Goal: Task Accomplishment & Management: Manage account settings

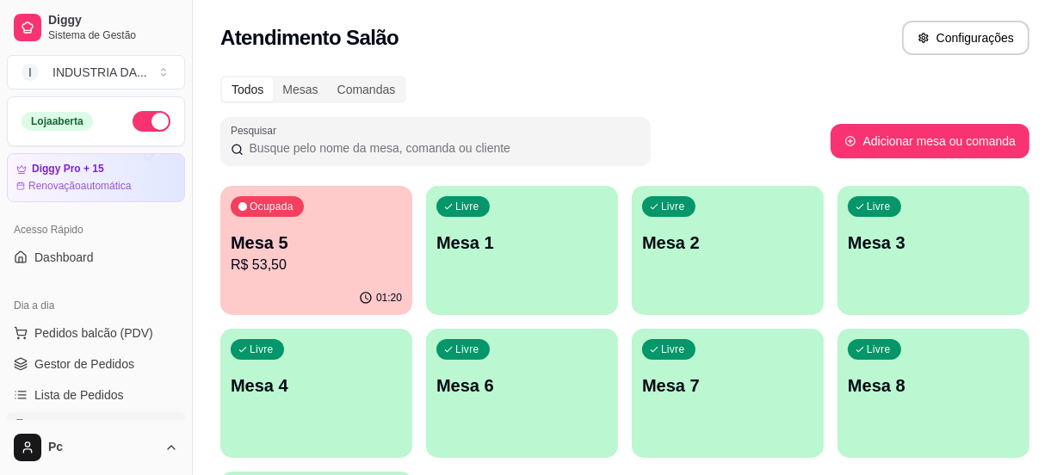
click at [904, 374] on p "Mesa 8" at bounding box center [933, 385] width 171 height 24
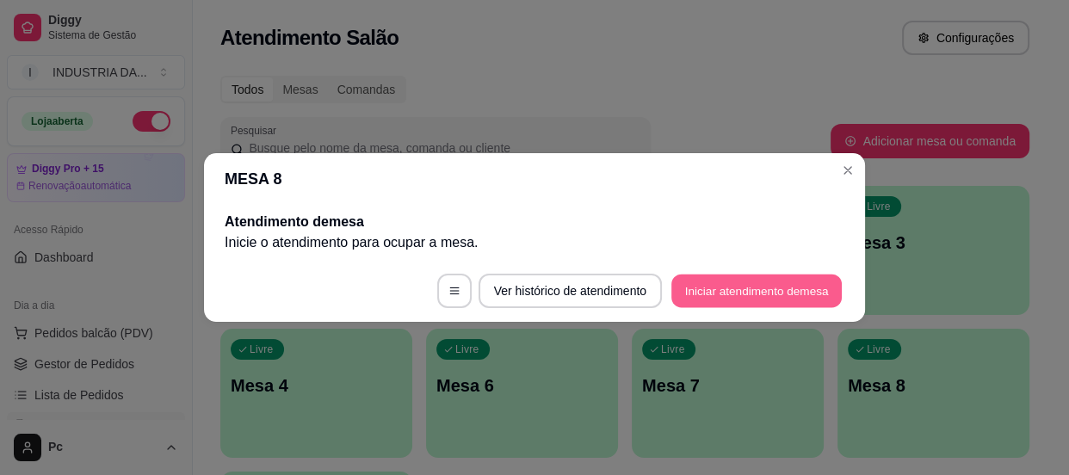
click at [770, 300] on button "Iniciar atendimento de mesa" at bounding box center [756, 291] width 170 height 34
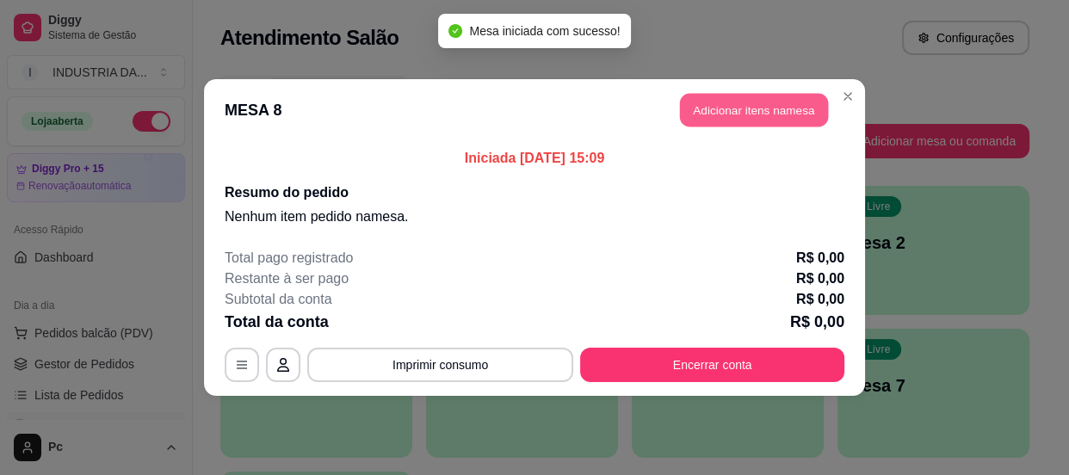
click at [758, 118] on button "Adicionar itens na mesa" at bounding box center [754, 111] width 148 height 34
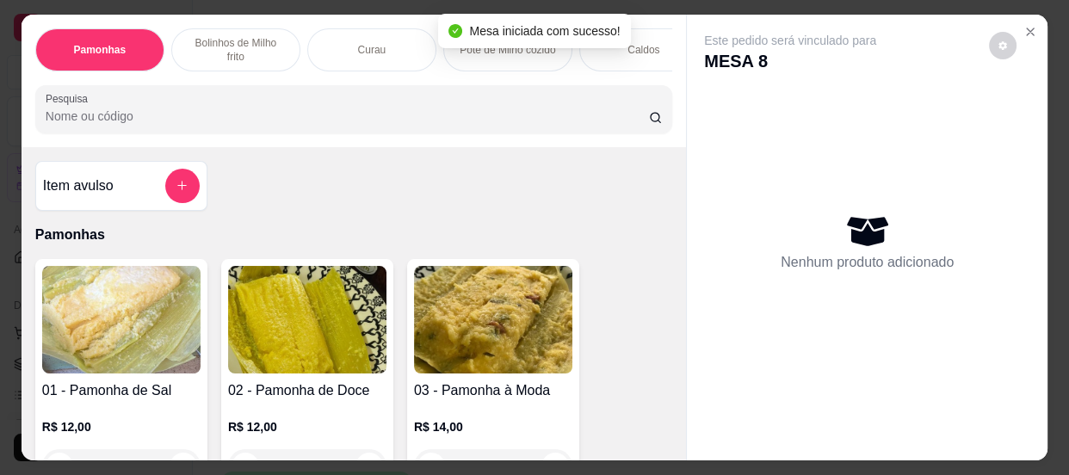
scroll to position [156, 0]
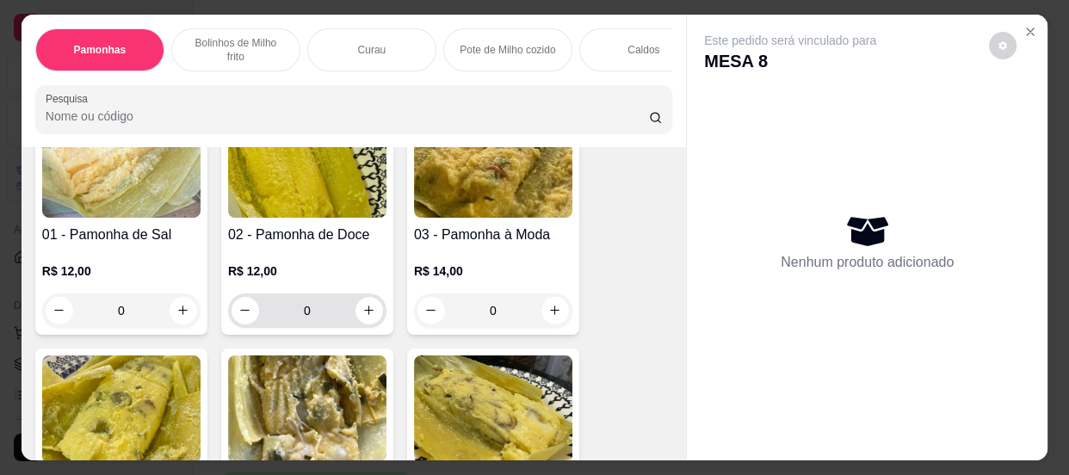
click at [331, 313] on input "0" at bounding box center [307, 310] width 96 height 34
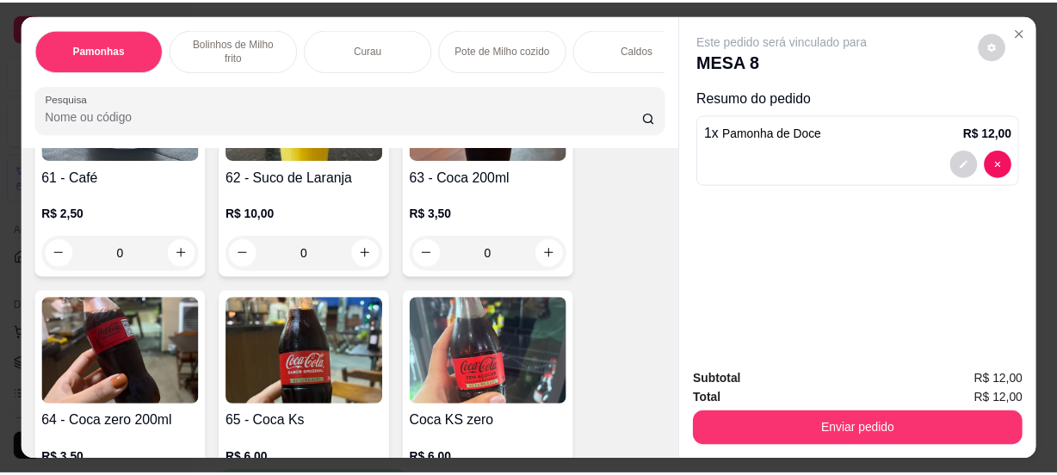
scroll to position [2737, 0]
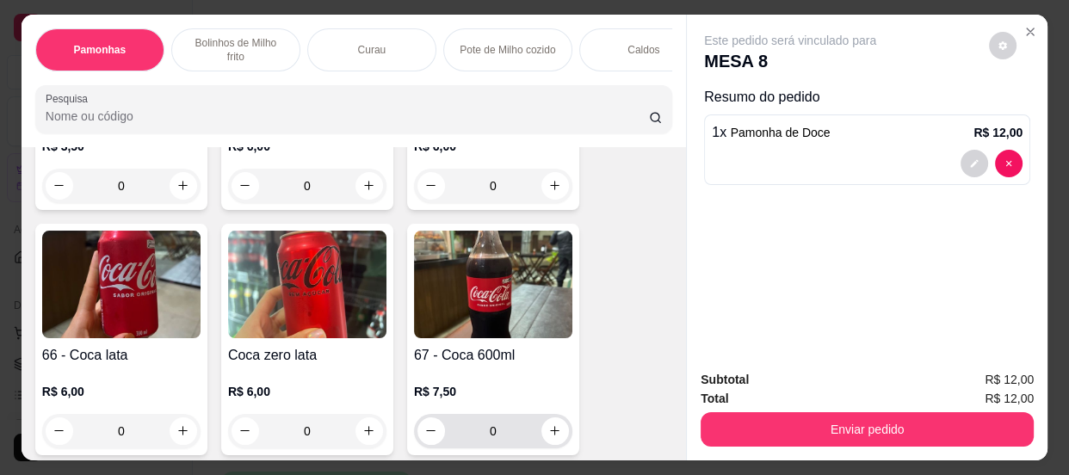
type input "1"
click at [514, 433] on input "0" at bounding box center [493, 431] width 96 height 34
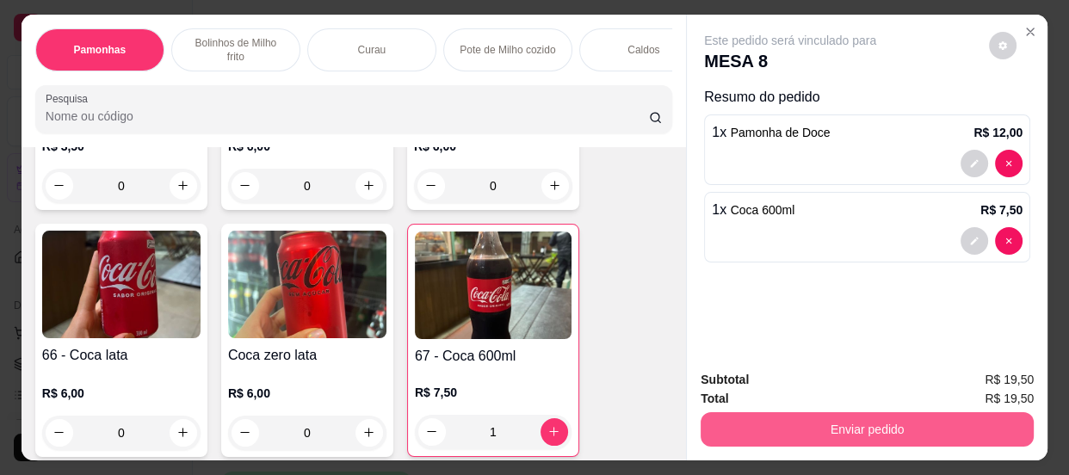
type input "1"
click at [771, 419] on button "Enviar pedido" at bounding box center [866, 429] width 333 height 34
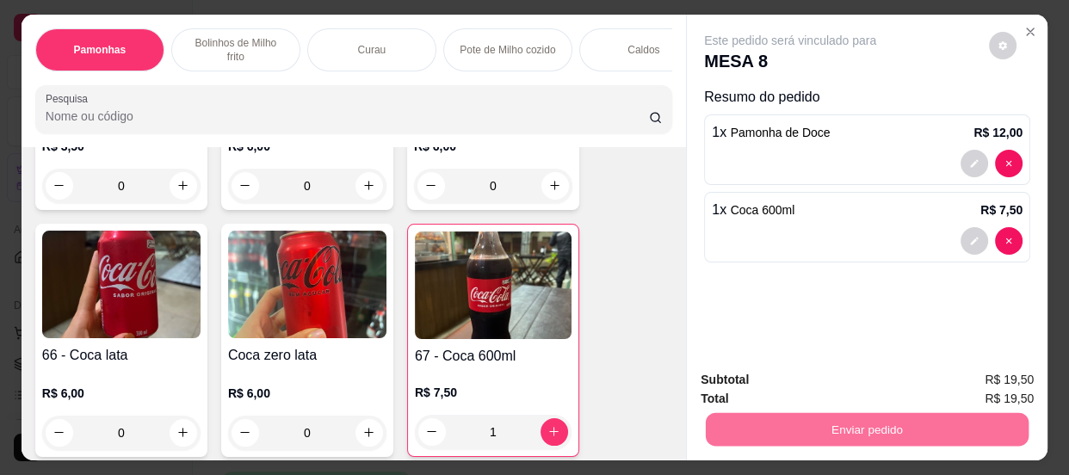
click at [763, 366] on button "Não registrar e enviar pedido" at bounding box center [811, 382] width 174 height 32
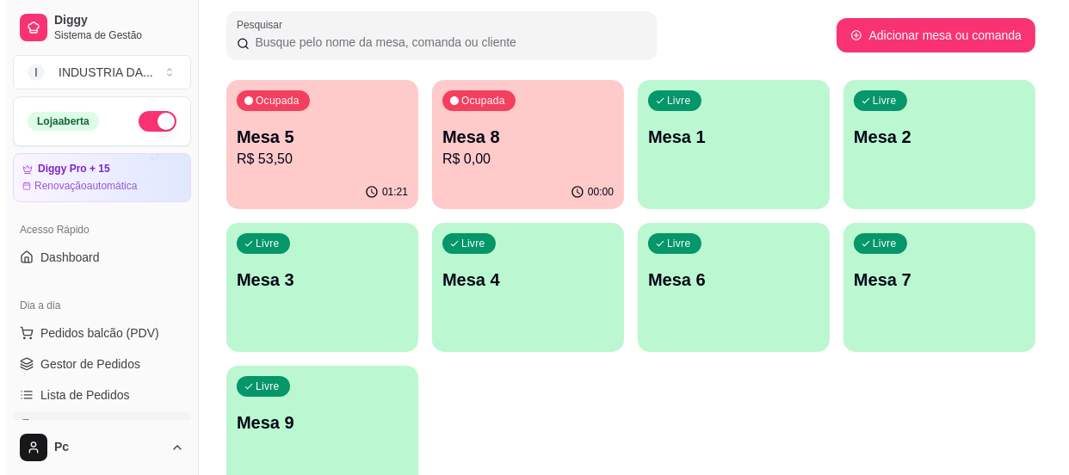
scroll to position [0, 0]
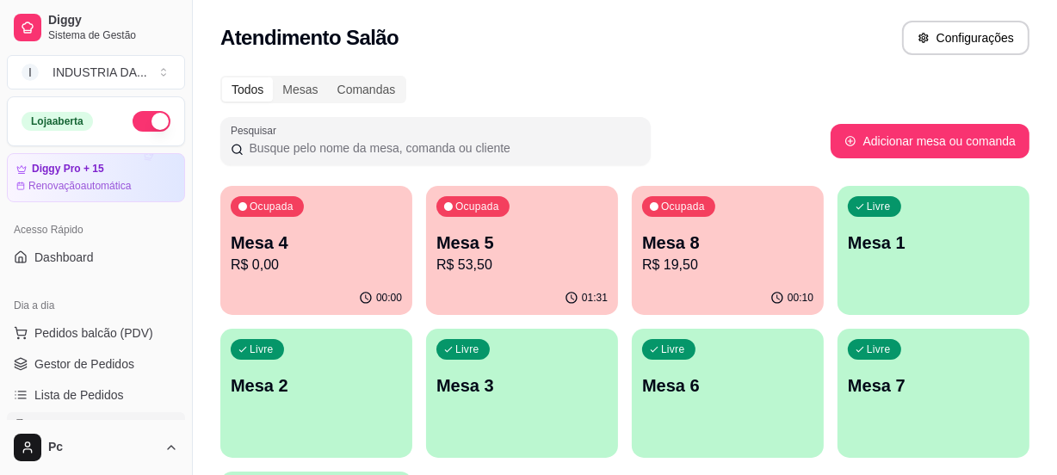
click at [281, 265] on p "R$ 0,00" at bounding box center [316, 265] width 171 height 21
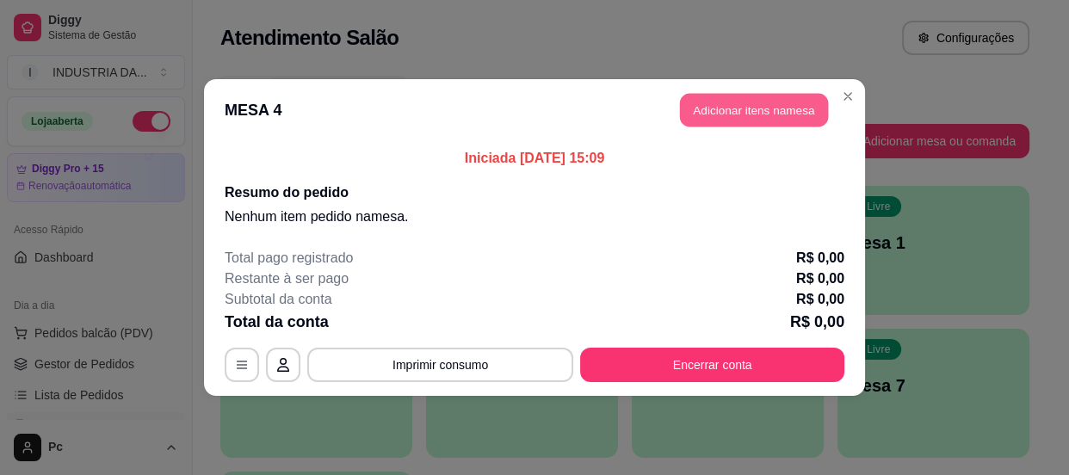
click at [730, 116] on button "Adicionar itens na mesa" at bounding box center [754, 111] width 148 height 34
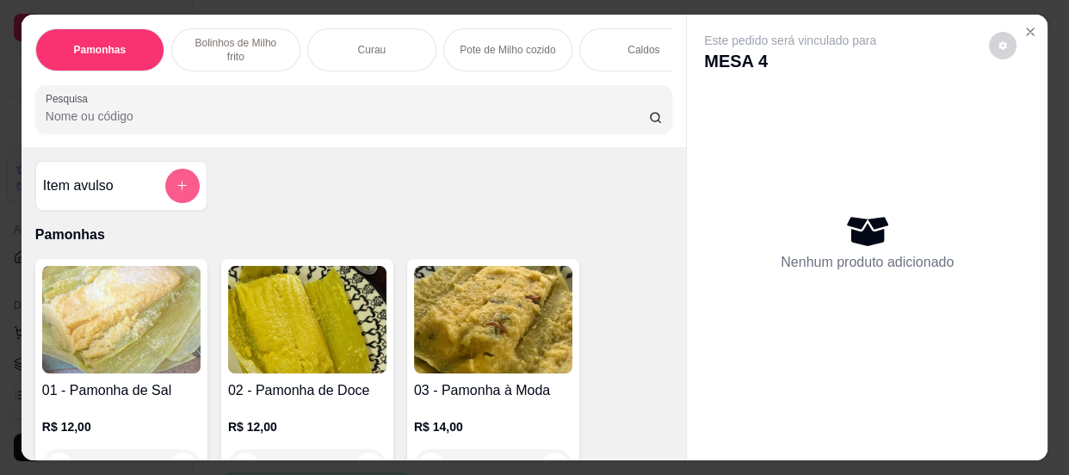
click at [176, 192] on icon "add-separate-item" at bounding box center [182, 185] width 13 height 13
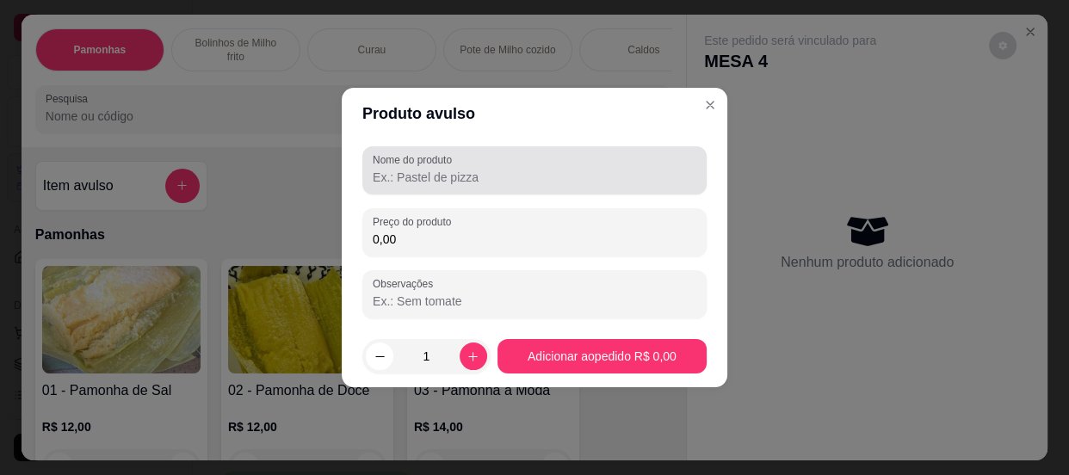
click at [403, 161] on label "Nome do produto" at bounding box center [415, 159] width 85 height 15
click at [403, 169] on input "Nome do produto" at bounding box center [535, 177] width 324 height 17
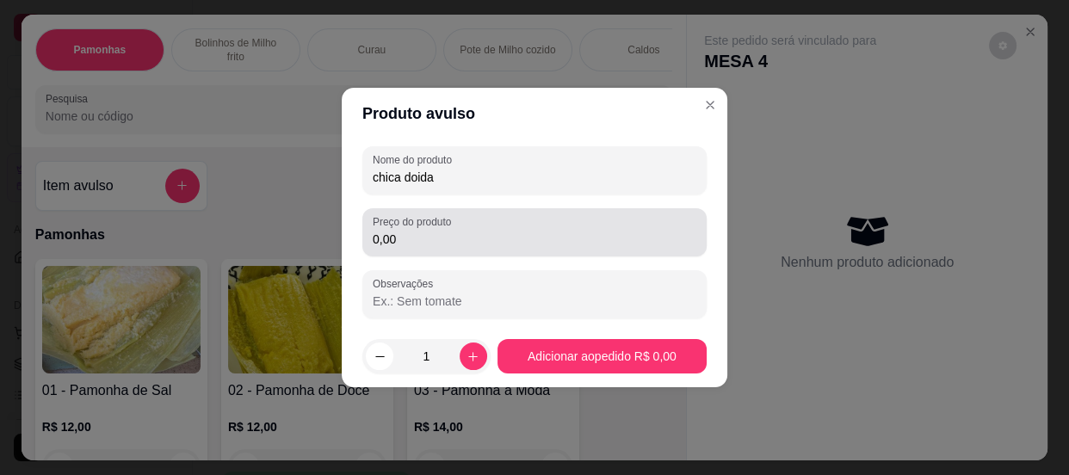
type input "chica doida"
click at [421, 237] on input "0,00" at bounding box center [535, 239] width 324 height 17
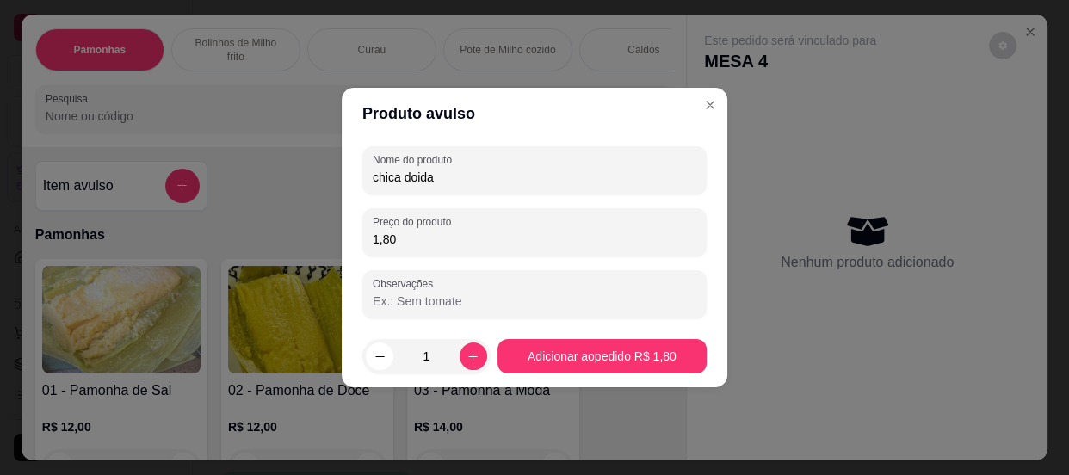
type input "18,00"
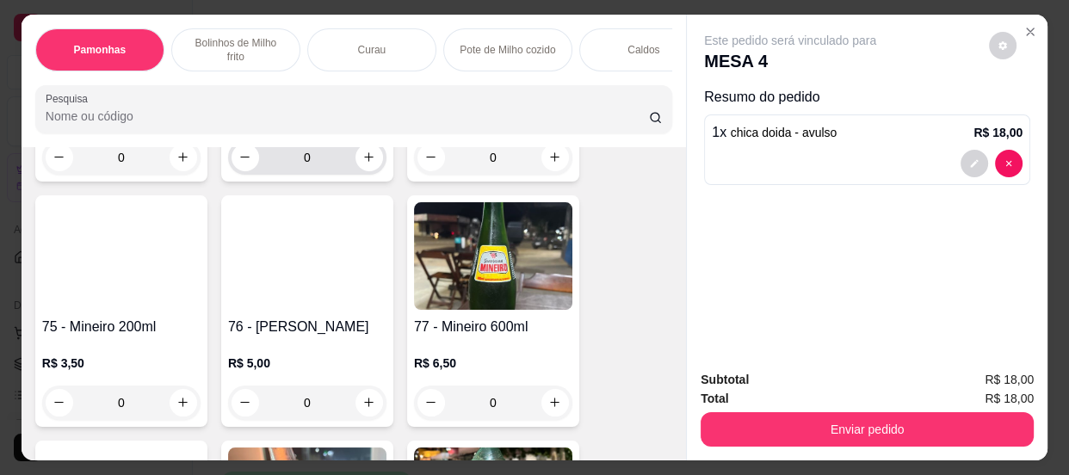
scroll to position [3285, 0]
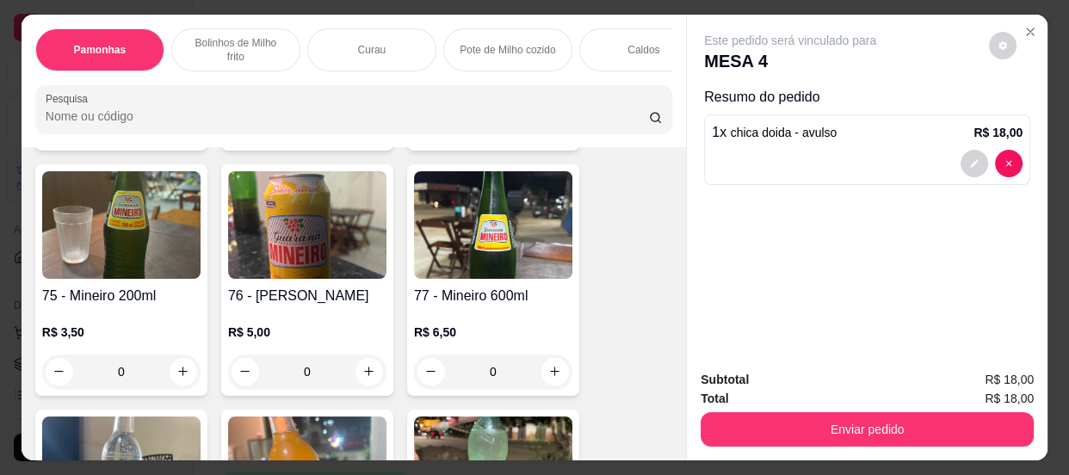
click at [527, 389] on input "0" at bounding box center [493, 372] width 96 height 34
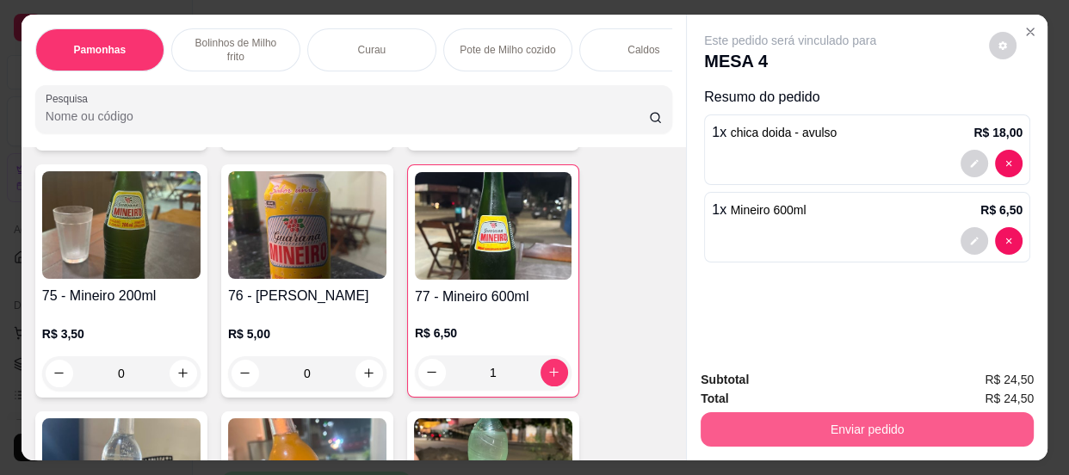
type input "1"
click at [875, 430] on button "Enviar pedido" at bounding box center [866, 429] width 333 height 34
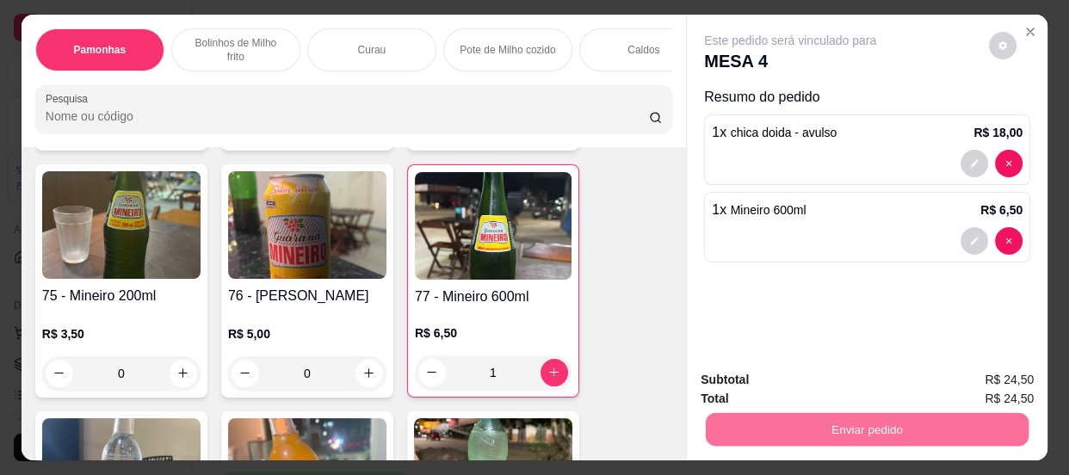
click at [882, 379] on button "Não registrar e enviar pedido" at bounding box center [810, 381] width 179 height 33
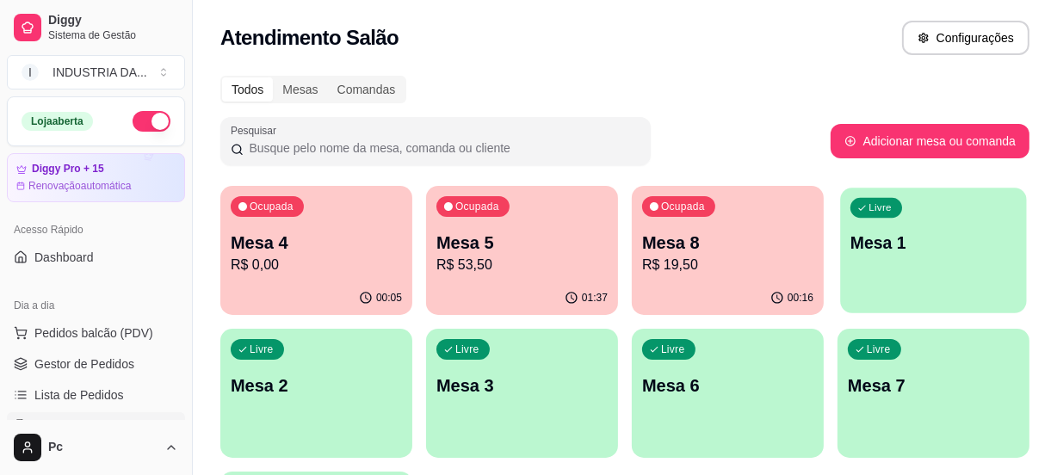
click at [916, 249] on p "Mesa 1" at bounding box center [933, 242] width 166 height 23
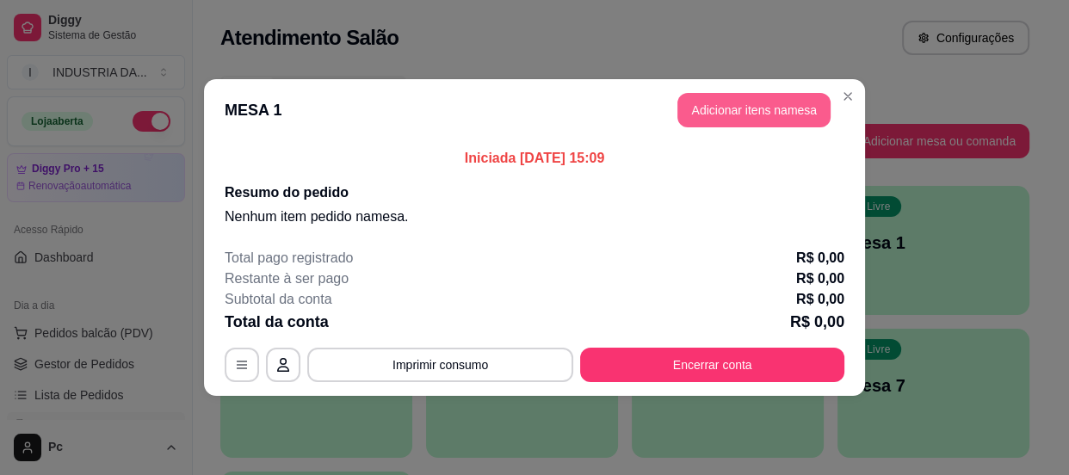
click at [775, 119] on button "Adicionar itens na mesa" at bounding box center [753, 110] width 153 height 34
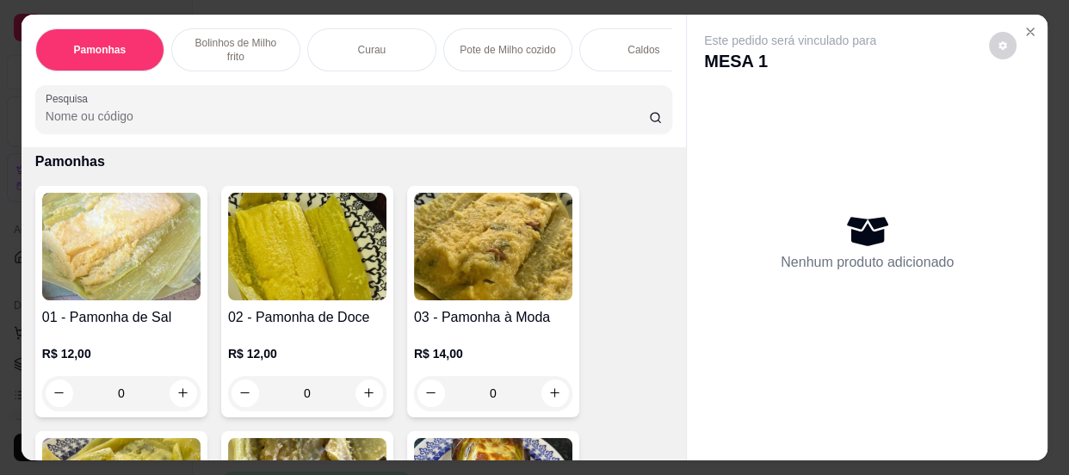
scroll to position [77, 0]
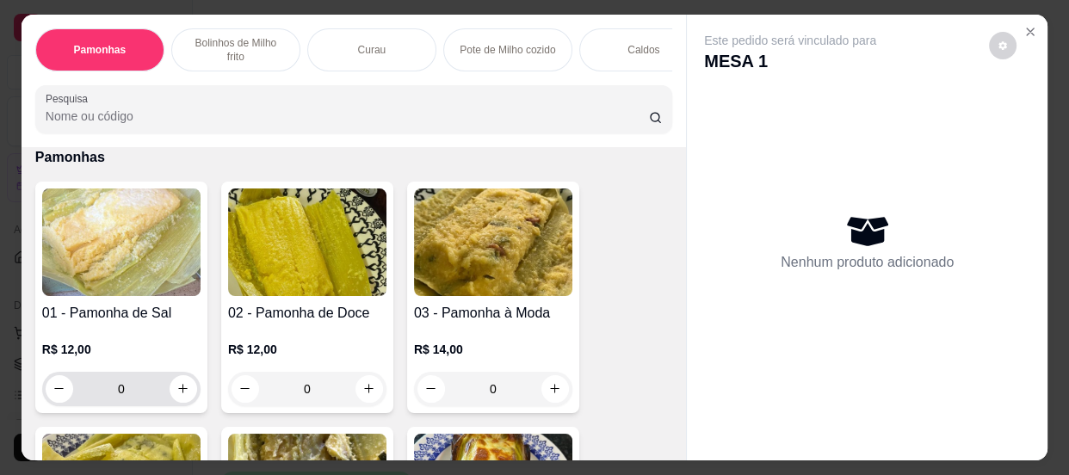
click at [123, 395] on input "0" at bounding box center [121, 389] width 96 height 34
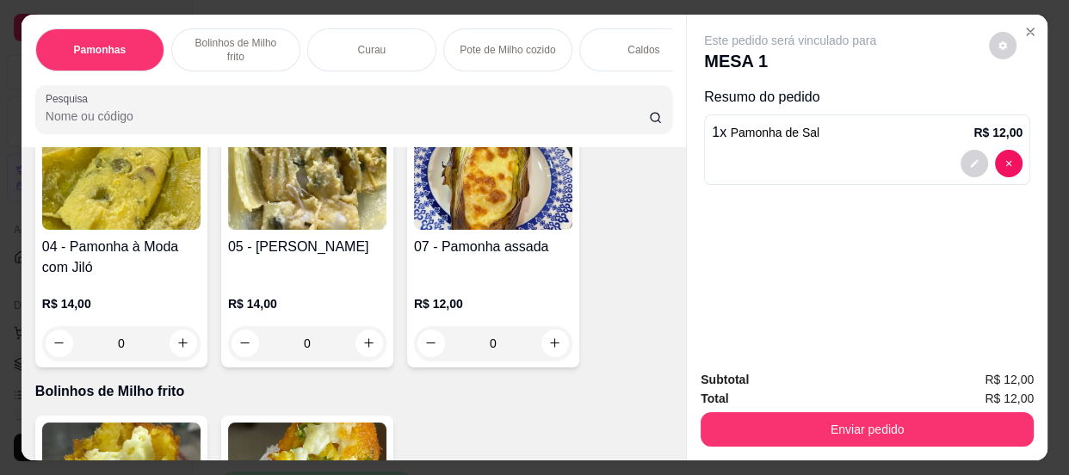
scroll to position [626, 0]
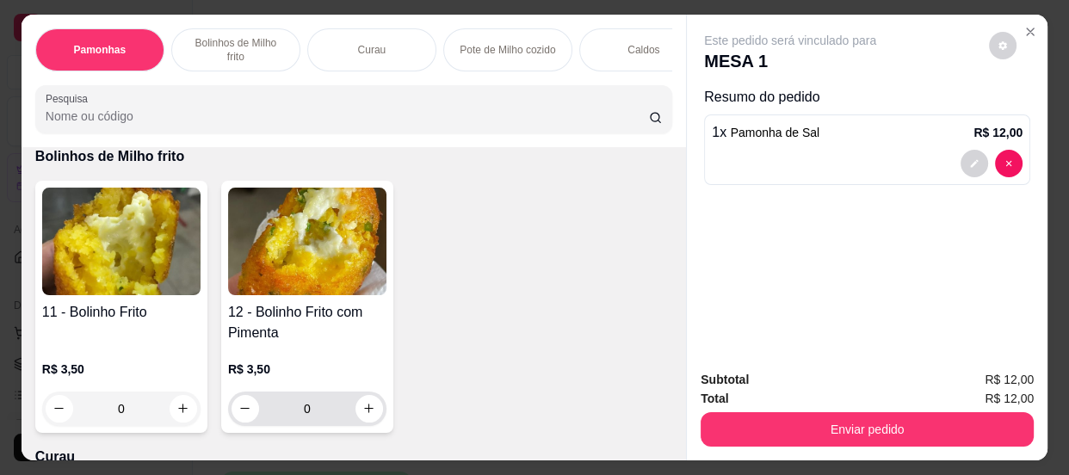
type input "1"
click at [316, 411] on input "0" at bounding box center [307, 409] width 96 height 34
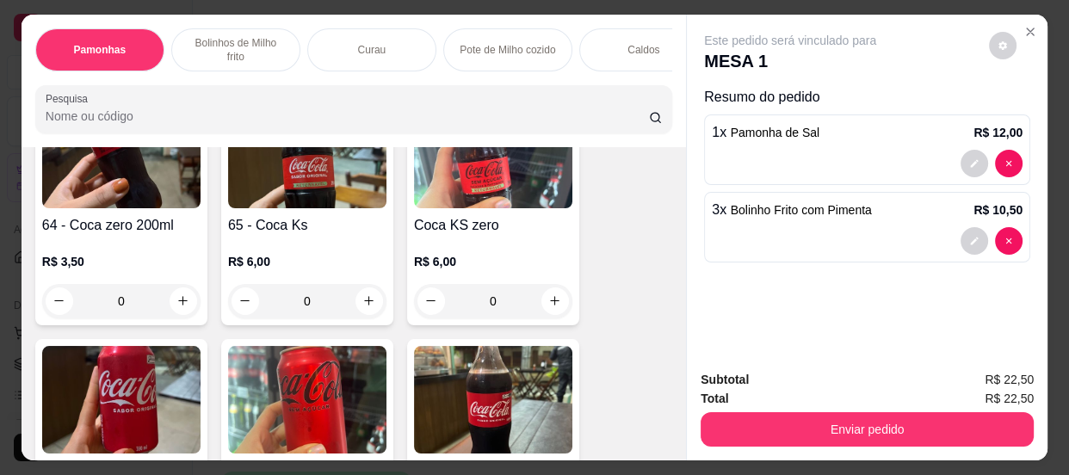
scroll to position [2425, 0]
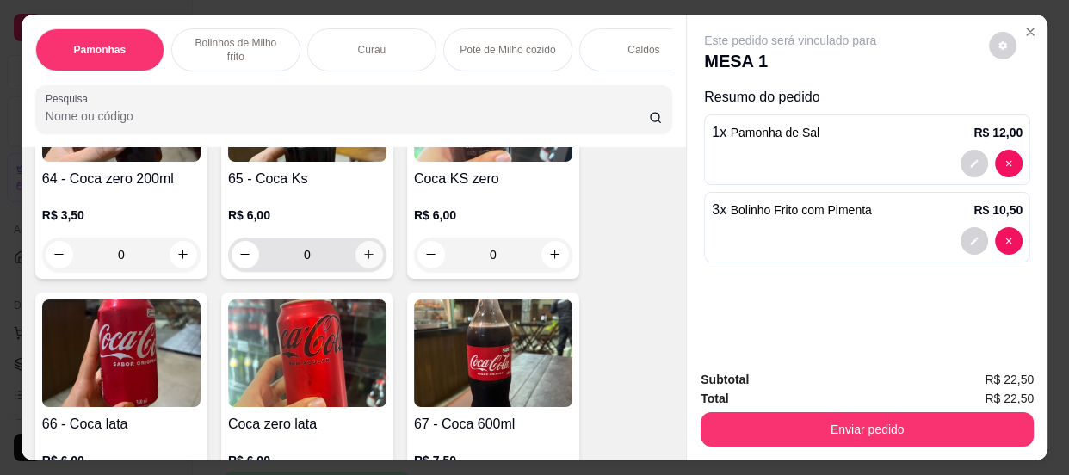
type input "3"
click at [355, 250] on button "increase-product-quantity" at bounding box center [368, 254] width 27 height 27
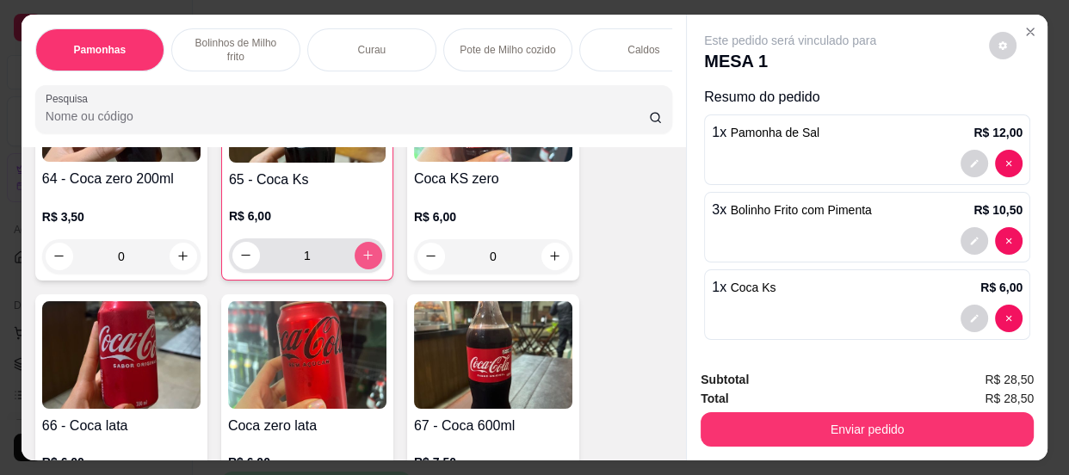
click at [360, 252] on button "increase-product-quantity" at bounding box center [369, 256] width 28 height 28
type input "2"
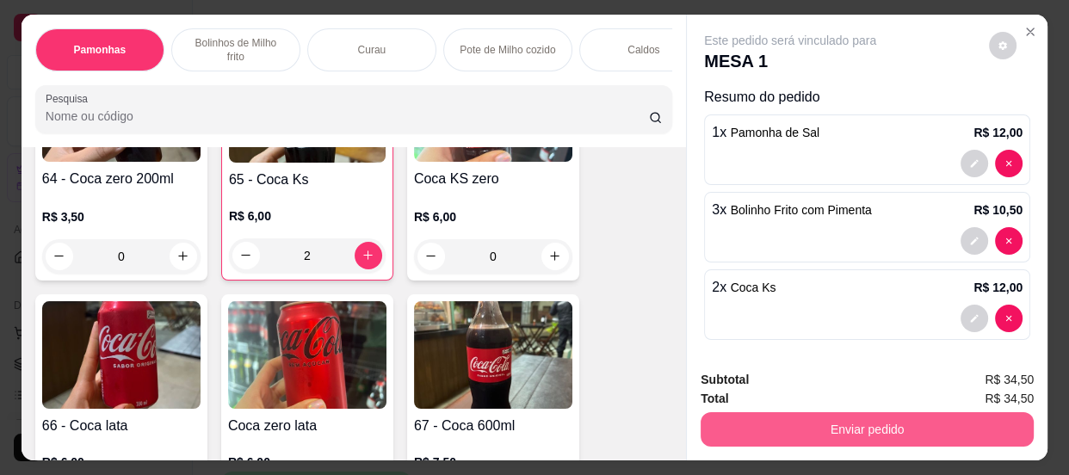
click at [780, 420] on button "Enviar pedido" at bounding box center [866, 429] width 333 height 34
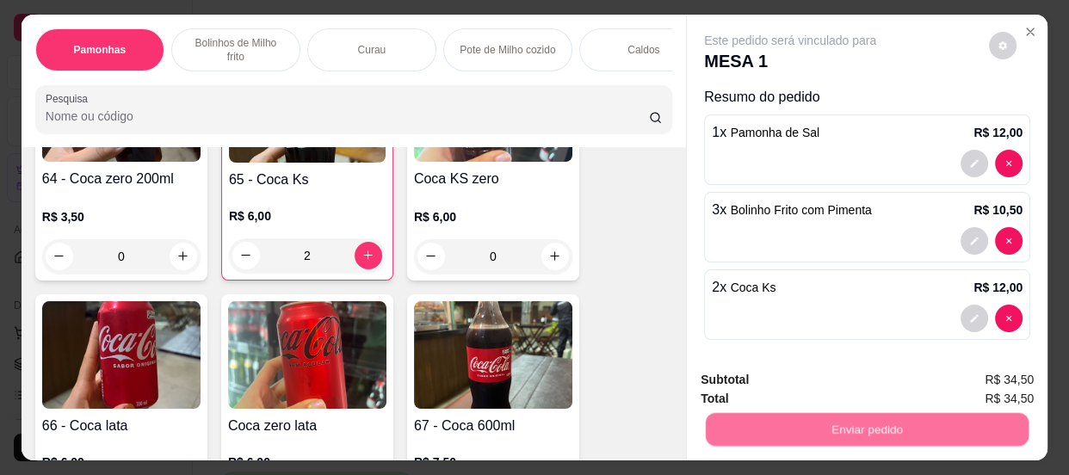
click at [737, 385] on button "Não registrar e enviar pedido" at bounding box center [810, 381] width 179 height 33
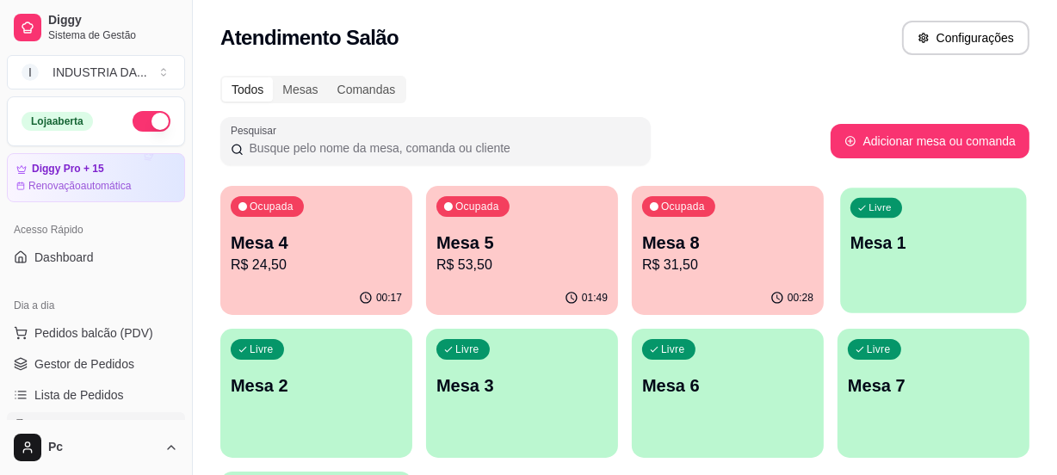
click at [882, 245] on p "Mesa 1" at bounding box center [933, 242] width 166 height 23
click at [64, 246] on link "Dashboard" at bounding box center [96, 258] width 178 height 28
click at [340, 251] on p "Mesa 4" at bounding box center [316, 243] width 171 height 24
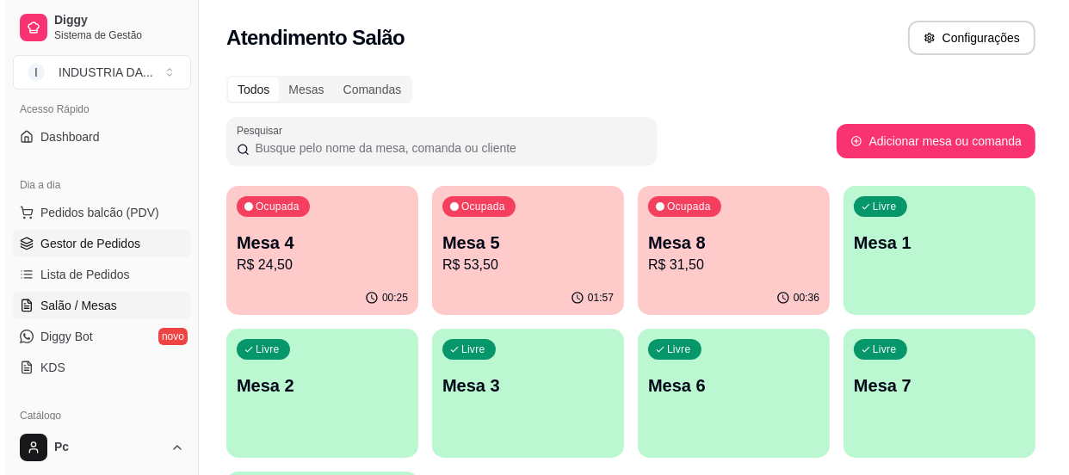
scroll to position [234, 0]
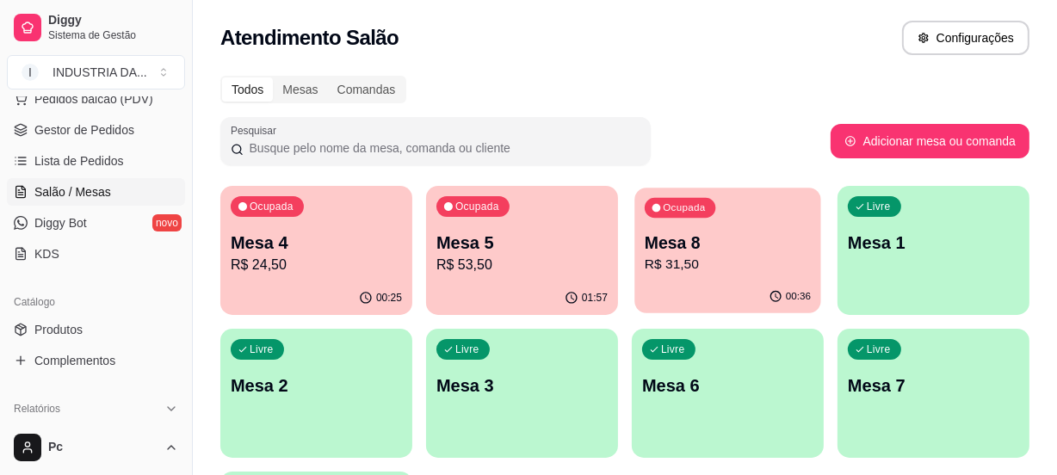
click at [697, 263] on p "R$ 31,50" at bounding box center [728, 265] width 166 height 20
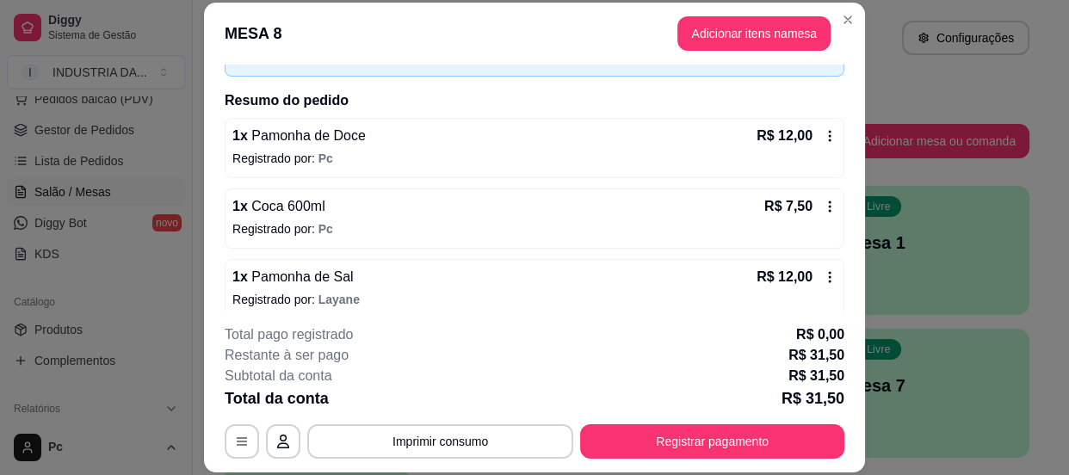
scroll to position [123, 0]
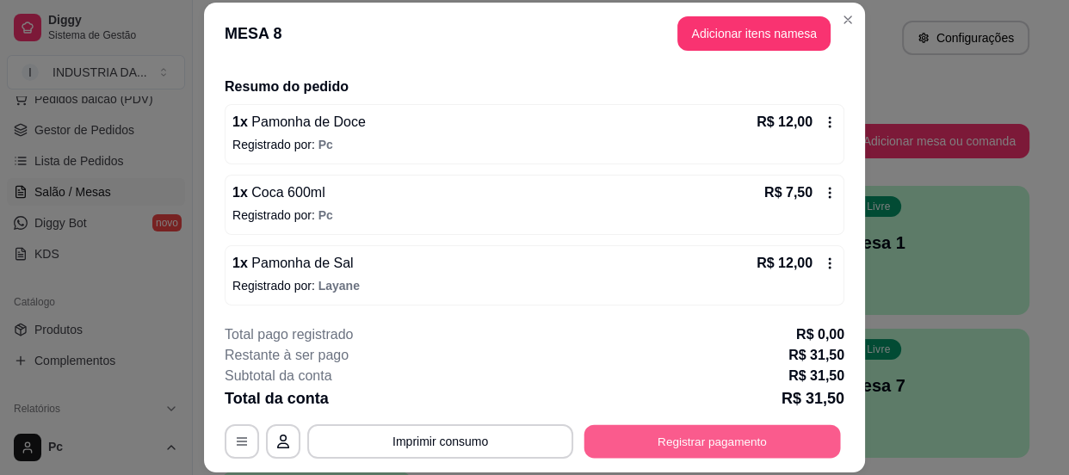
click at [618, 440] on button "Registrar pagamento" at bounding box center [712, 442] width 256 height 34
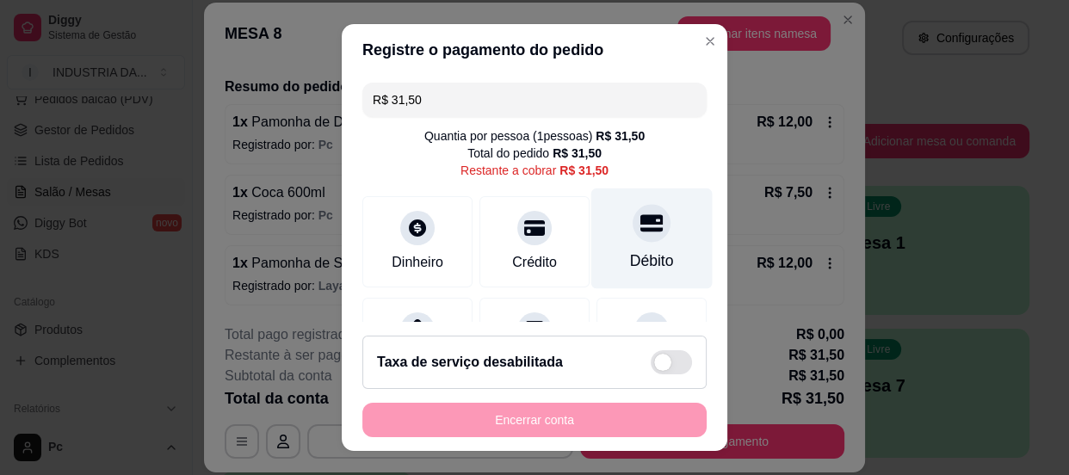
click at [632, 233] on div at bounding box center [651, 223] width 38 height 38
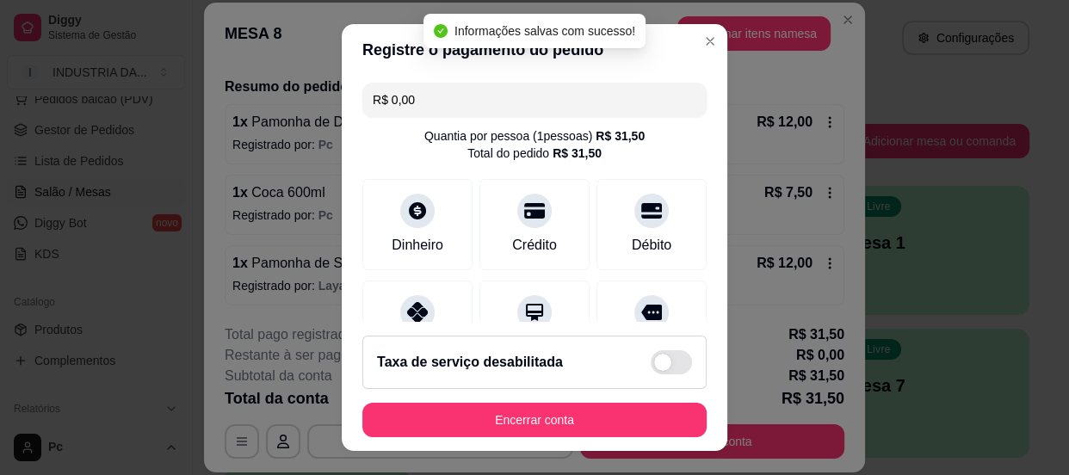
type input "R$ 0,00"
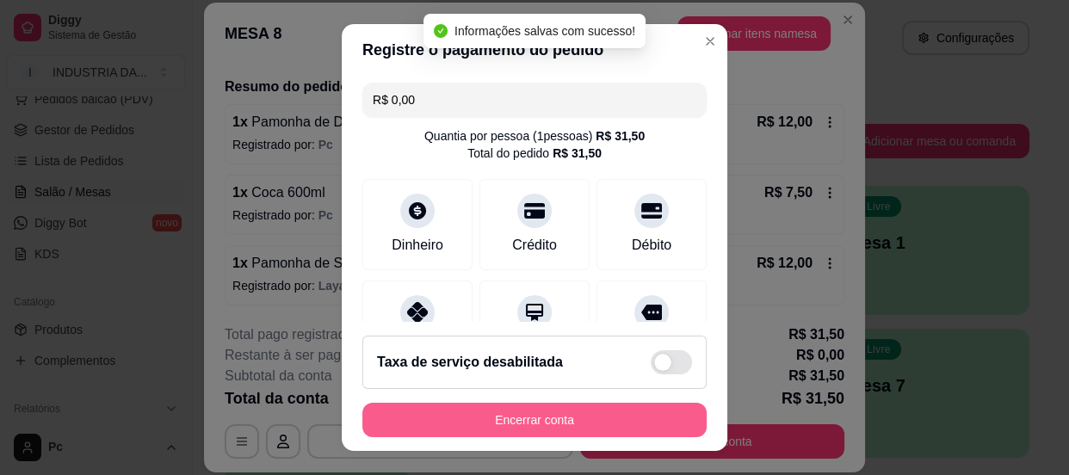
click at [595, 419] on button "Encerrar conta" at bounding box center [534, 420] width 344 height 34
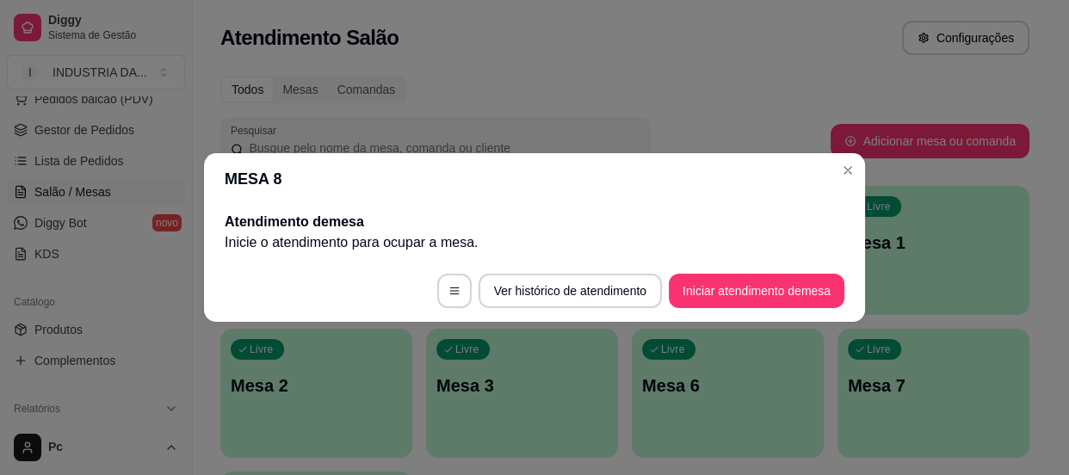
scroll to position [0, 0]
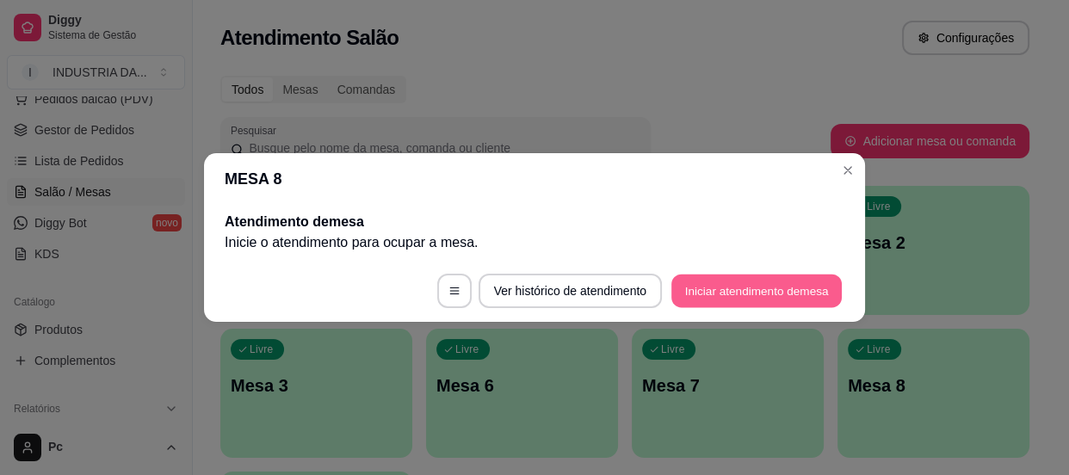
click at [722, 289] on button "Iniciar atendimento de mesa" at bounding box center [756, 291] width 170 height 34
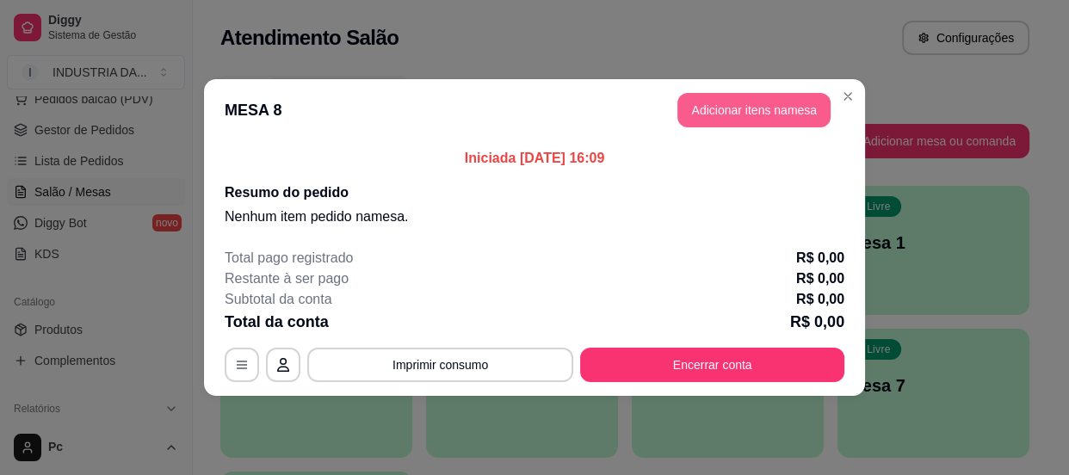
click at [710, 114] on button "Adicionar itens na mesa" at bounding box center [753, 110] width 153 height 34
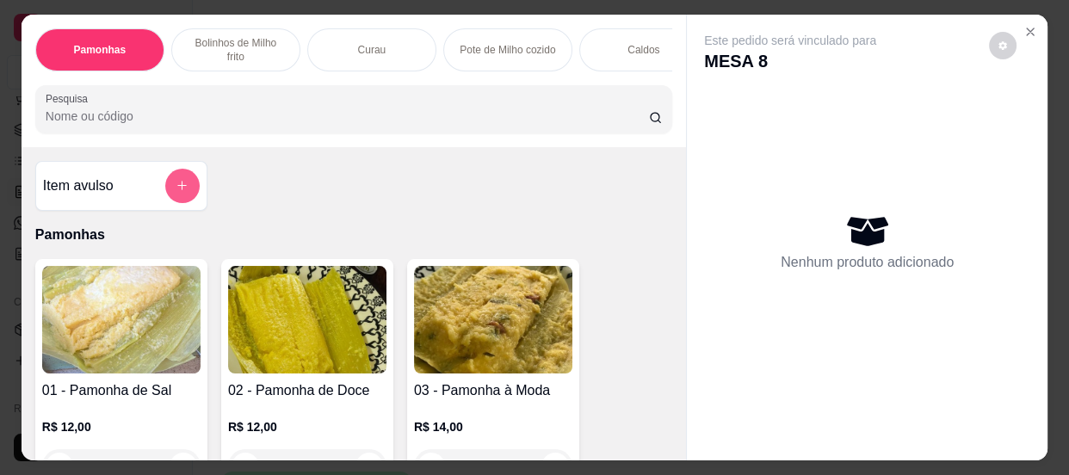
click at [176, 185] on icon "add-separate-item" at bounding box center [182, 185] width 13 height 13
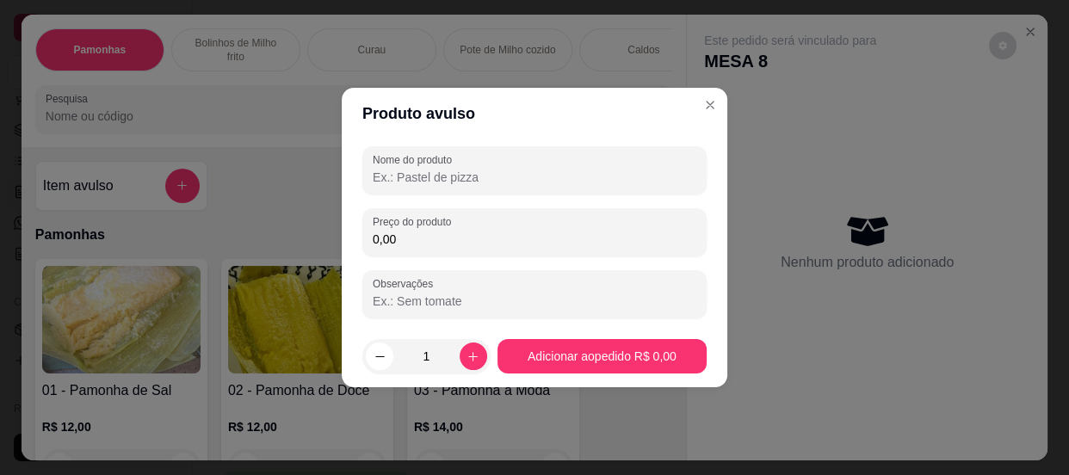
click at [402, 172] on input "Nome do produto" at bounding box center [535, 177] width 324 height 17
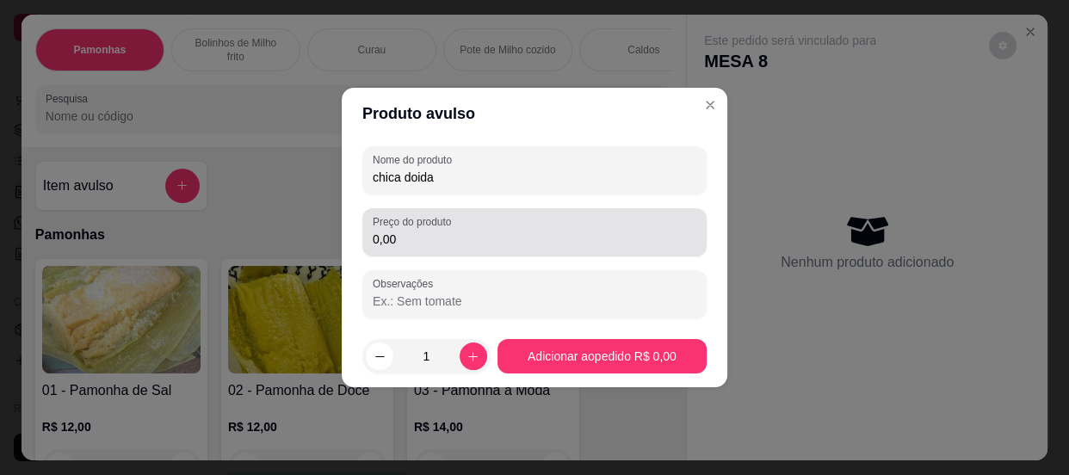
type input "chica doida"
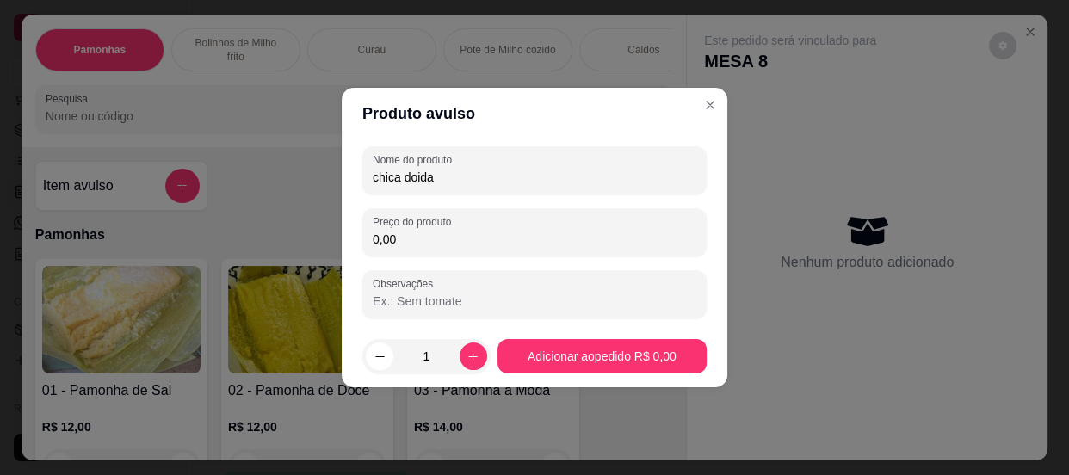
click at [411, 240] on input "0,00" at bounding box center [535, 239] width 324 height 17
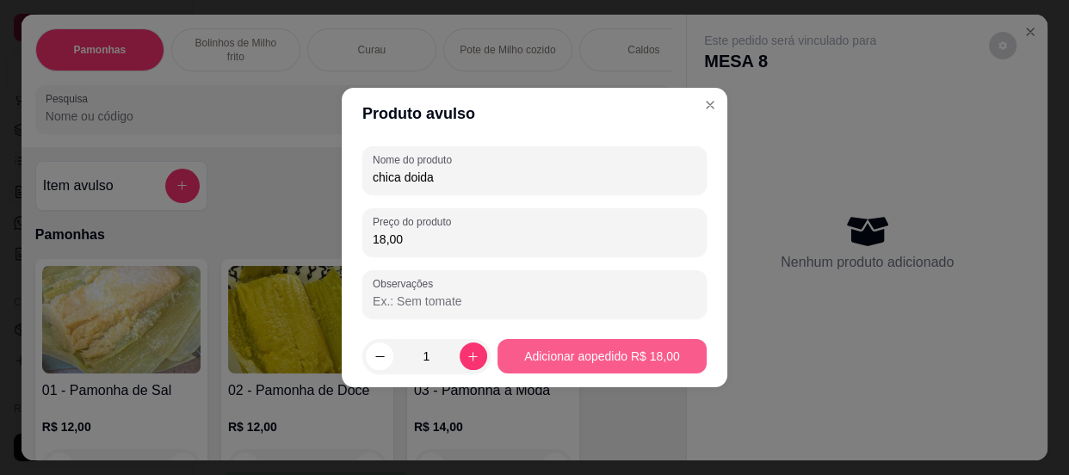
type input "18,00"
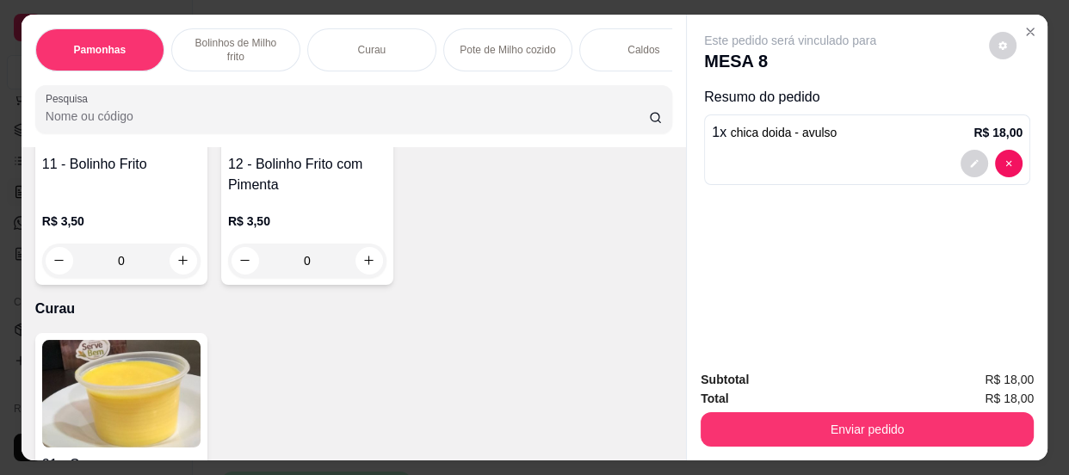
scroll to position [782, 0]
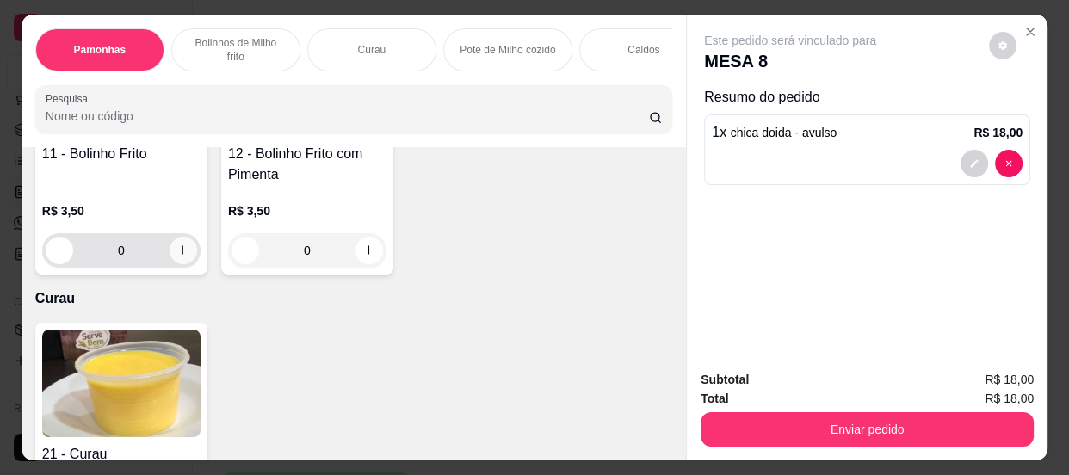
click at [179, 256] on icon "increase-product-quantity" at bounding box center [182, 250] width 13 height 13
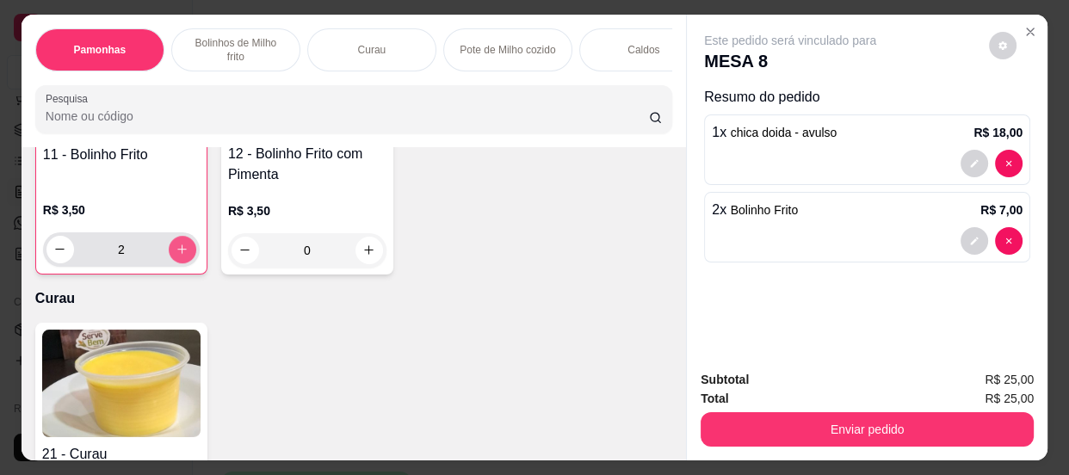
scroll to position [783, 0]
click at [179, 255] on icon "increase-product-quantity" at bounding box center [182, 248] width 13 height 13
type input "4"
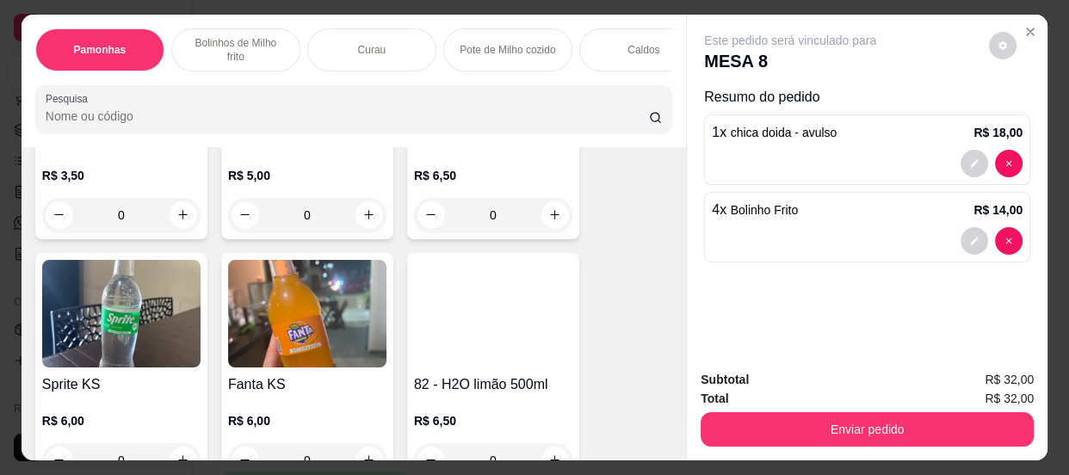
scroll to position [3365, 0]
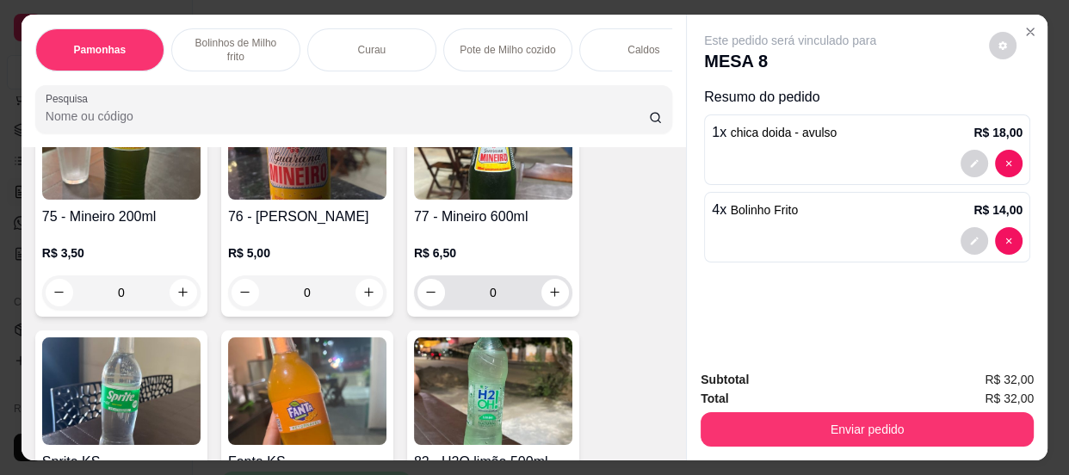
click at [561, 305] on div "0" at bounding box center [492, 292] width 151 height 34
click at [550, 299] on icon "increase-product-quantity" at bounding box center [555, 292] width 13 height 13
type input "1"
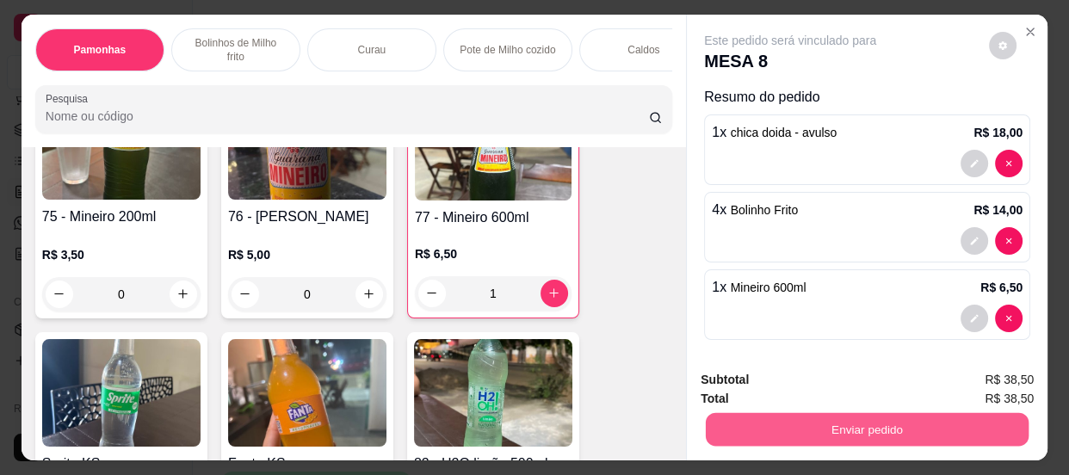
click at [832, 415] on button "Enviar pedido" at bounding box center [867, 430] width 323 height 34
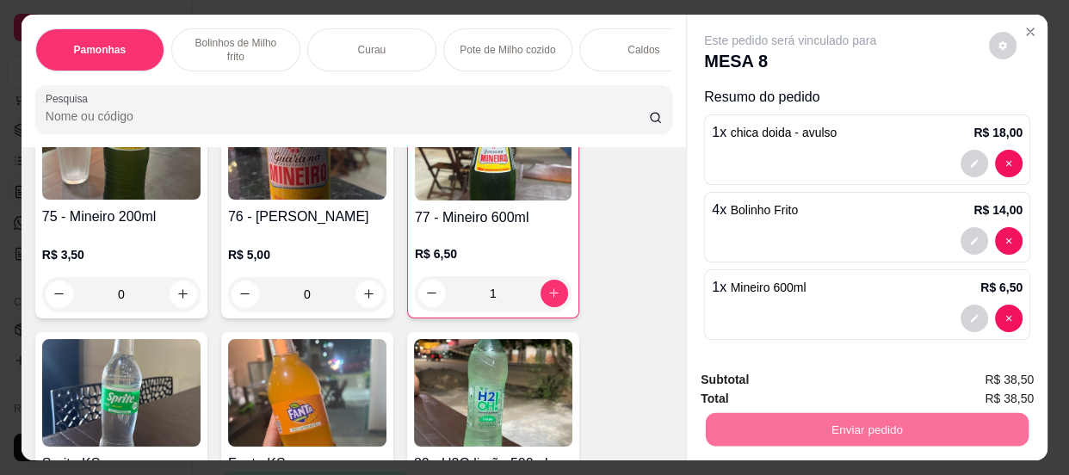
click at [994, 373] on button "Enviar pedido" at bounding box center [989, 381] width 97 height 33
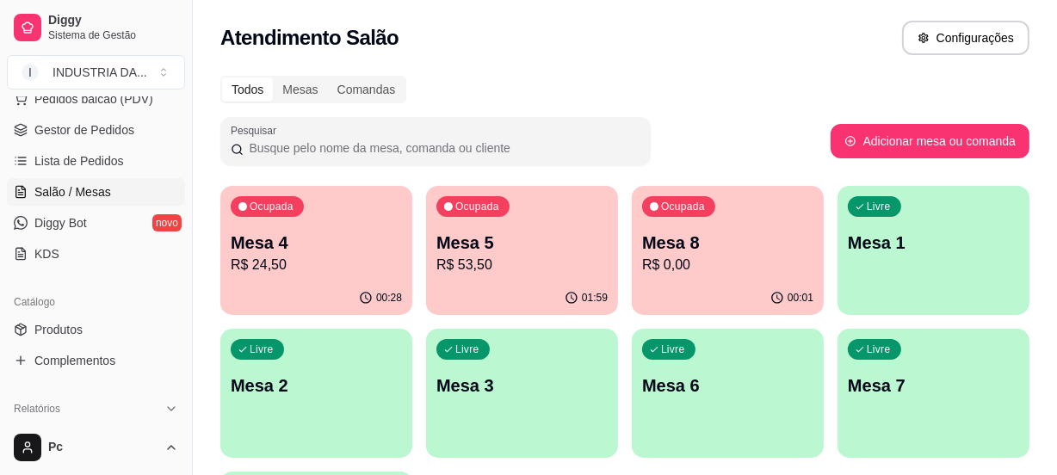
click at [316, 241] on p "Mesa 4" at bounding box center [316, 243] width 171 height 24
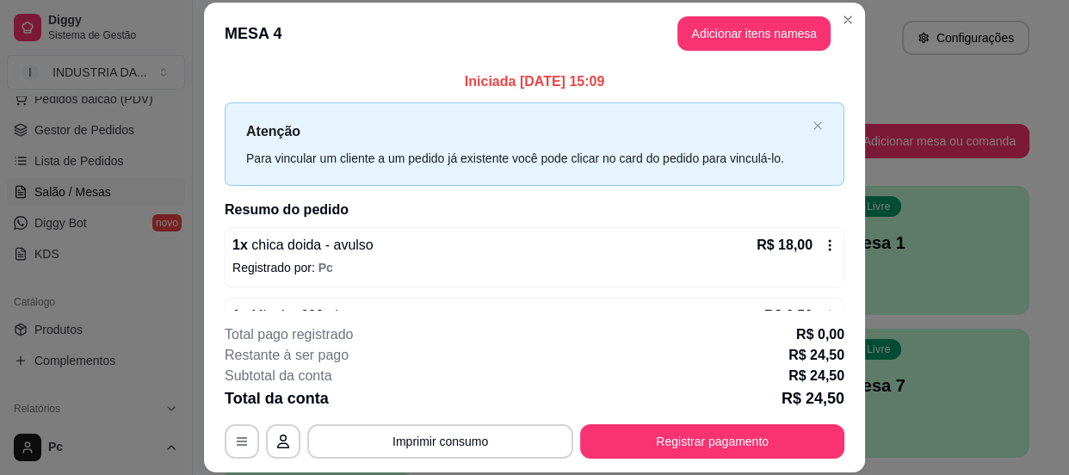
click at [680, 412] on div "**********" at bounding box center [535, 391] width 620 height 134
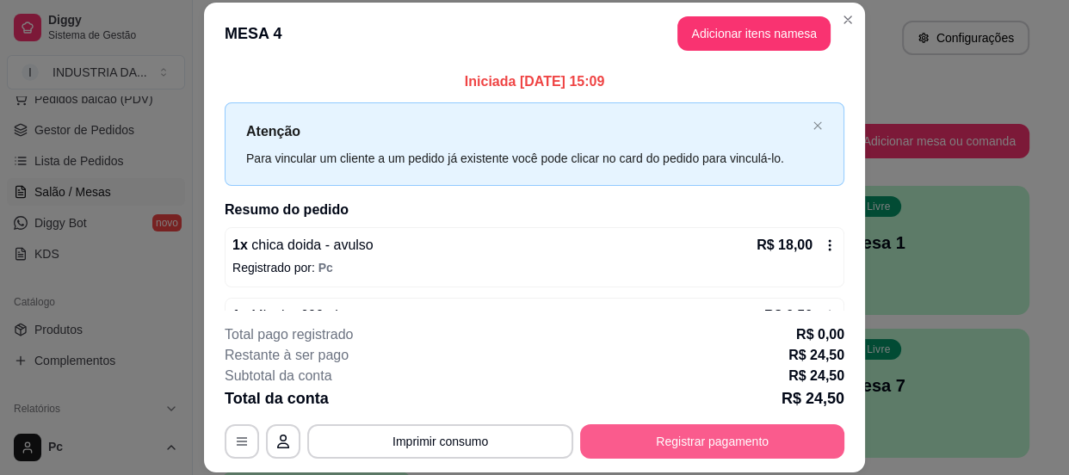
click at [680, 435] on button "Registrar pagamento" at bounding box center [712, 441] width 264 height 34
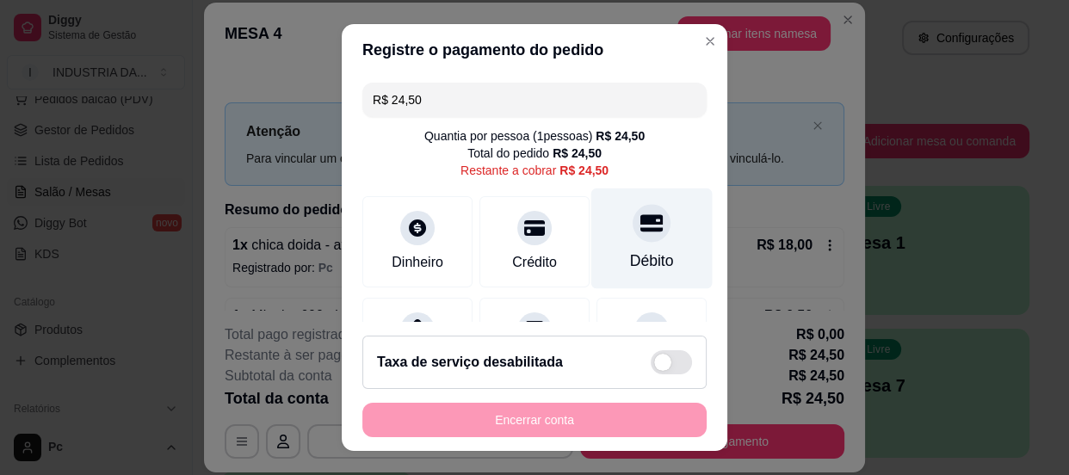
click at [638, 238] on div "Débito" at bounding box center [651, 238] width 121 height 101
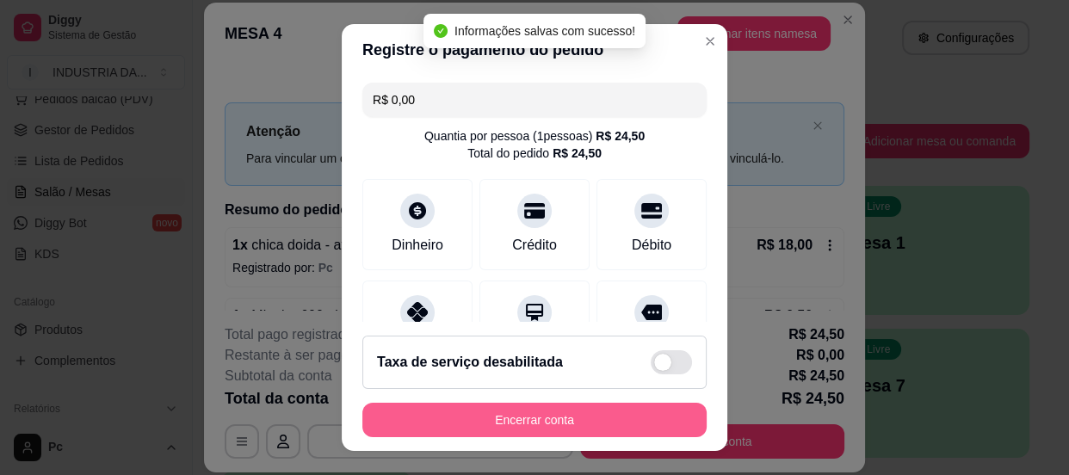
type input "R$ 0,00"
click at [587, 412] on button "Encerrar conta" at bounding box center [534, 421] width 334 height 34
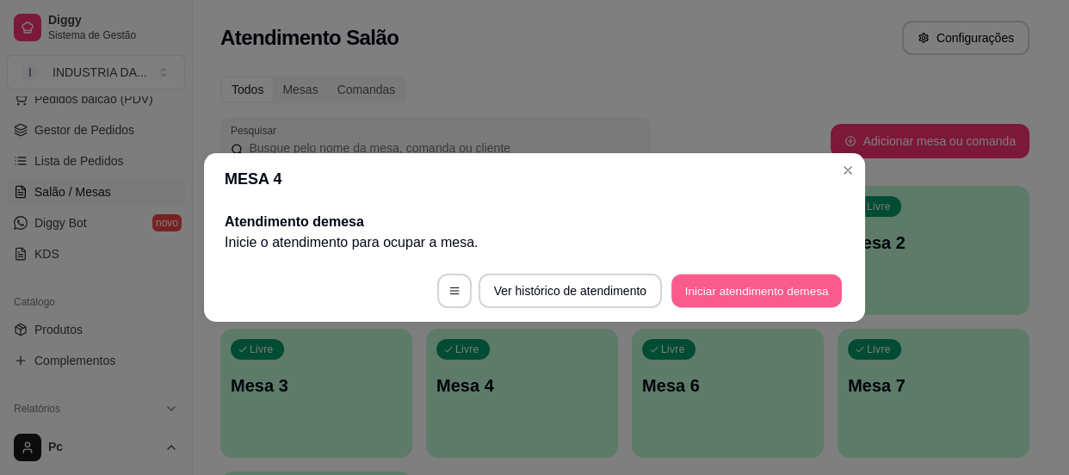
click at [707, 295] on button "Iniciar atendimento de mesa" at bounding box center [756, 291] width 170 height 34
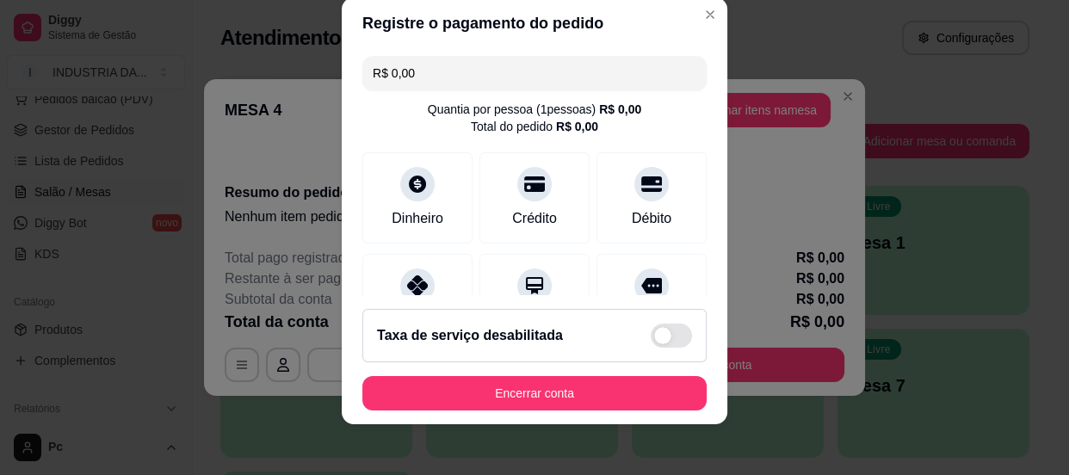
scroll to position [31, 0]
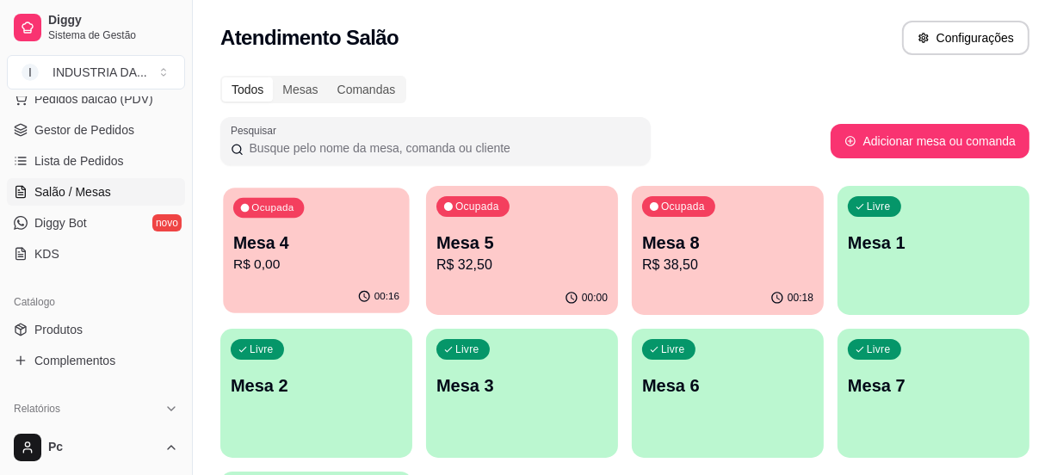
click at [336, 284] on div "00:16" at bounding box center [316, 297] width 186 height 33
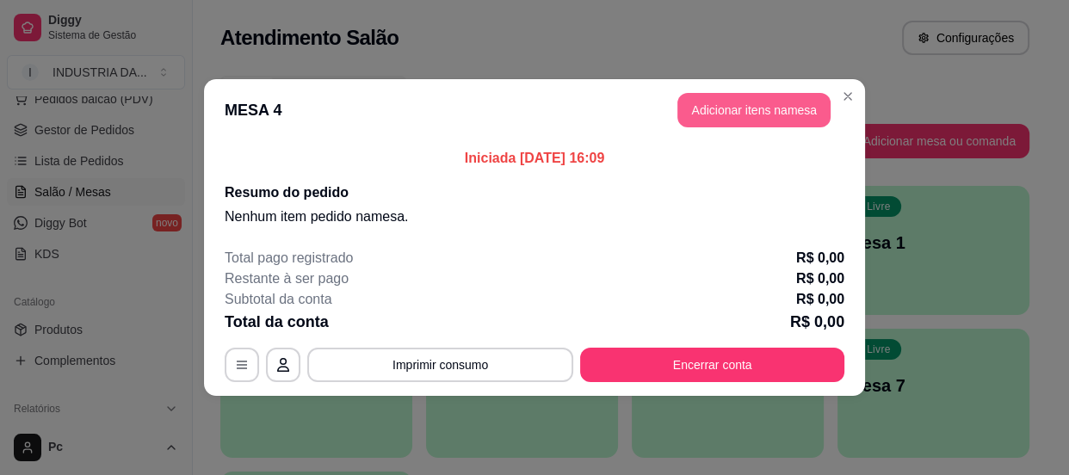
click at [774, 95] on button "Adicionar itens na mesa" at bounding box center [753, 110] width 153 height 34
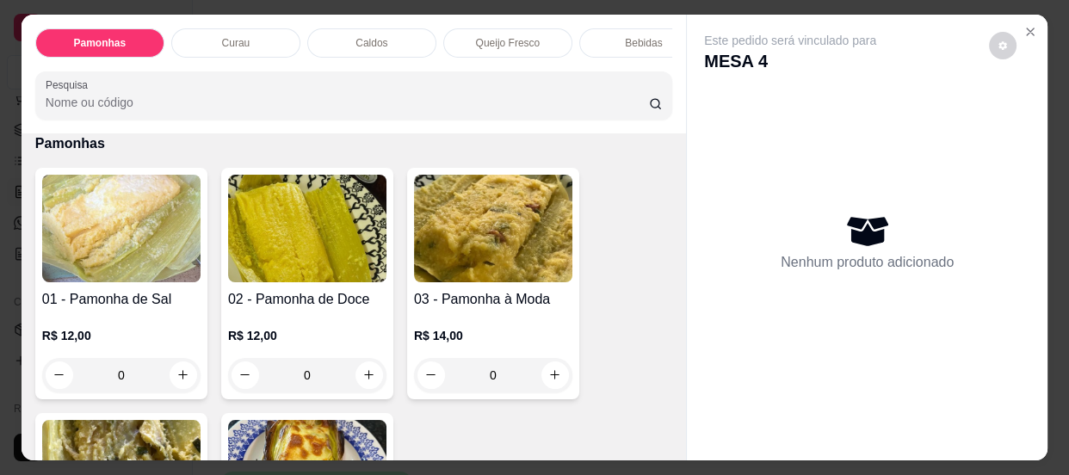
scroll to position [0, 0]
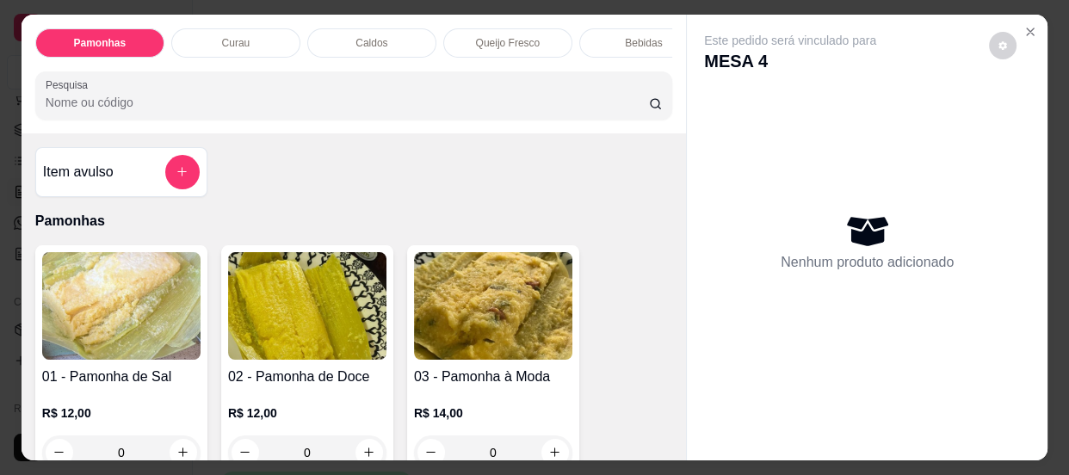
click at [188, 179] on button "add-separate-item" at bounding box center [182, 172] width 34 height 34
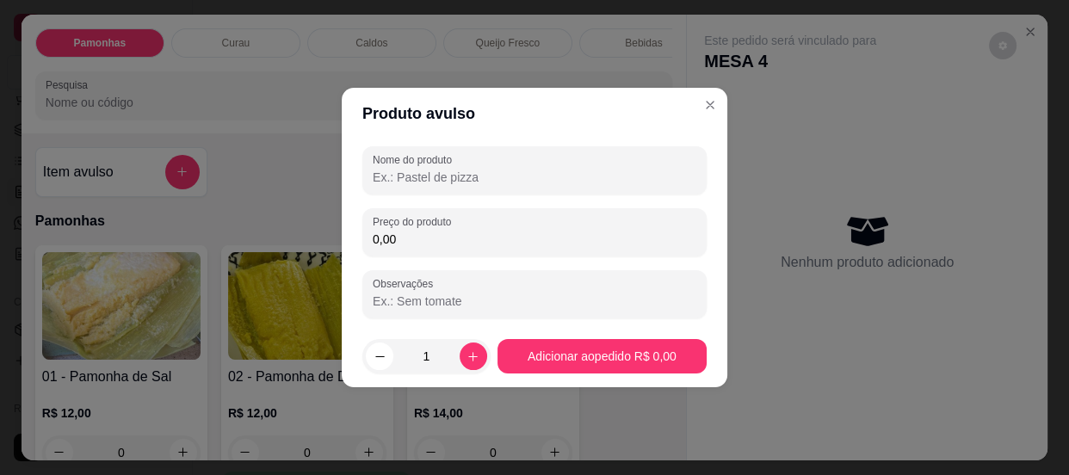
click at [421, 176] on input "Nome do produto" at bounding box center [535, 177] width 324 height 17
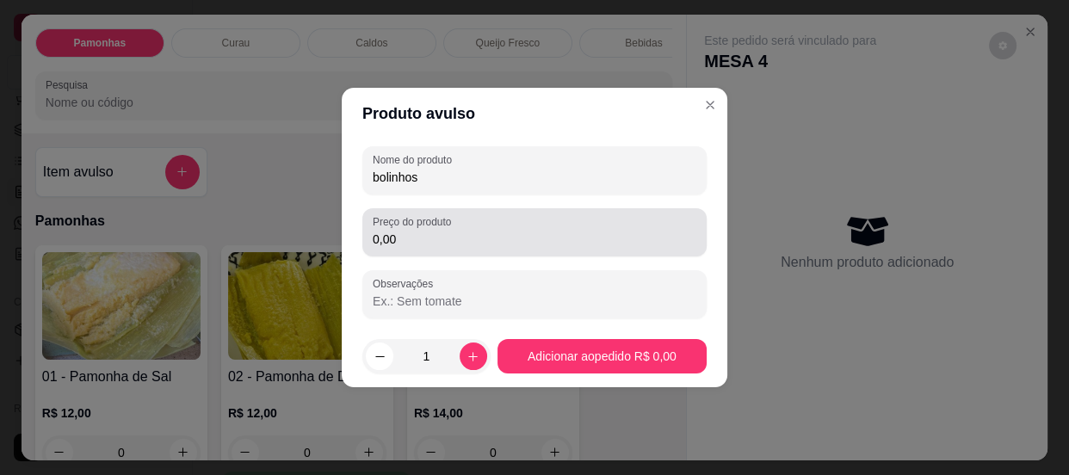
type input "bolinhos"
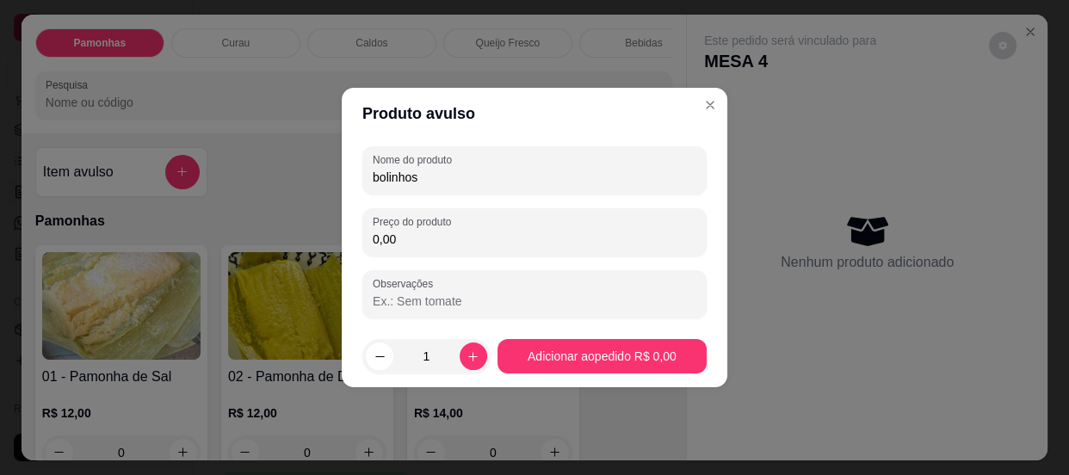
click at [418, 246] on input "0,00" at bounding box center [535, 239] width 324 height 17
type input "3,50"
click at [472, 353] on icon "increase-product-quantity" at bounding box center [472, 356] width 13 height 13
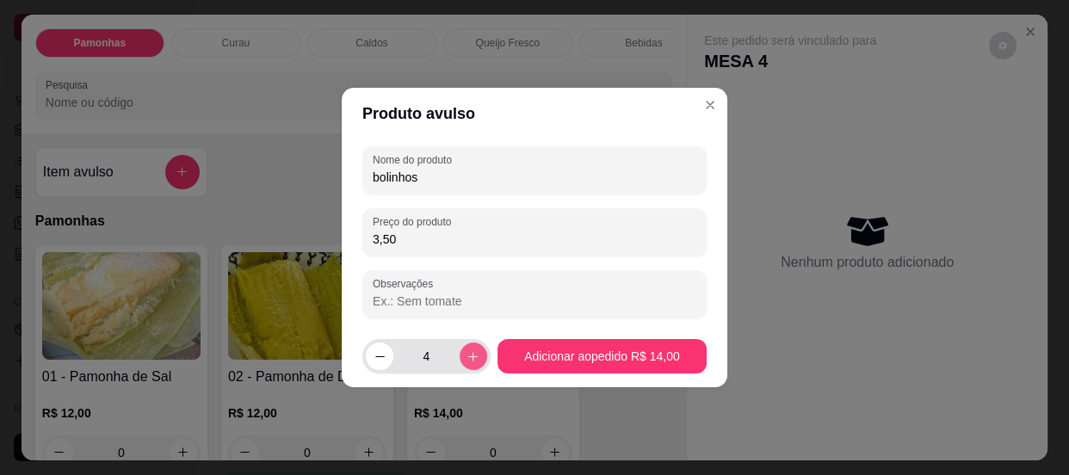
click at [472, 353] on icon "increase-product-quantity" at bounding box center [472, 356] width 13 height 13
click at [380, 351] on icon "decrease-product-quantity" at bounding box center [379, 356] width 13 height 13
click at [470, 353] on icon "increase-product-quantity" at bounding box center [472, 356] width 13 height 13
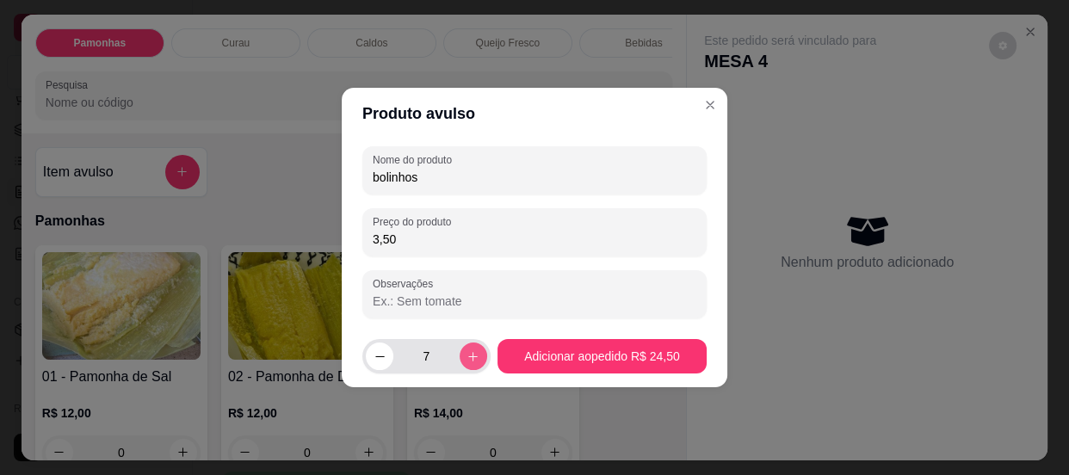
click at [470, 353] on icon "increase-product-quantity" at bounding box center [472, 356] width 13 height 13
type input "8"
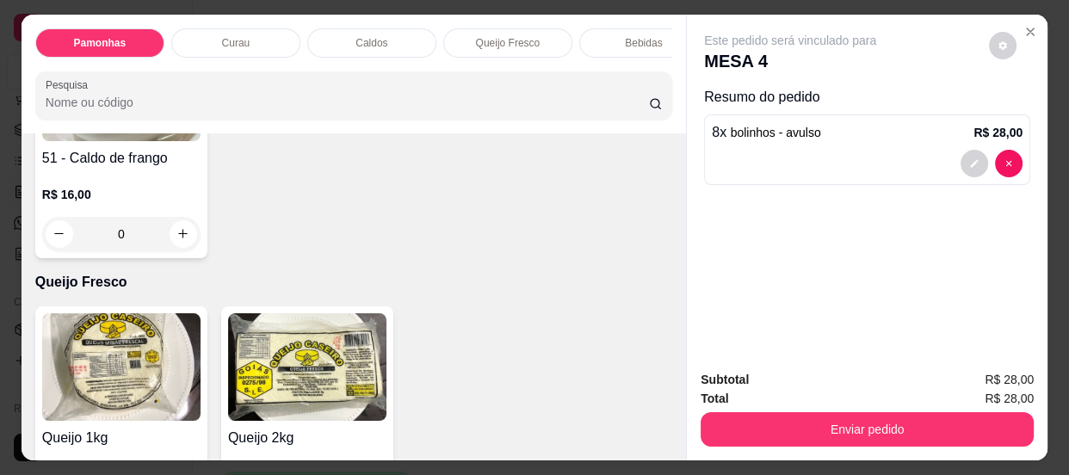
scroll to position [1016, 0]
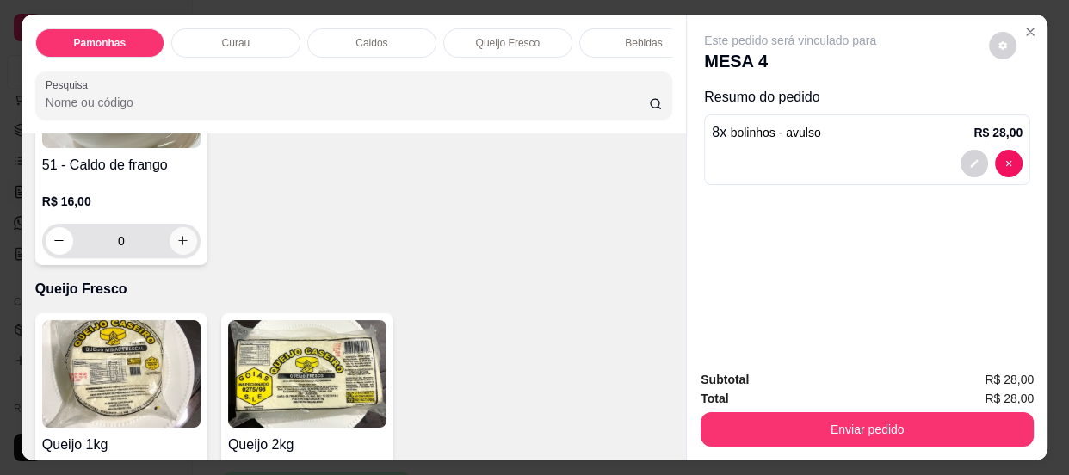
click at [170, 247] on button "increase-product-quantity" at bounding box center [184, 241] width 28 height 28
type input "1"
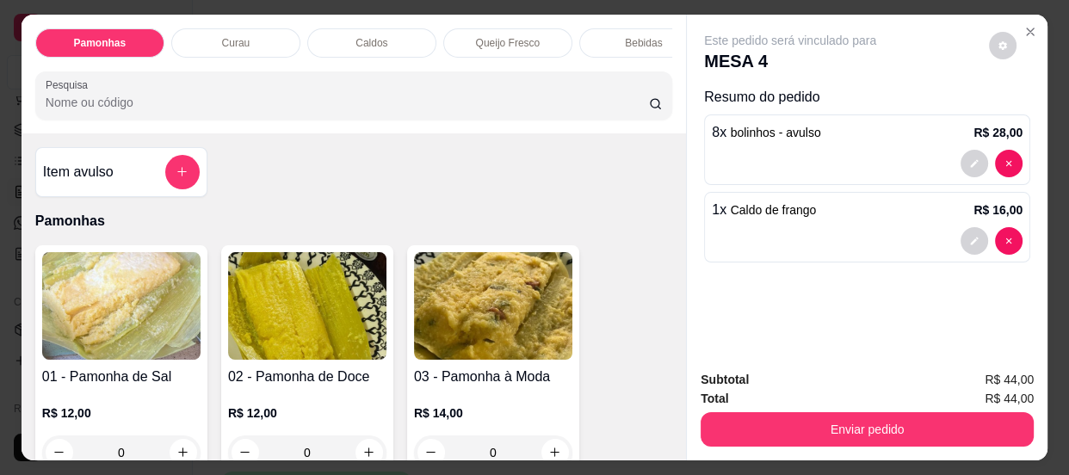
scroll to position [77, 0]
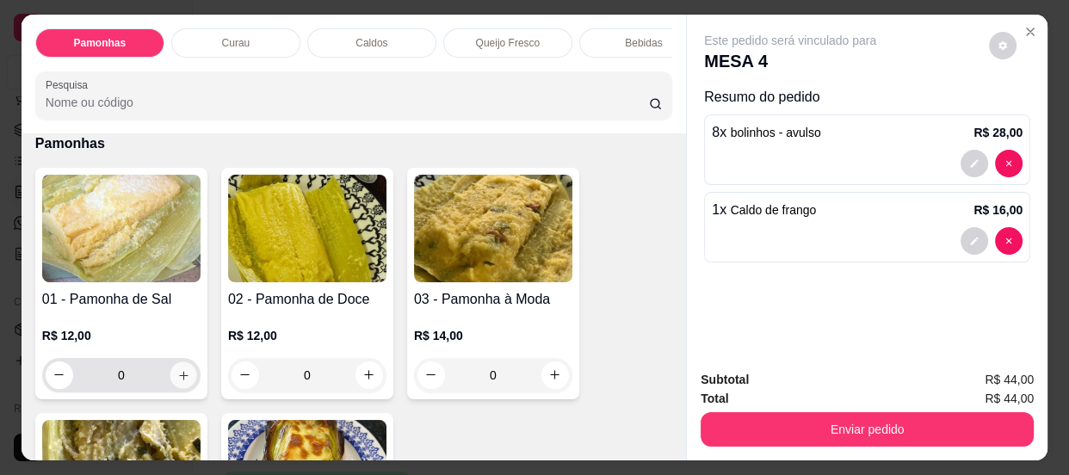
click at [177, 378] on icon "increase-product-quantity" at bounding box center [183, 374] width 13 height 13
type input "1"
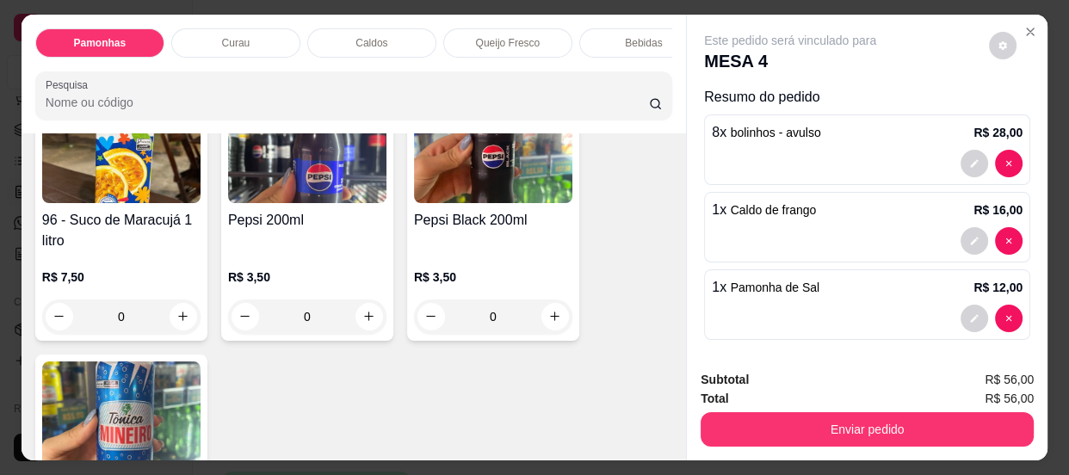
scroll to position [3989, 0]
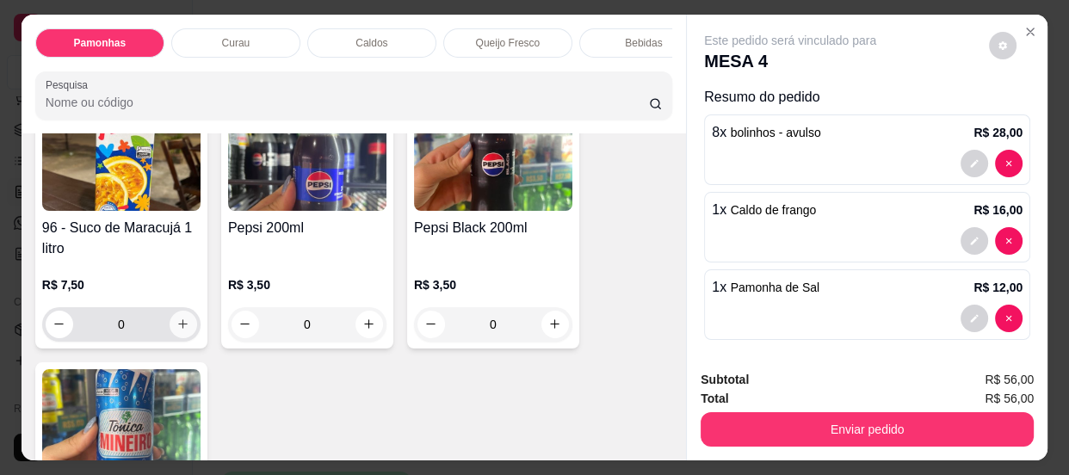
click at [176, 330] on icon "increase-product-quantity" at bounding box center [182, 324] width 13 height 13
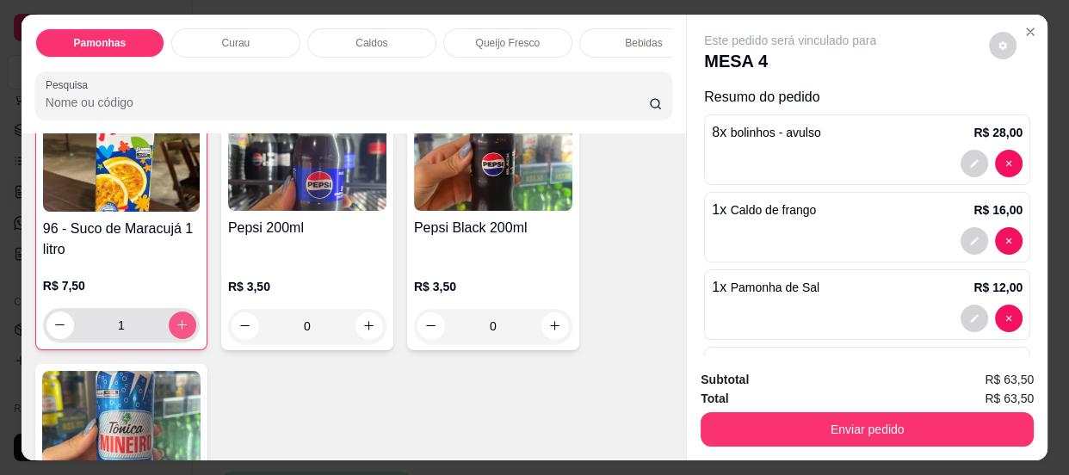
type input "1"
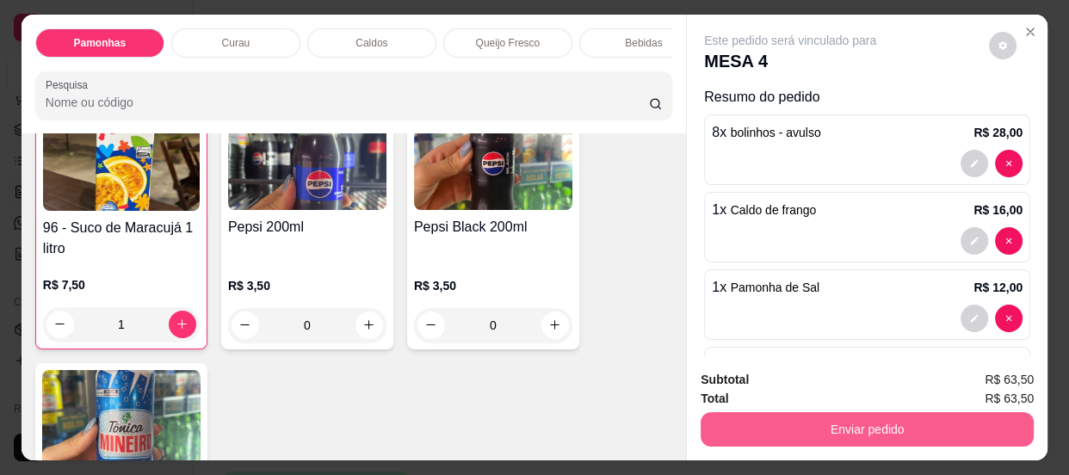
click at [805, 429] on button "Enviar pedido" at bounding box center [866, 429] width 333 height 34
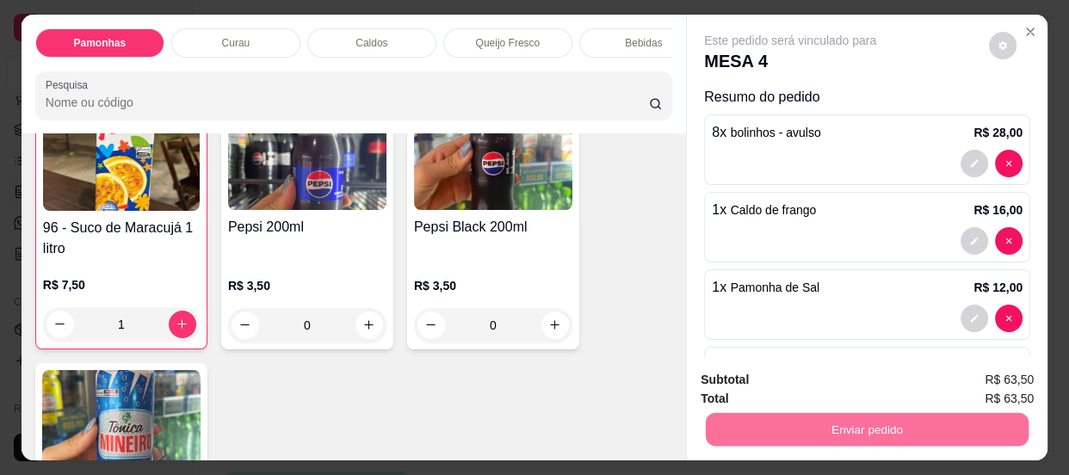
click at [979, 370] on button "Enviar pedido" at bounding box center [989, 382] width 97 height 33
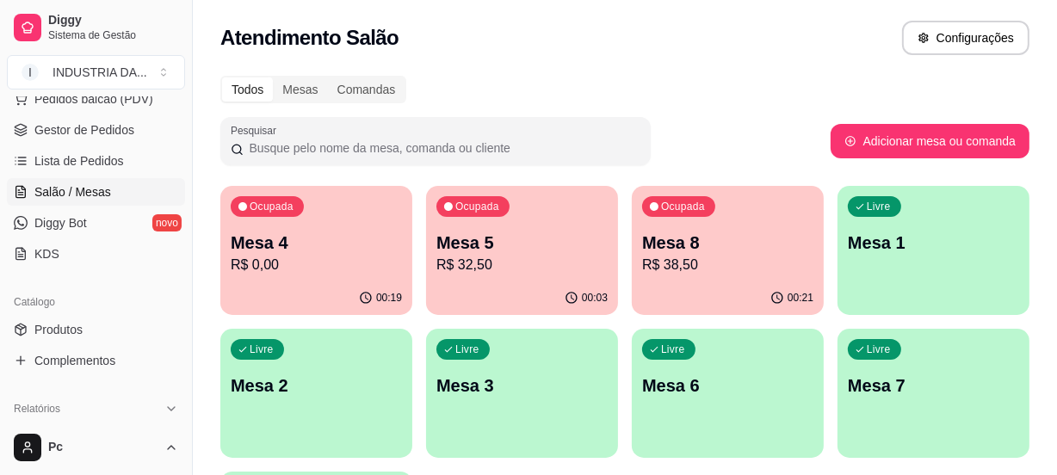
click at [991, 250] on p "Mesa 1" at bounding box center [933, 243] width 171 height 24
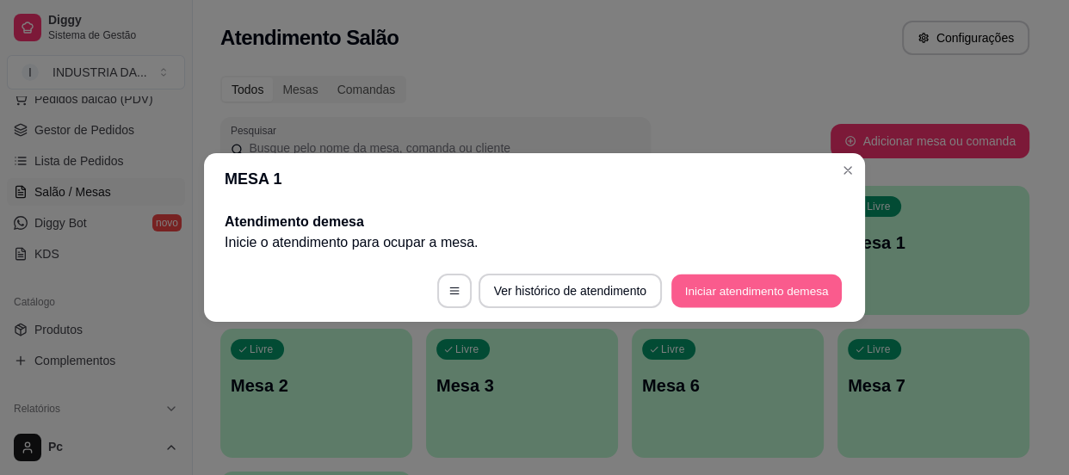
click at [744, 284] on button "Iniciar atendimento de mesa" at bounding box center [756, 291] width 170 height 34
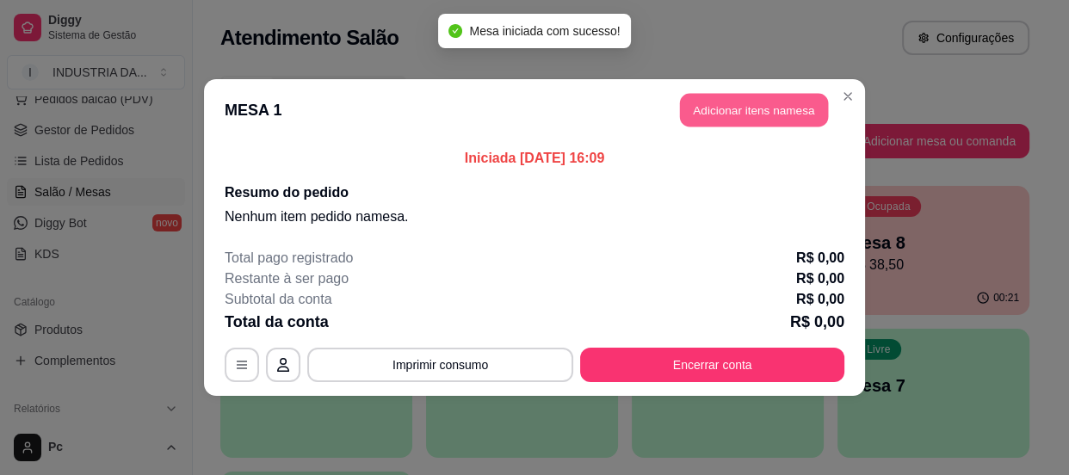
click at [765, 116] on button "Adicionar itens na mesa" at bounding box center [754, 111] width 148 height 34
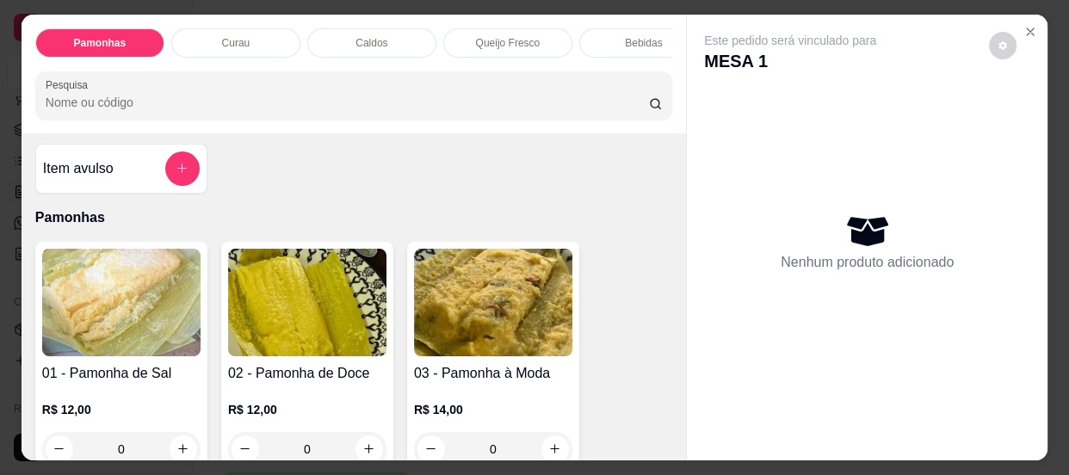
scroll to position [0, 0]
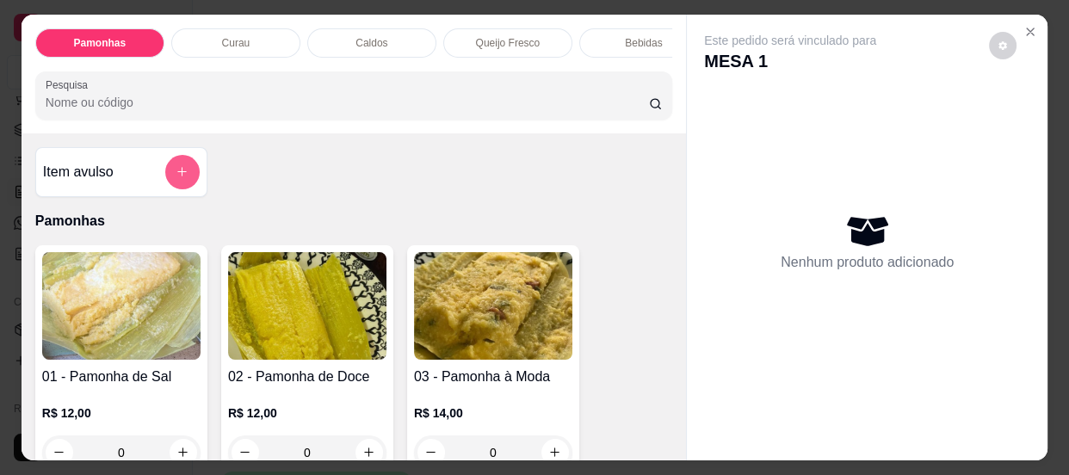
click at [176, 173] on icon "add-separate-item" at bounding box center [182, 171] width 13 height 13
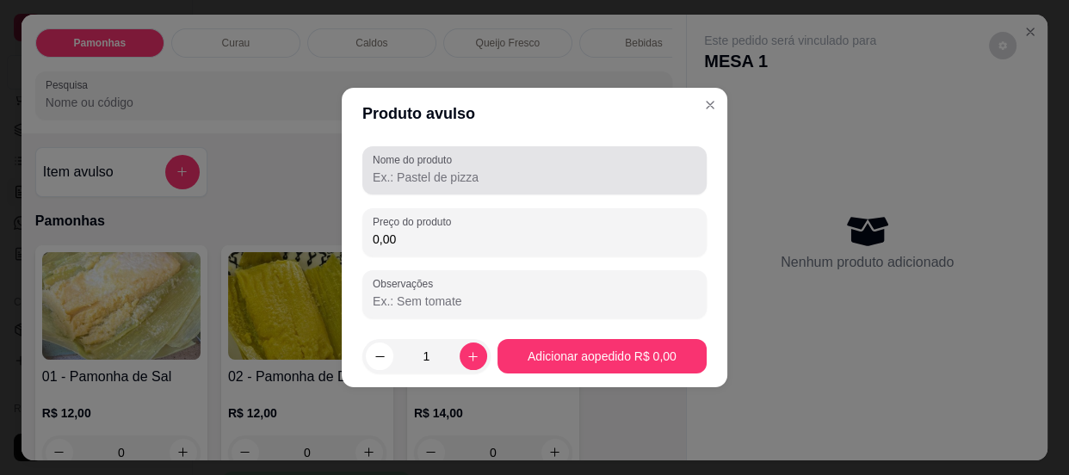
click at [410, 169] on input "Nome do produto" at bounding box center [535, 177] width 324 height 17
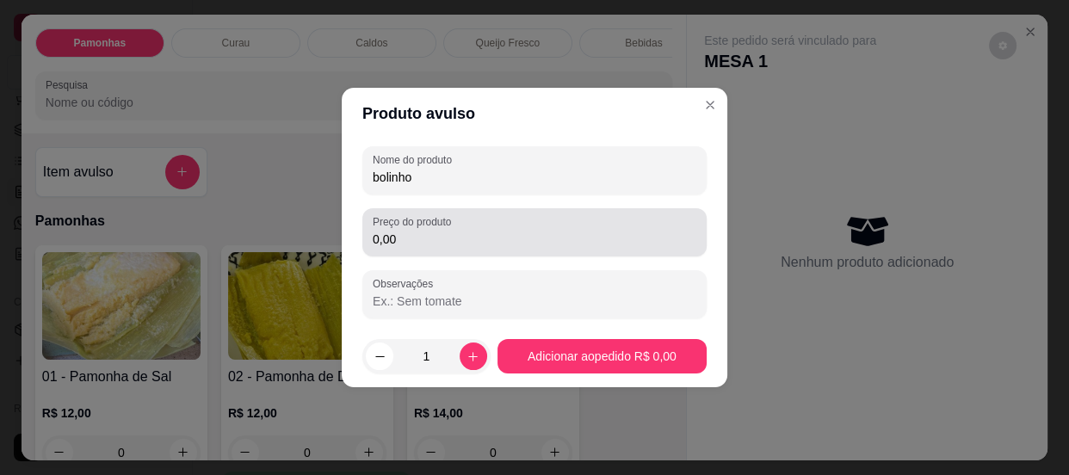
type input "bolinho"
click at [427, 231] on input "0,00" at bounding box center [535, 239] width 324 height 17
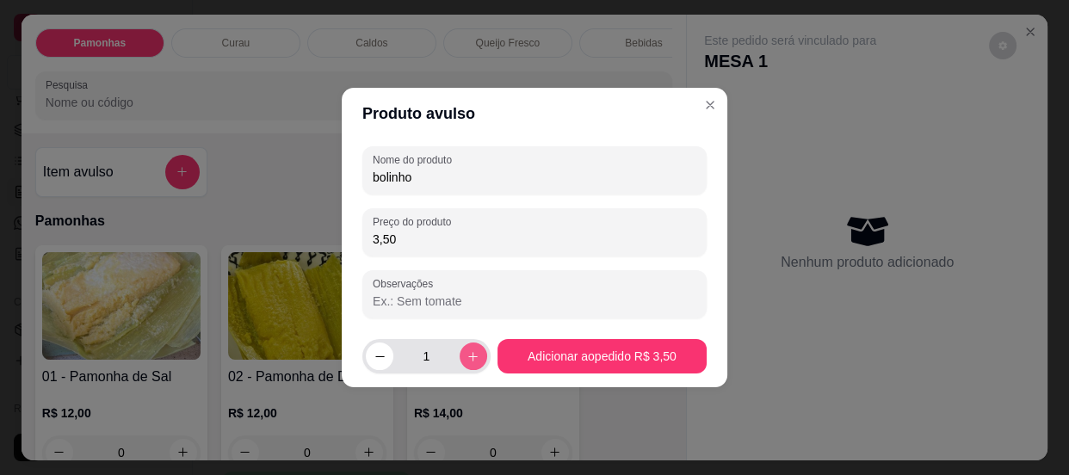
type input "3,50"
click at [470, 352] on icon "increase-product-quantity" at bounding box center [472, 356] width 13 height 13
type input "2"
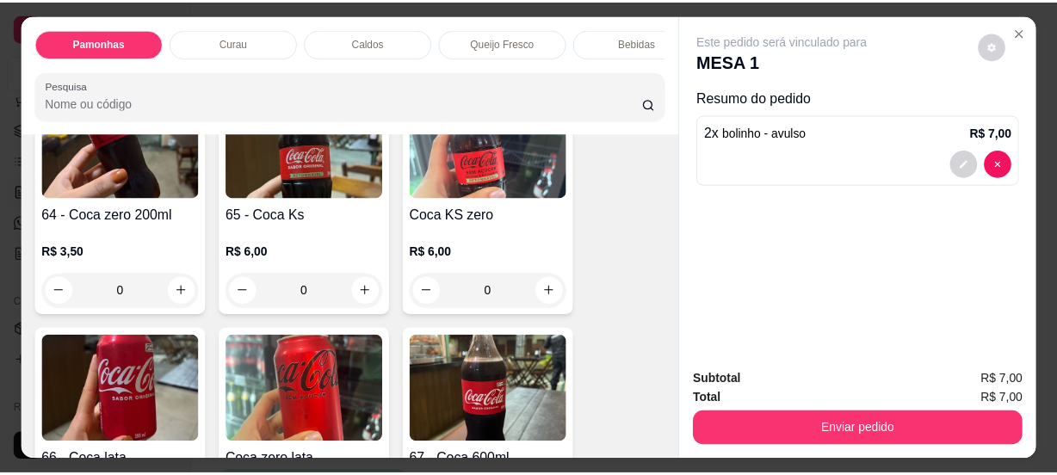
scroll to position [1721, 0]
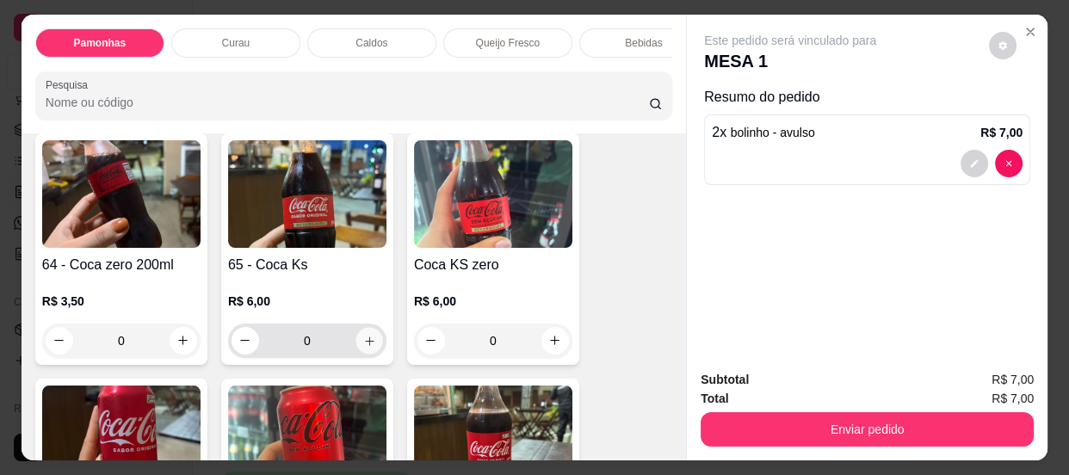
click at [367, 354] on button "increase-product-quantity" at bounding box center [368, 340] width 27 height 27
type input "1"
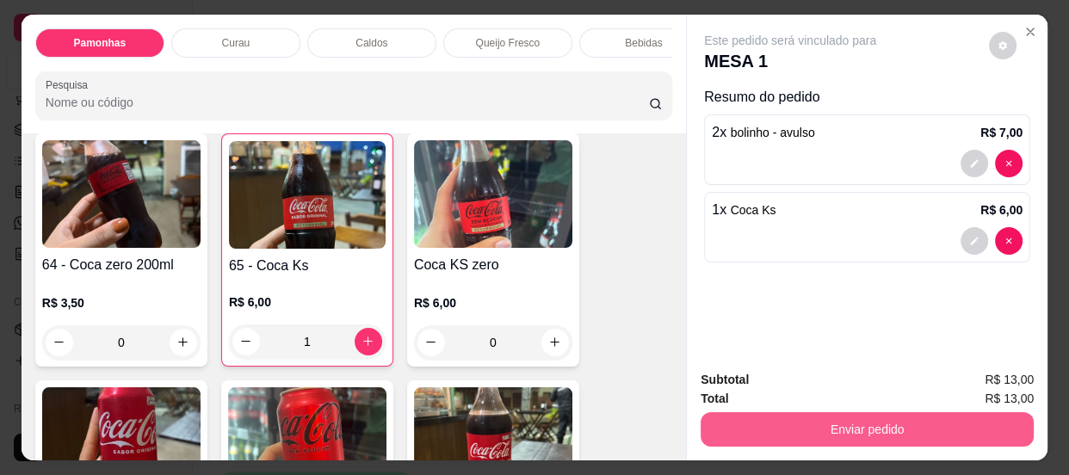
click at [864, 431] on button "Enviar pedido" at bounding box center [866, 429] width 333 height 34
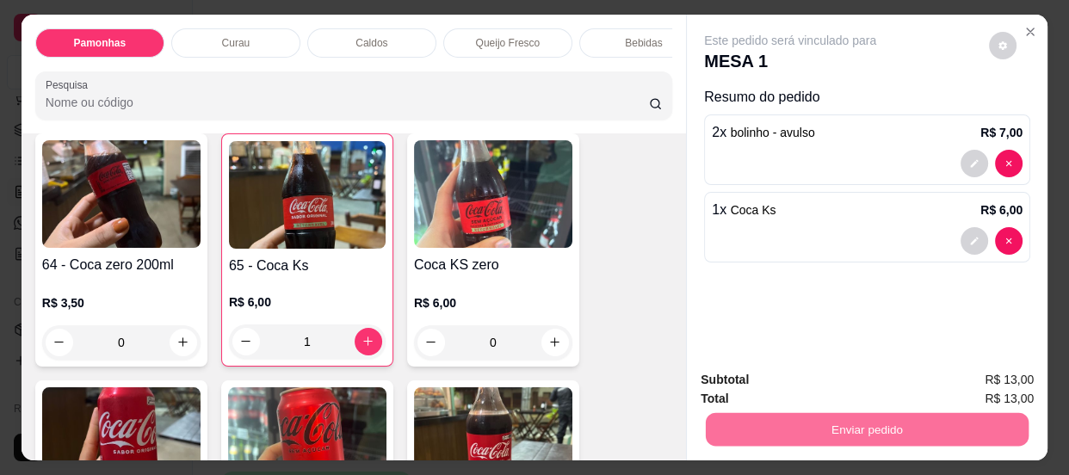
click at [982, 372] on button "Enviar pedido" at bounding box center [989, 381] width 97 height 33
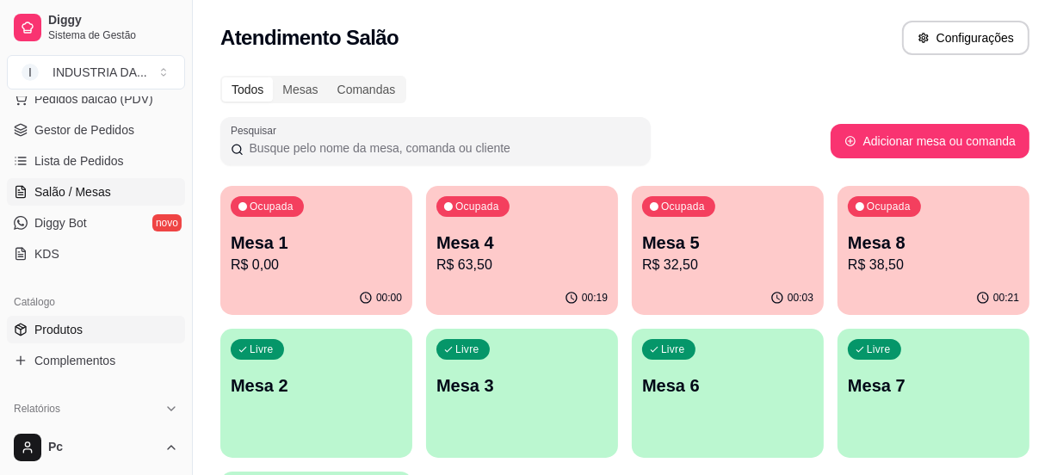
click at [82, 316] on link "Produtos" at bounding box center [96, 330] width 178 height 28
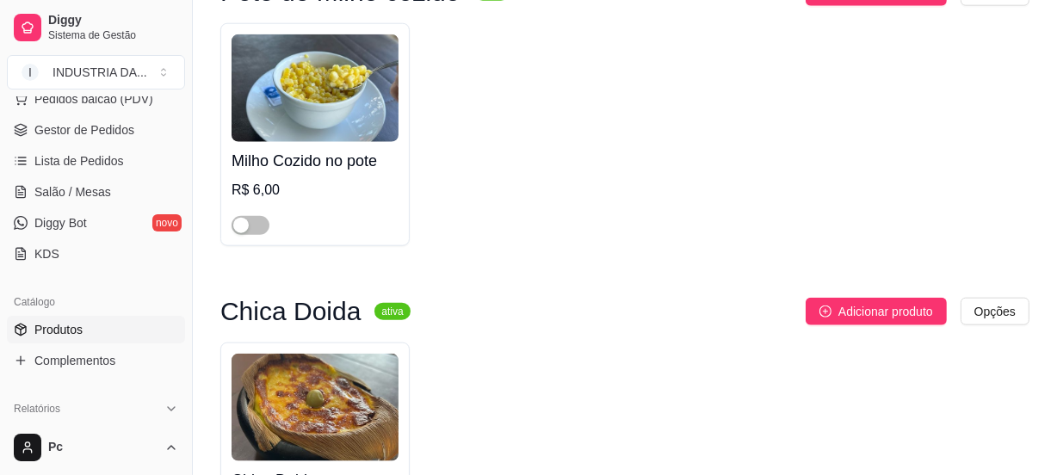
scroll to position [1955, 0]
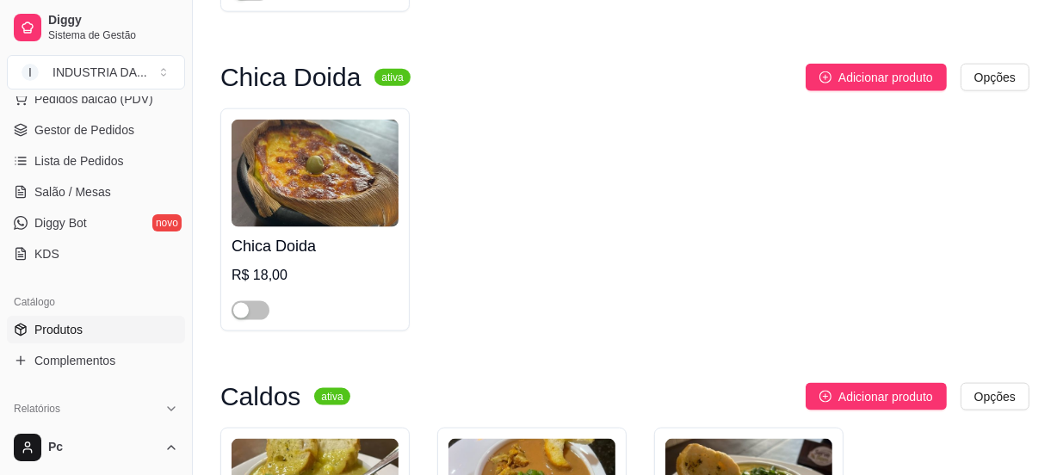
click at [243, 305] on div at bounding box center [250, 309] width 38 height 21
click at [250, 320] on span "button" at bounding box center [250, 310] width 38 height 19
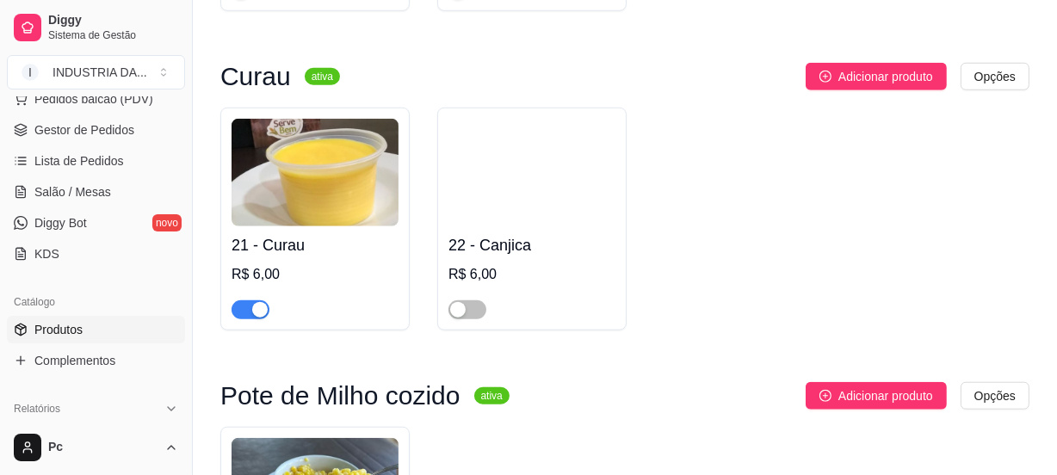
scroll to position [1408, 0]
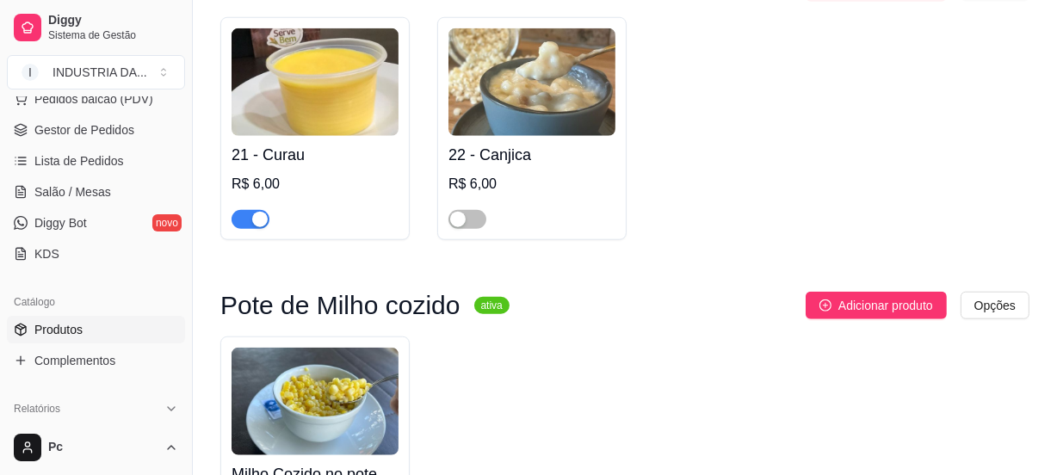
click at [254, 222] on div "button" at bounding box center [259, 219] width 15 height 15
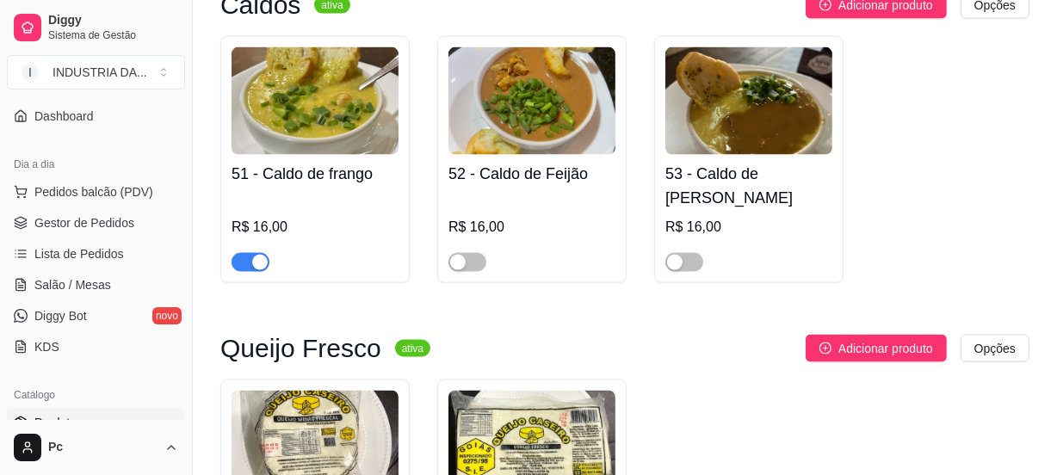
scroll to position [77, 0]
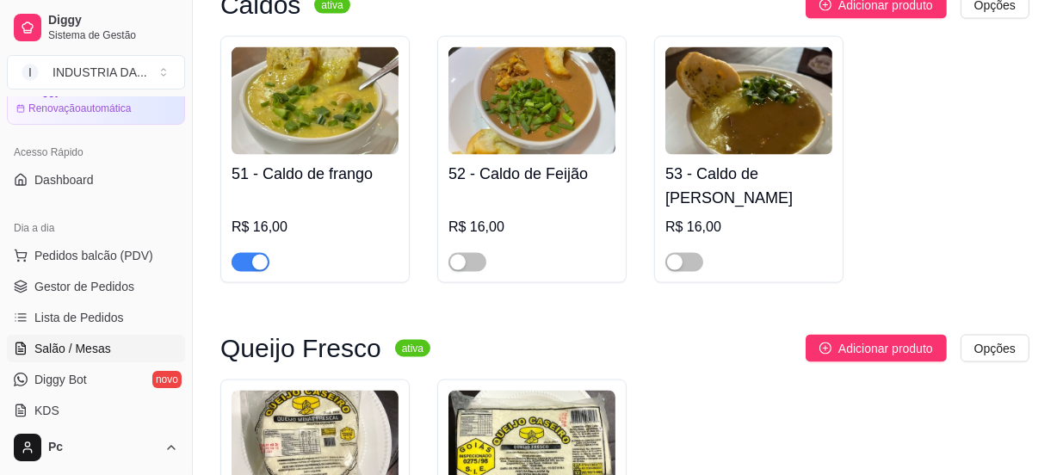
click at [85, 347] on span "Salão / Mesas" at bounding box center [72, 348] width 77 height 17
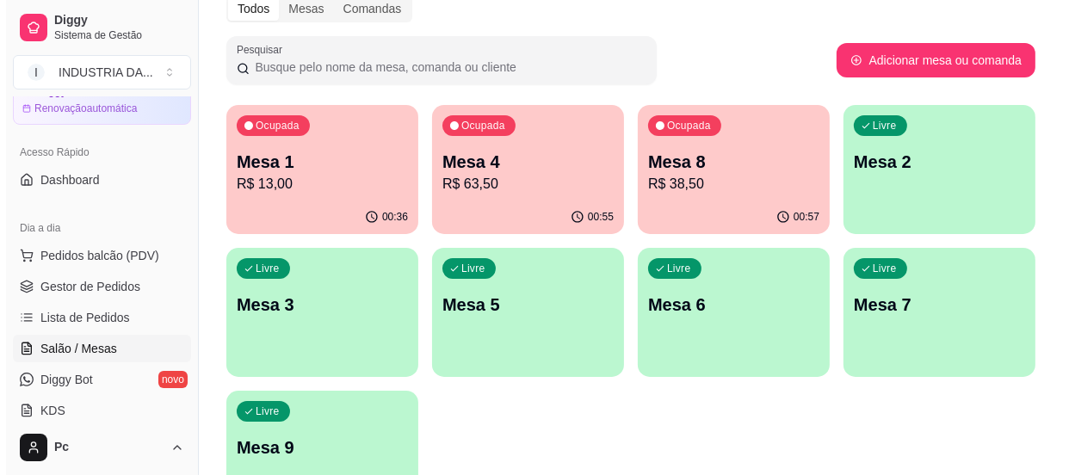
scroll to position [156, 0]
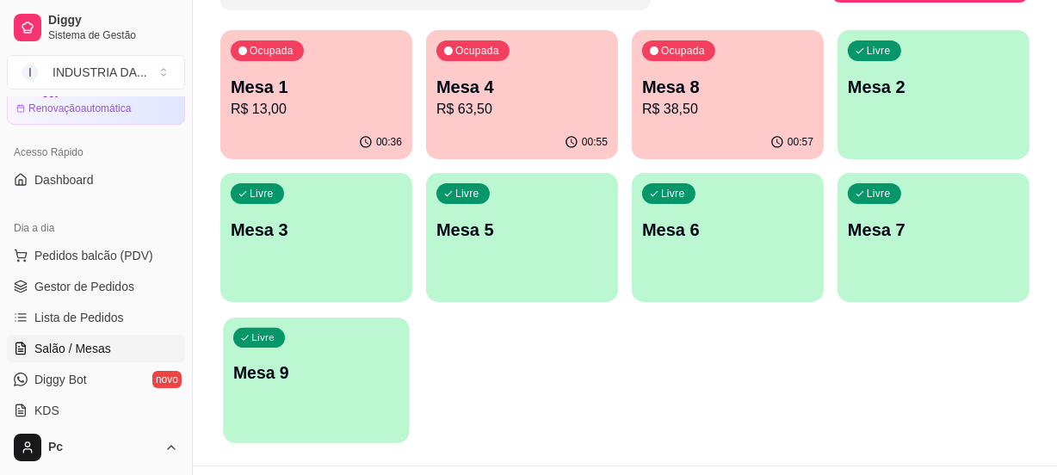
click at [349, 350] on div "Livre Mesa 9" at bounding box center [316, 370] width 186 height 105
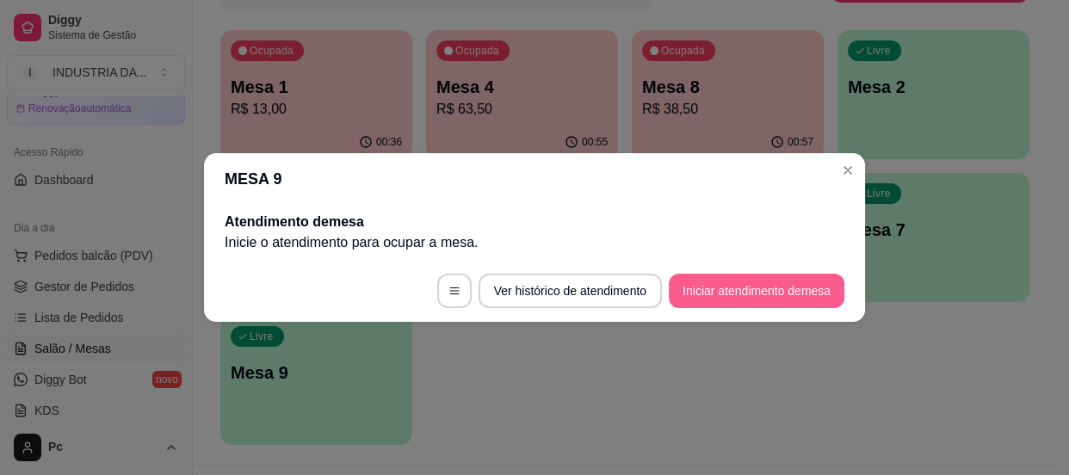
click at [736, 273] on footer "Ver histórico de atendimento Iniciar atendimento de mesa" at bounding box center [534, 291] width 661 height 62
click at [776, 293] on button "Iniciar atendimento de mesa" at bounding box center [756, 291] width 170 height 34
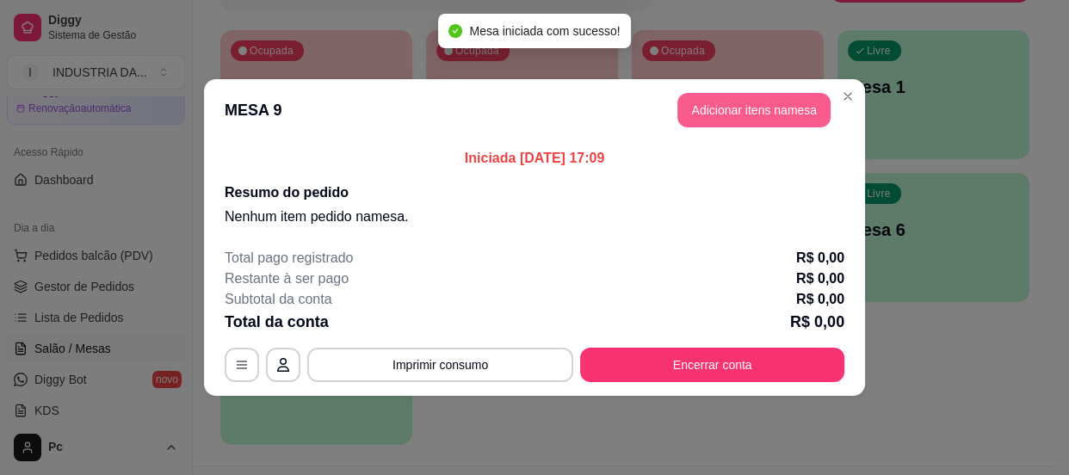
click at [731, 96] on button "Adicionar itens na mesa" at bounding box center [753, 110] width 153 height 34
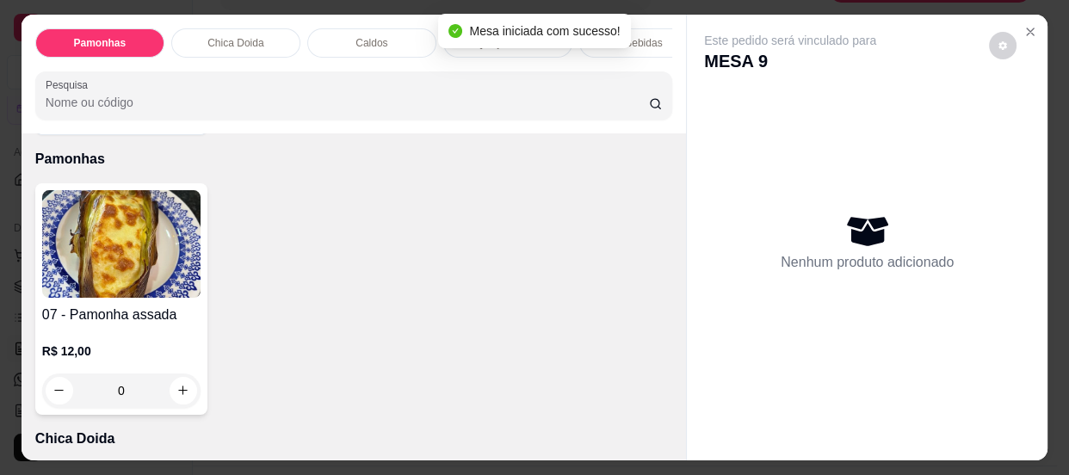
scroll to position [0, 0]
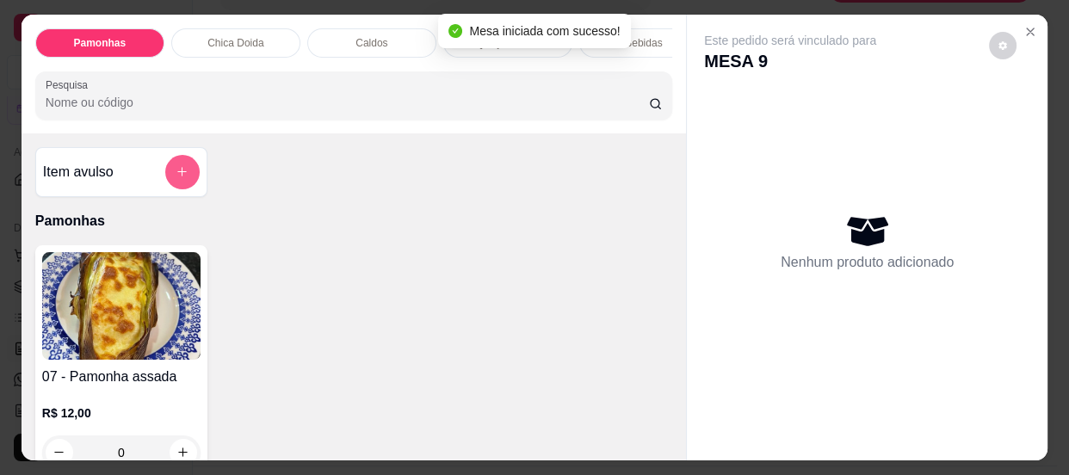
click at [187, 173] on button "add-separate-item" at bounding box center [182, 172] width 34 height 34
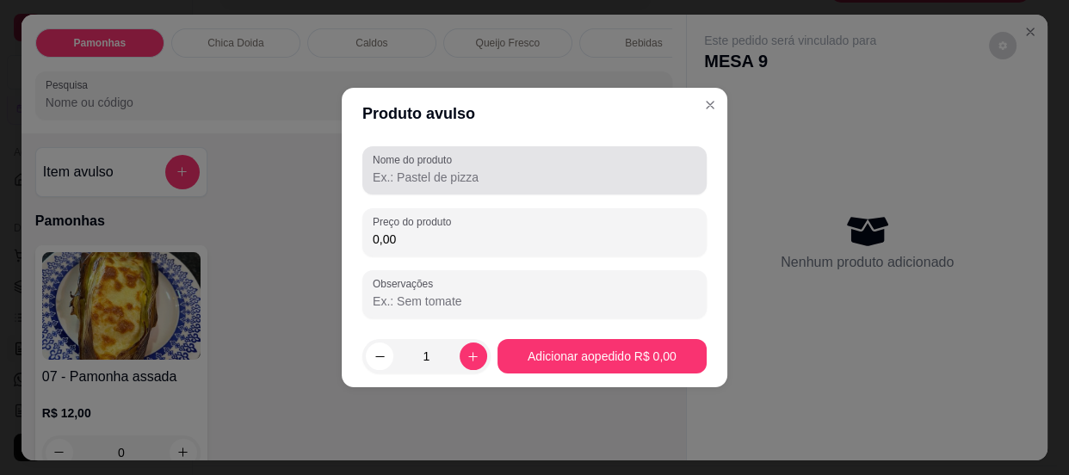
click at [410, 172] on input "Nome do produto" at bounding box center [535, 177] width 324 height 17
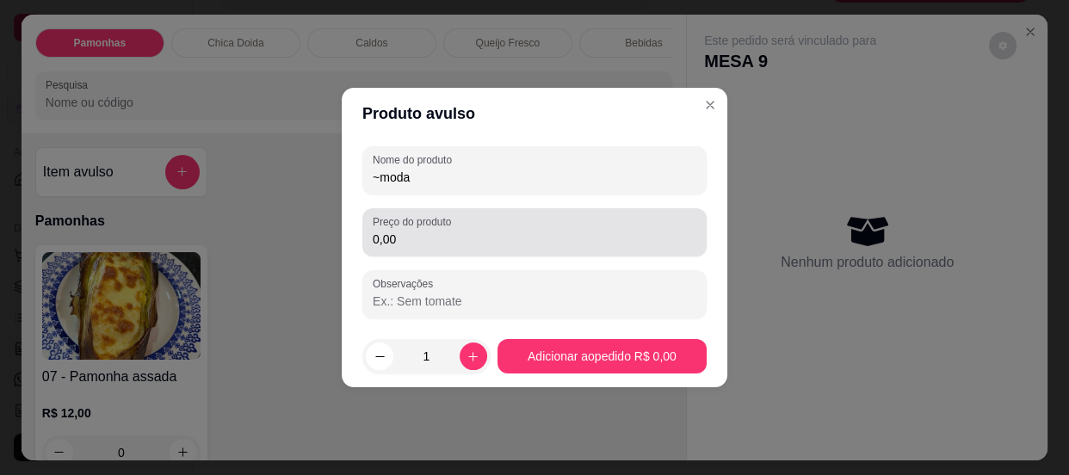
type input "~moda"
click at [413, 228] on label "Preço do produto" at bounding box center [415, 221] width 84 height 15
click at [413, 231] on input "0,00" at bounding box center [535, 239] width 324 height 17
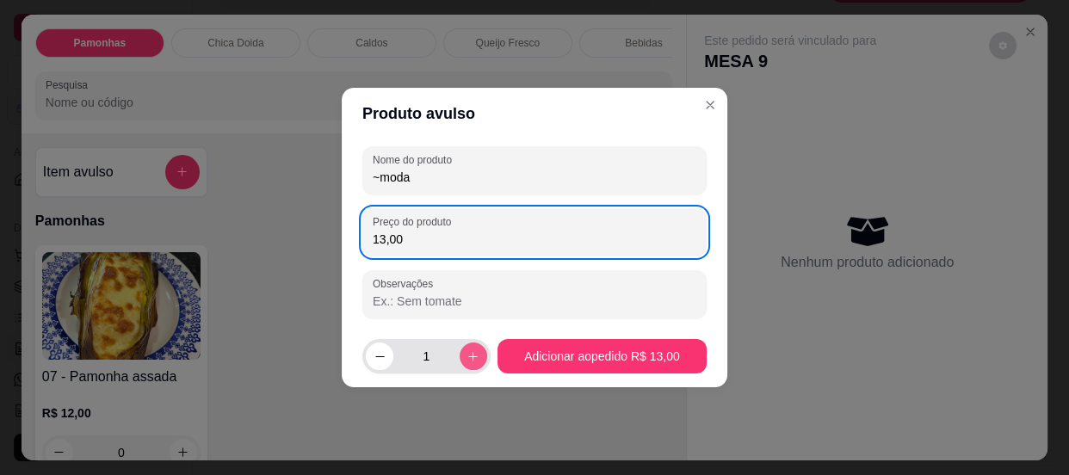
type input "13,00"
click at [472, 354] on icon "increase-product-quantity" at bounding box center [472, 356] width 13 height 13
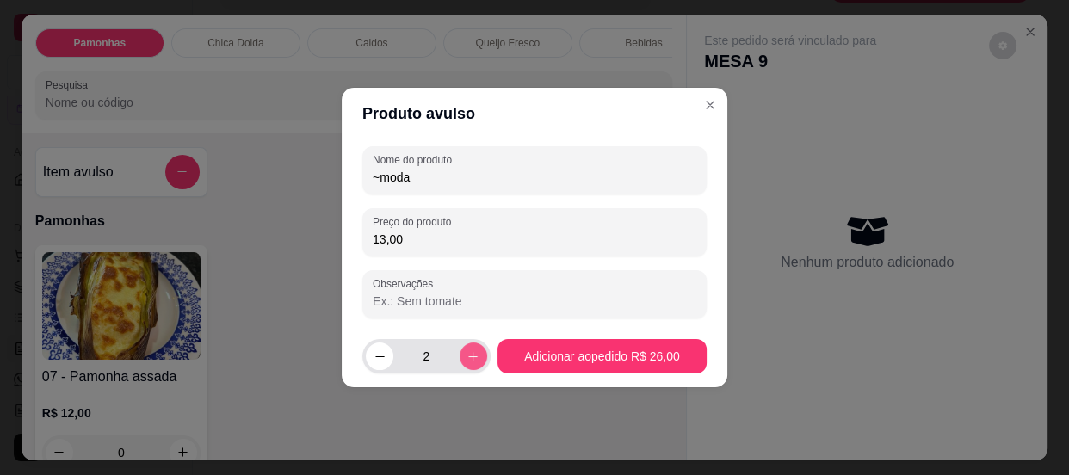
click at [472, 354] on icon "increase-product-quantity" at bounding box center [472, 356] width 13 height 13
click at [381, 355] on icon "decrease-product-quantity" at bounding box center [379, 356] width 13 height 13
type input "3"
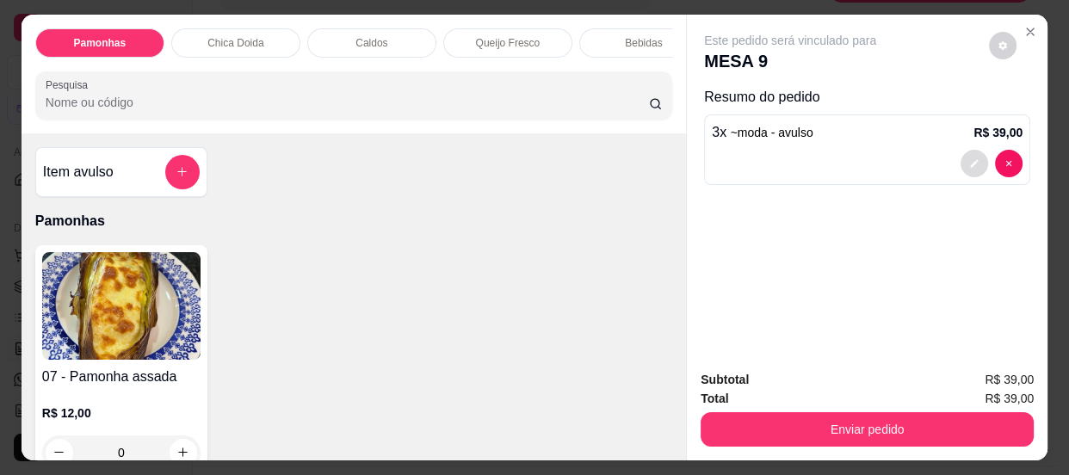
click at [971, 159] on icon "decrease-product-quantity" at bounding box center [975, 163] width 8 height 8
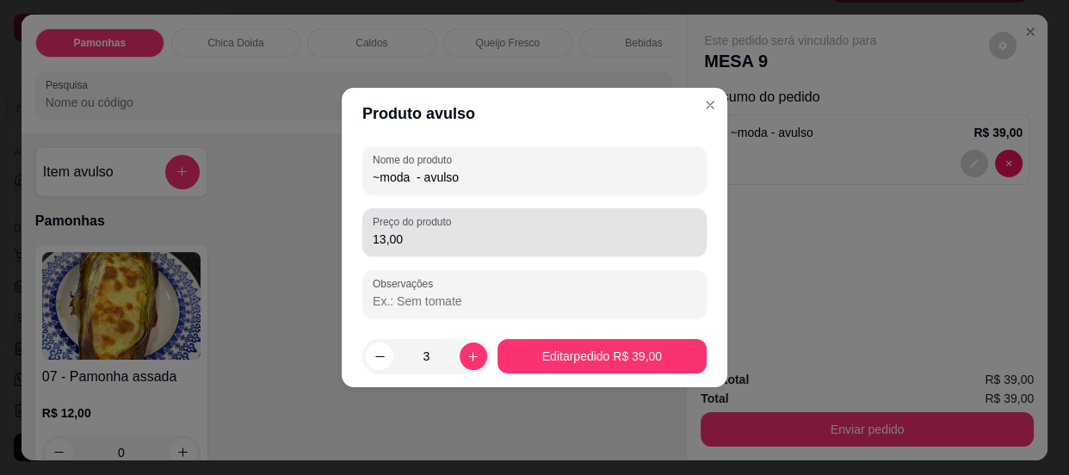
click at [429, 244] on input "13,00" at bounding box center [535, 239] width 324 height 17
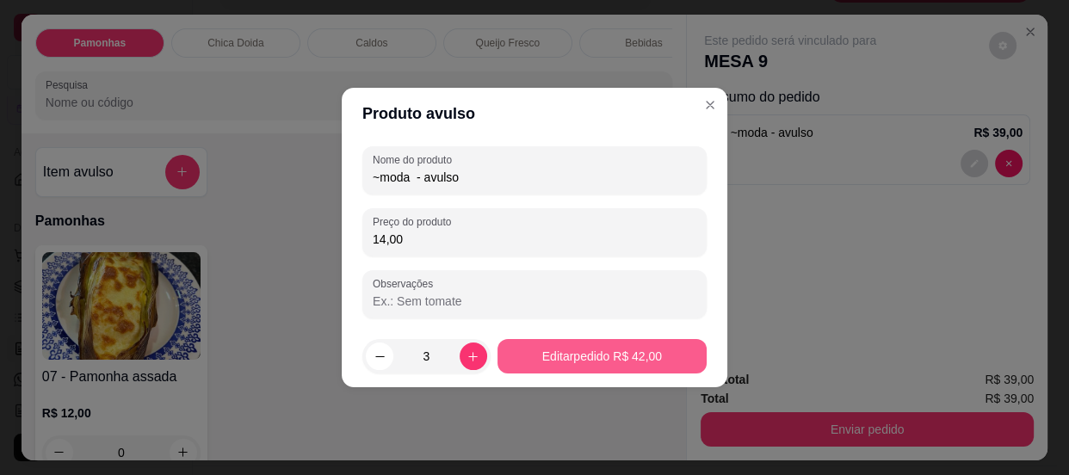
type input "14,00"
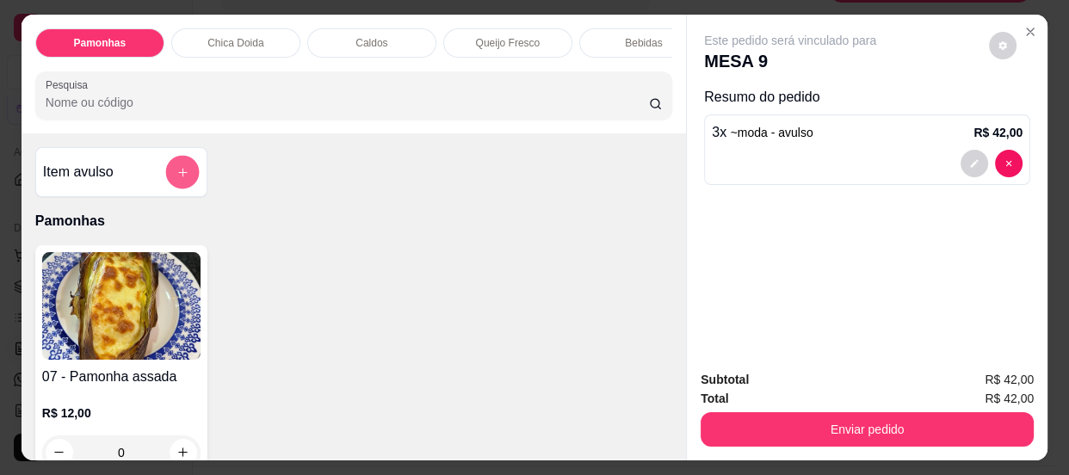
click at [165, 176] on button "add-separate-item" at bounding box center [182, 172] width 34 height 34
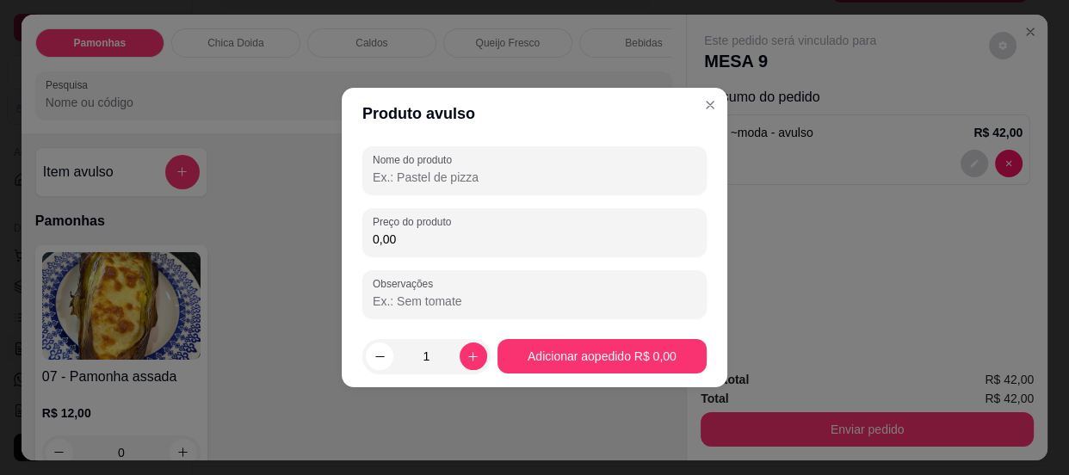
click at [373, 170] on input "Nome do produto" at bounding box center [535, 177] width 324 height 17
click at [380, 170] on input "Nome do produto" at bounding box center [535, 177] width 324 height 17
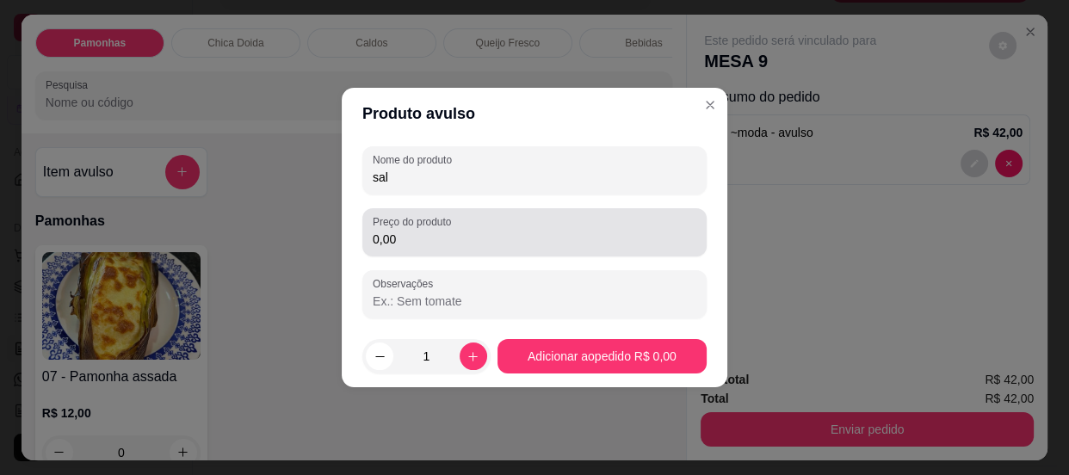
type input "sal"
click at [437, 232] on input "0,00" at bounding box center [535, 239] width 324 height 17
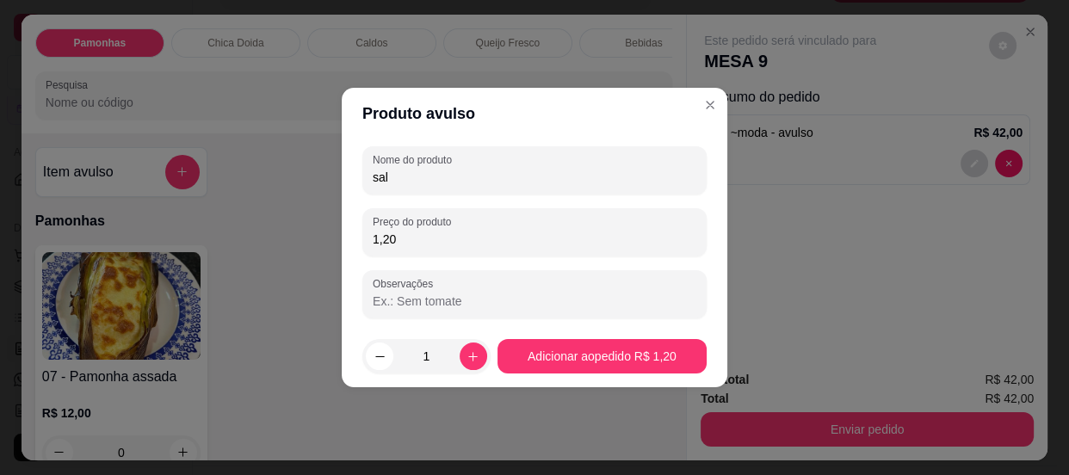
type input "12,00"
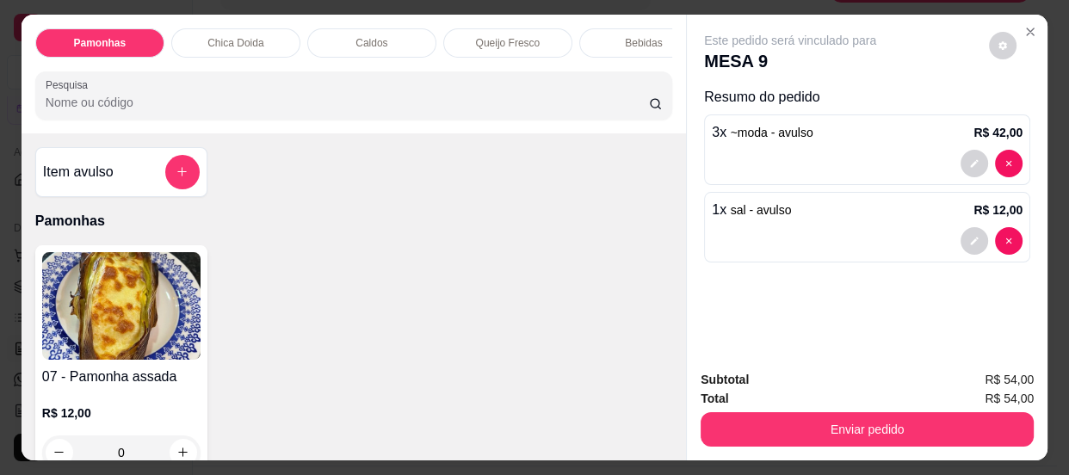
click at [791, 429] on button "Enviar pedido" at bounding box center [866, 429] width 333 height 34
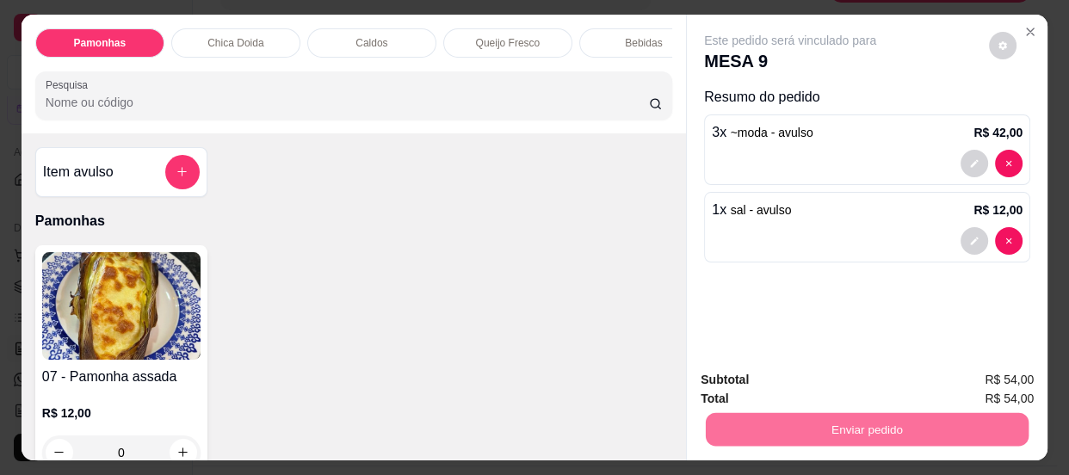
click at [971, 380] on button "Enviar pedido" at bounding box center [989, 382] width 97 height 33
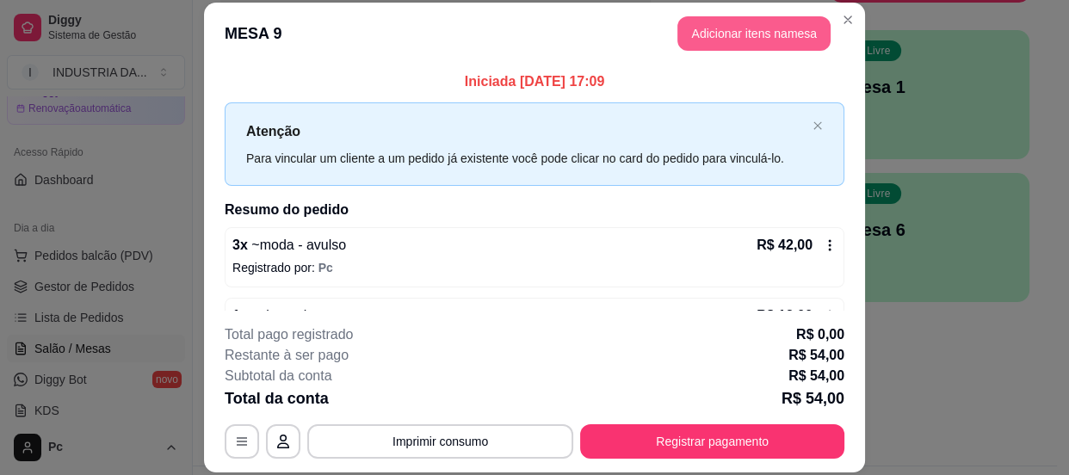
click at [716, 40] on button "Adicionar itens na mesa" at bounding box center [753, 33] width 153 height 34
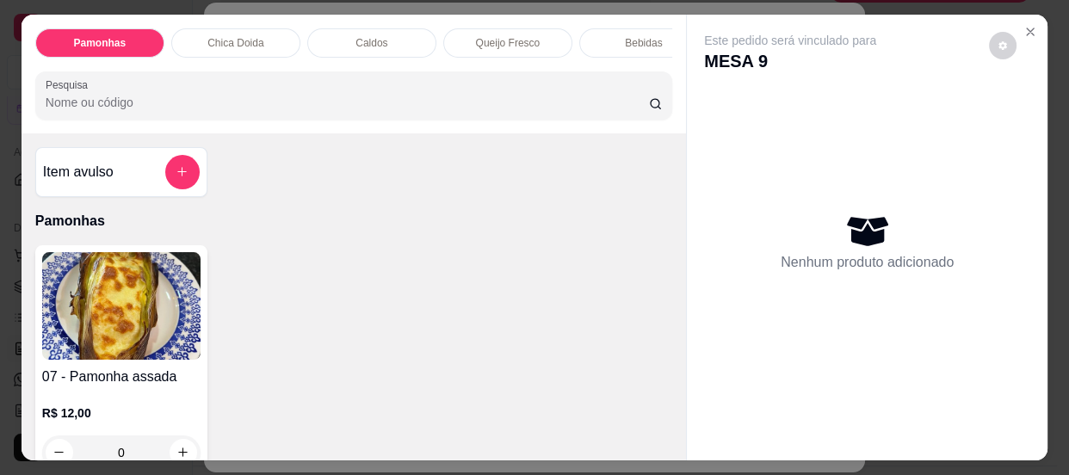
click at [187, 177] on button "add-separate-item" at bounding box center [182, 172] width 34 height 34
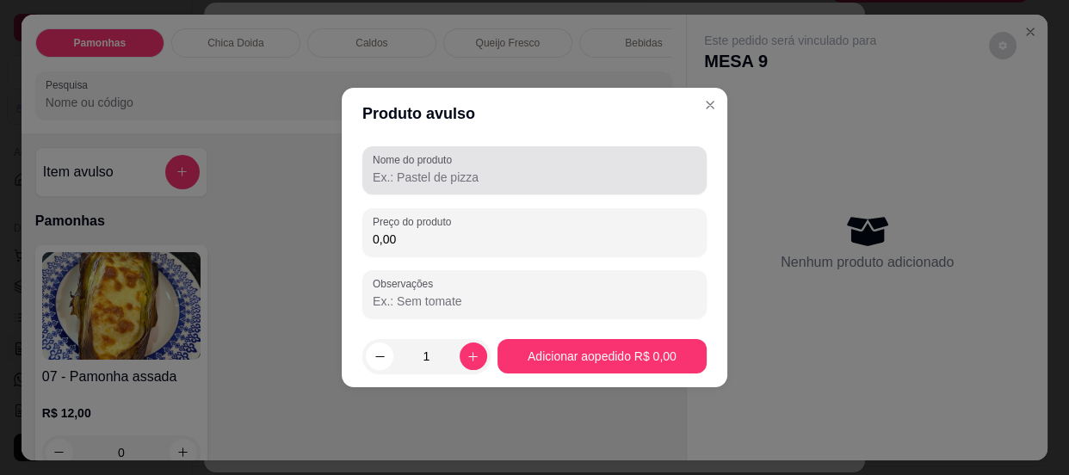
click at [490, 180] on input "Nome do produto" at bounding box center [535, 177] width 324 height 17
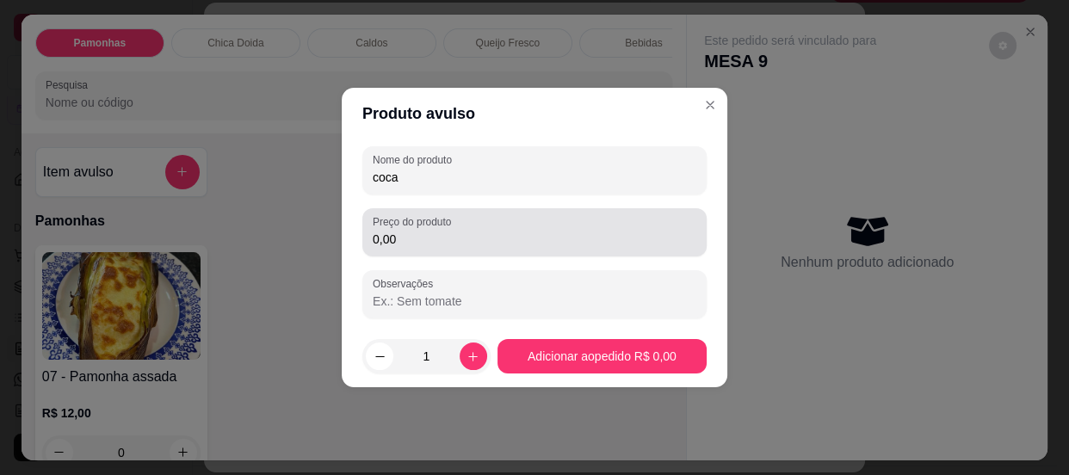
type input "coca"
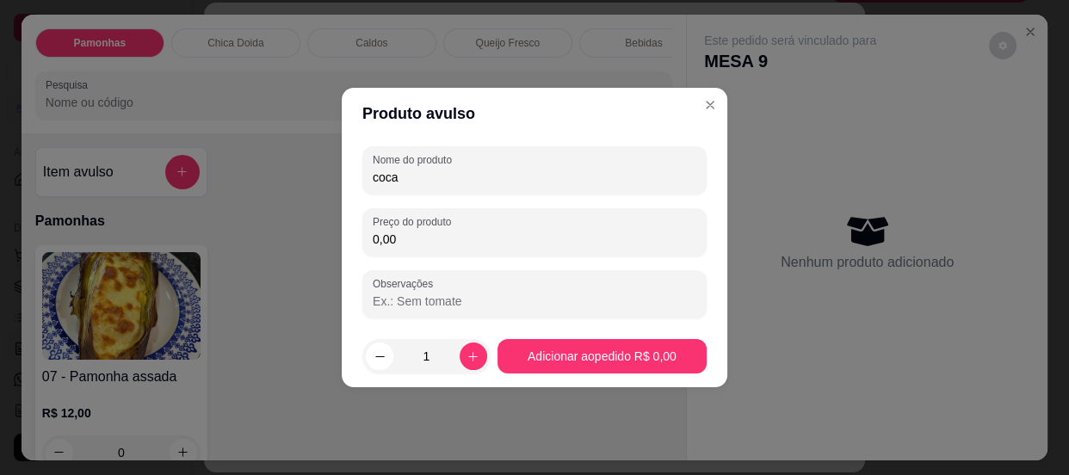
click at [479, 235] on input "0,00" at bounding box center [535, 239] width 324 height 17
type input "8,50"
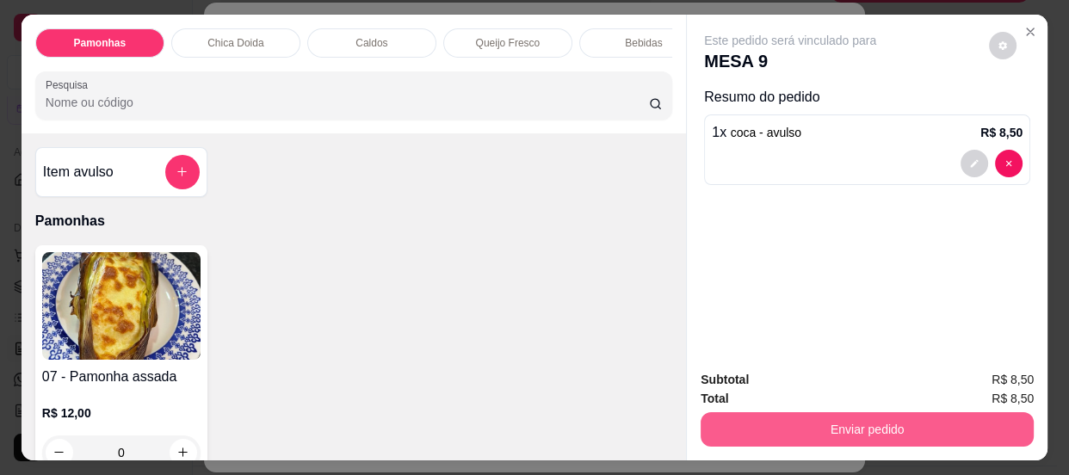
click at [777, 419] on button "Enviar pedido" at bounding box center [866, 429] width 333 height 34
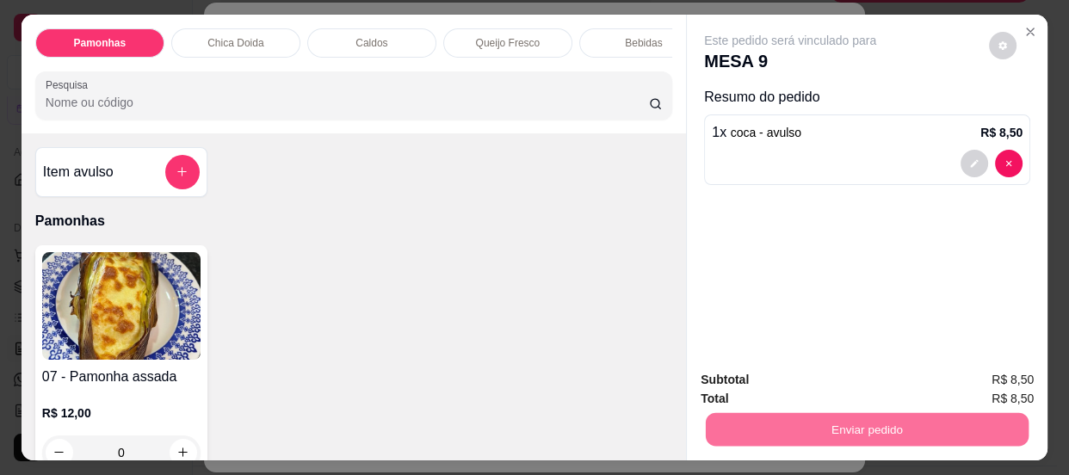
click at [999, 376] on button "Enviar pedido" at bounding box center [989, 382] width 97 height 33
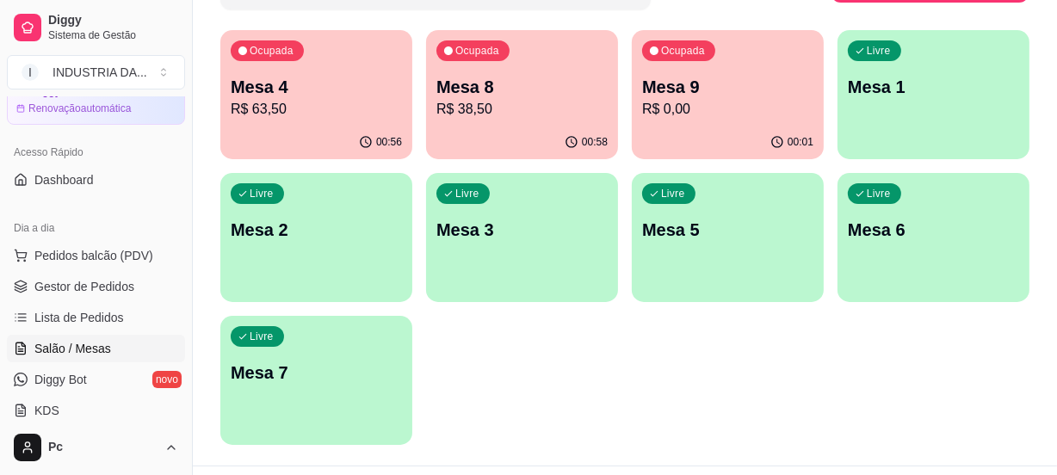
click at [334, 370] on p "Mesa 7" at bounding box center [316, 373] width 171 height 24
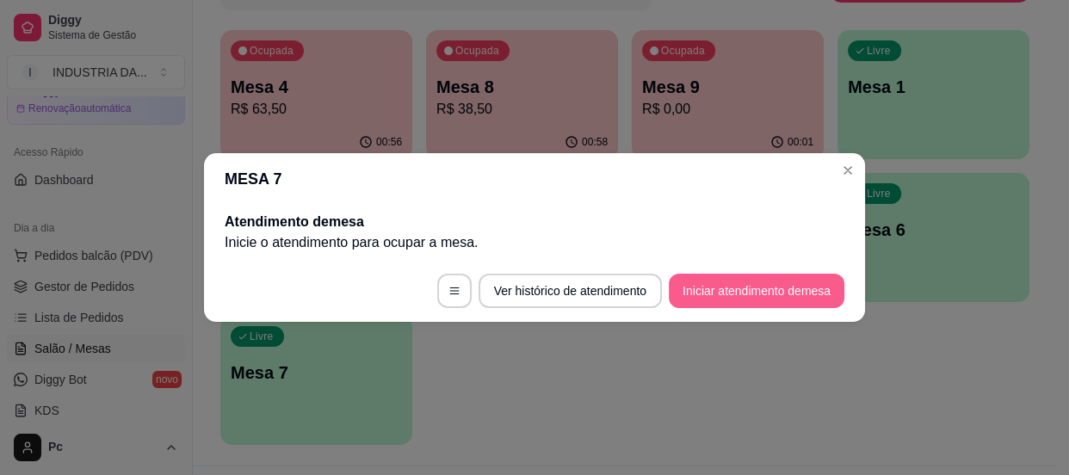
click at [777, 298] on button "Iniciar atendimento de mesa" at bounding box center [757, 291] width 176 height 34
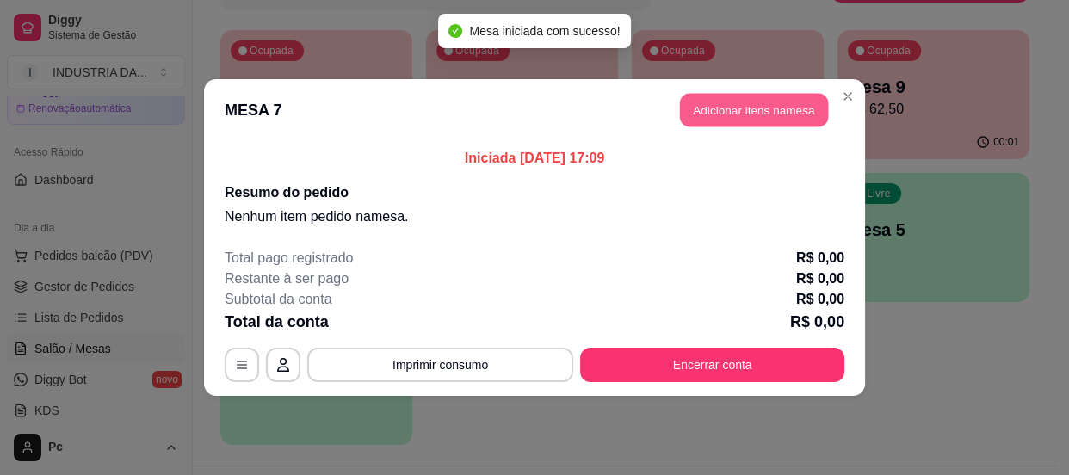
click at [722, 108] on button "Adicionar itens na mesa" at bounding box center [754, 111] width 148 height 34
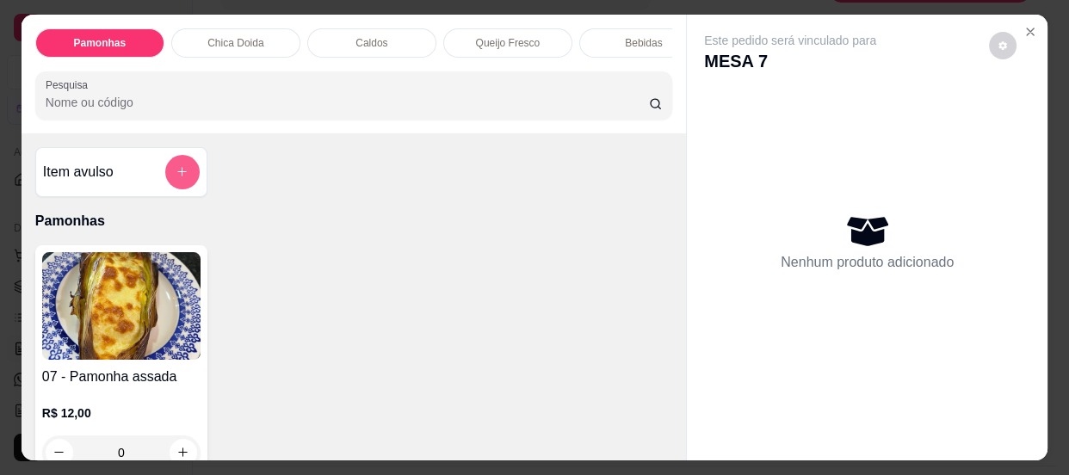
click at [168, 183] on button "add-separate-item" at bounding box center [182, 172] width 34 height 34
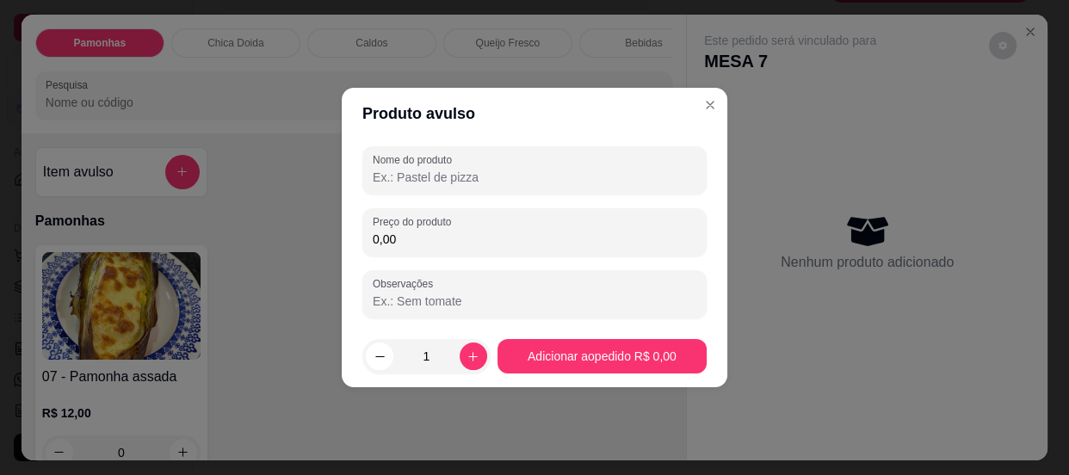
click at [458, 176] on input "Nome do produto" at bounding box center [535, 177] width 324 height 17
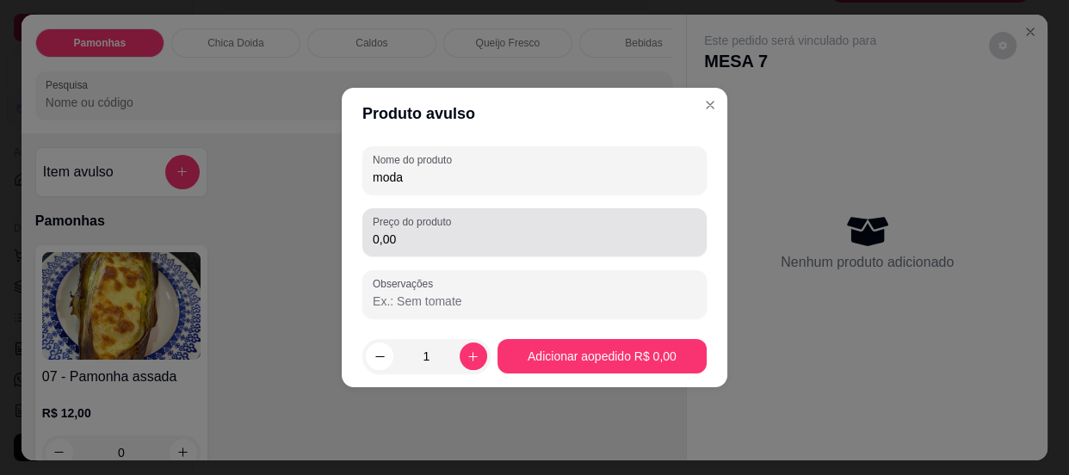
type input "moda"
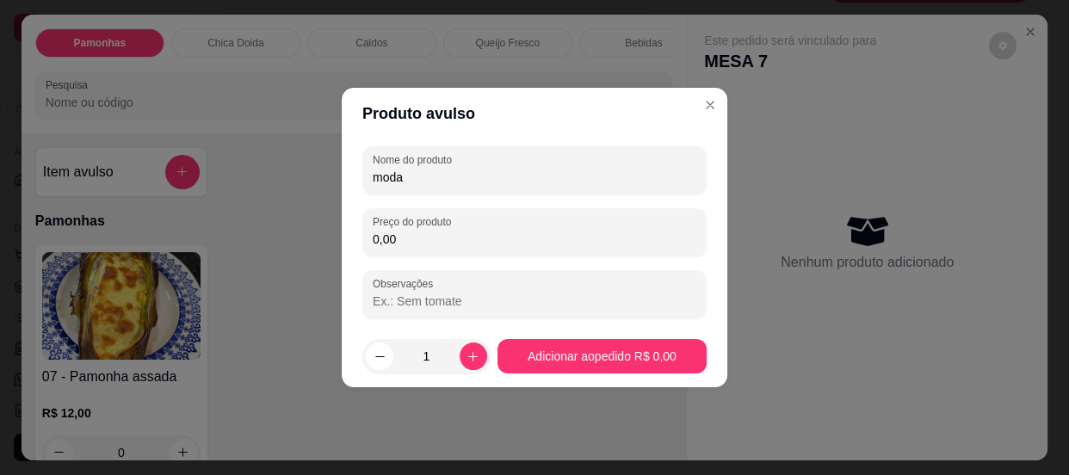
click at [424, 242] on input "0,00" at bounding box center [535, 239] width 324 height 17
type input "13,00"
click at [468, 356] on icon "increase-product-quantity" at bounding box center [472, 356] width 9 height 9
type input "2"
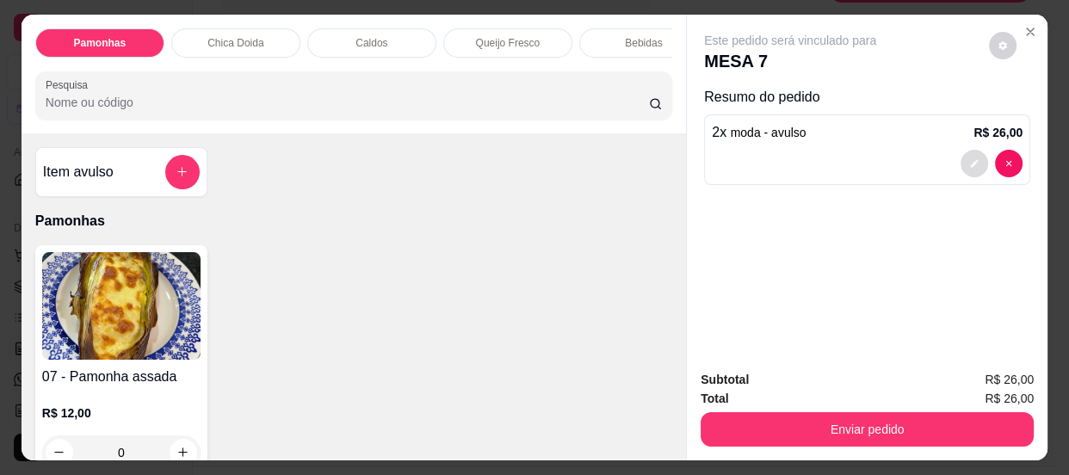
click at [978, 150] on button "decrease-product-quantity" at bounding box center [974, 164] width 28 height 28
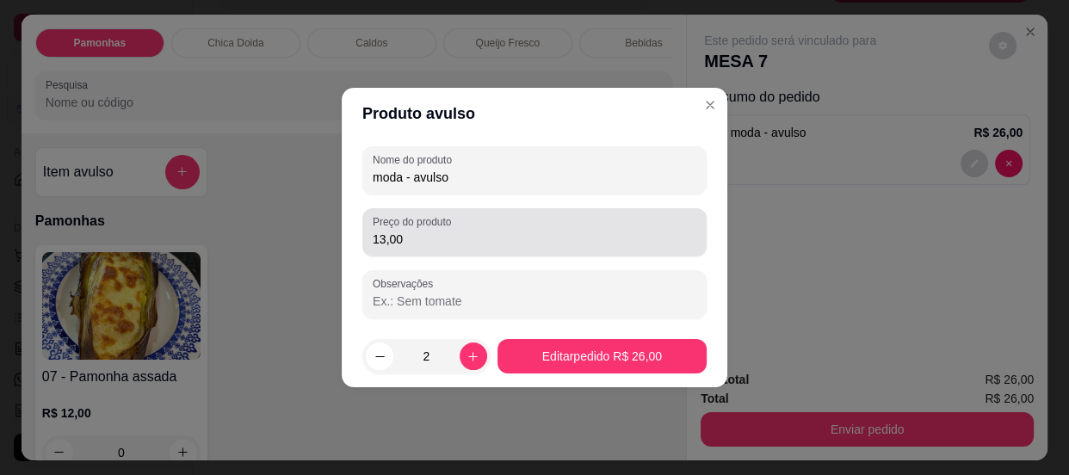
click at [442, 241] on input "13,00" at bounding box center [535, 239] width 324 height 17
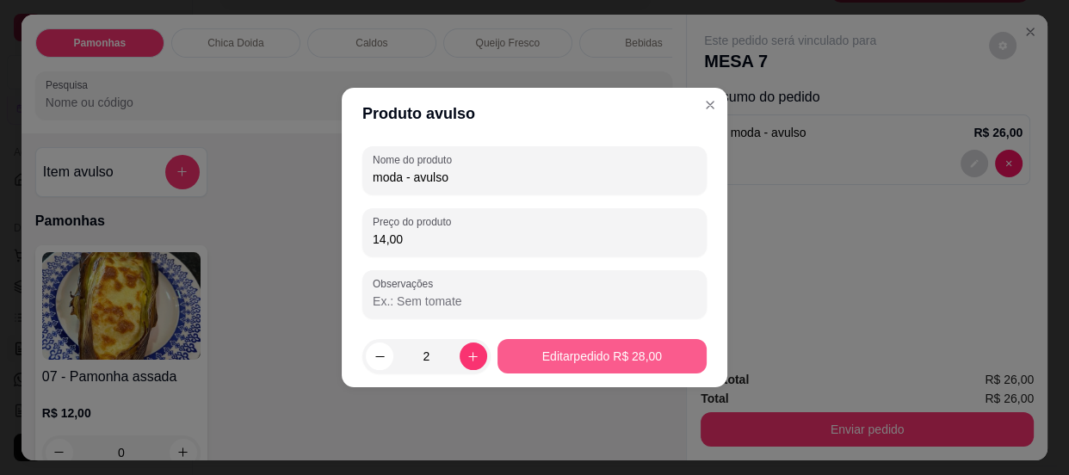
type input "14,00"
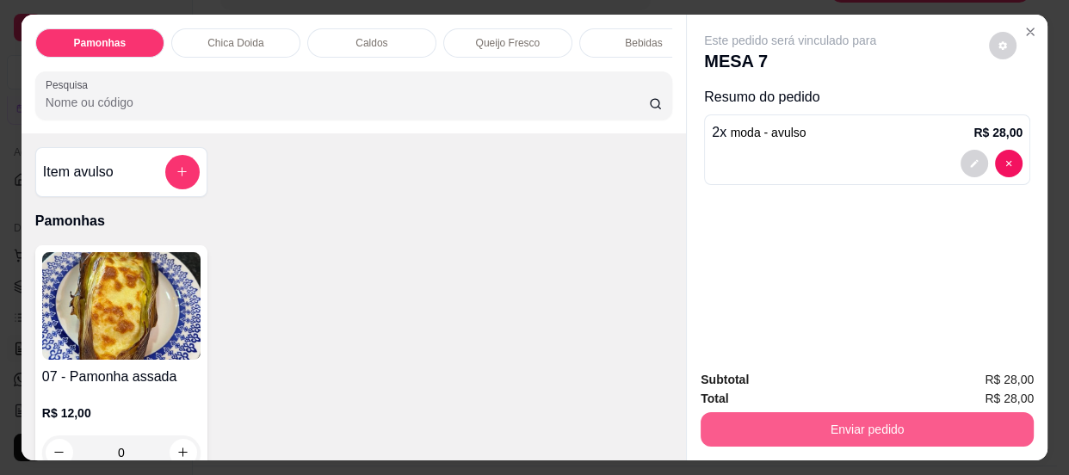
click at [907, 428] on button "Enviar pedido" at bounding box center [866, 429] width 333 height 34
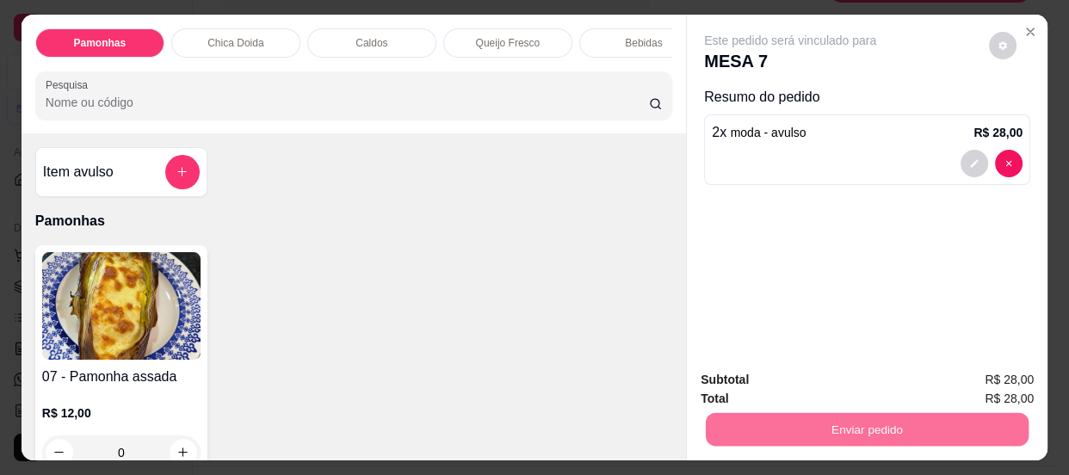
click at [972, 392] on button "Enviar pedido" at bounding box center [989, 382] width 95 height 32
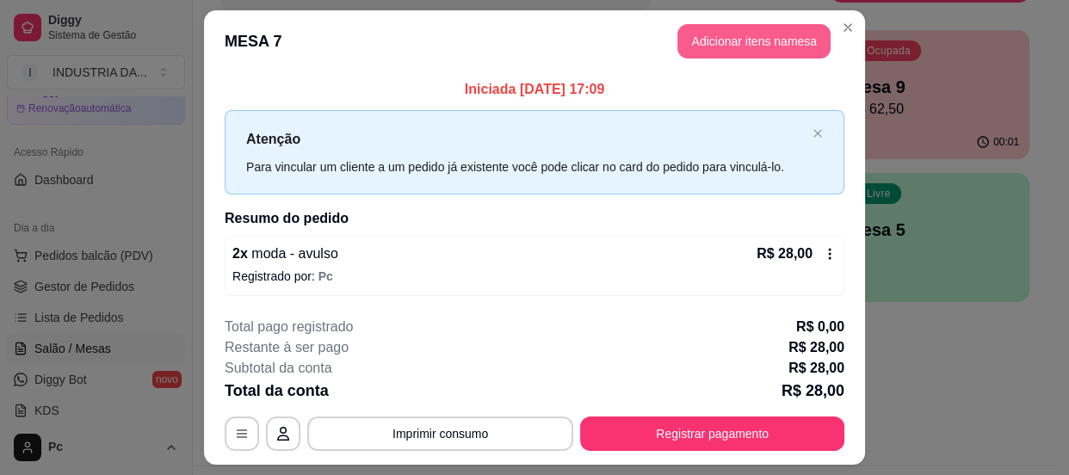
click at [755, 27] on button "Adicionar itens na mesa" at bounding box center [753, 41] width 153 height 34
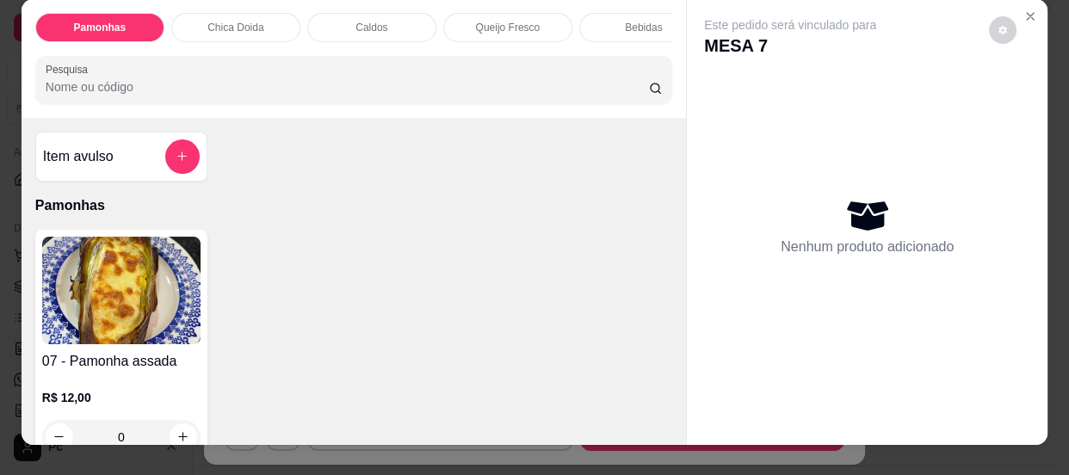
scroll to position [31, 0]
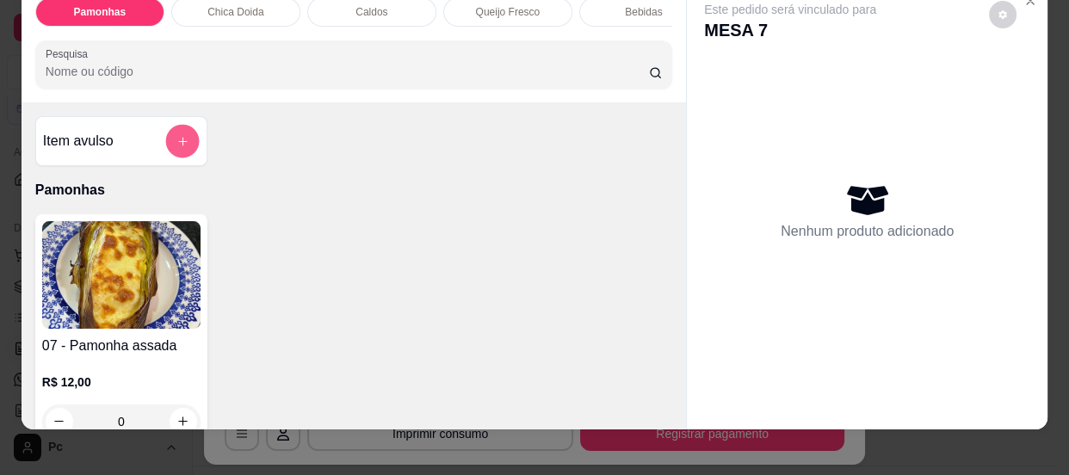
click at [188, 146] on button "add-separate-item" at bounding box center [182, 141] width 34 height 34
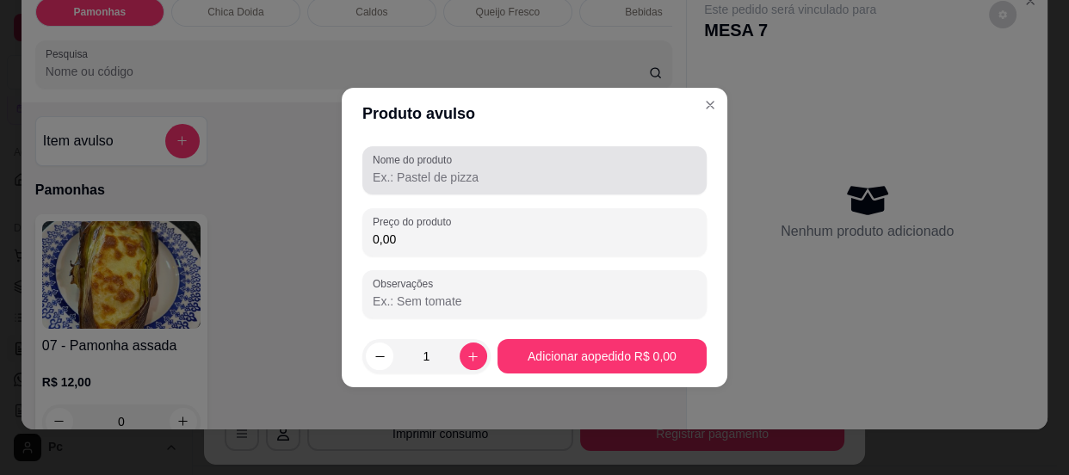
click at [472, 188] on div "Nome do produto" at bounding box center [534, 170] width 344 height 48
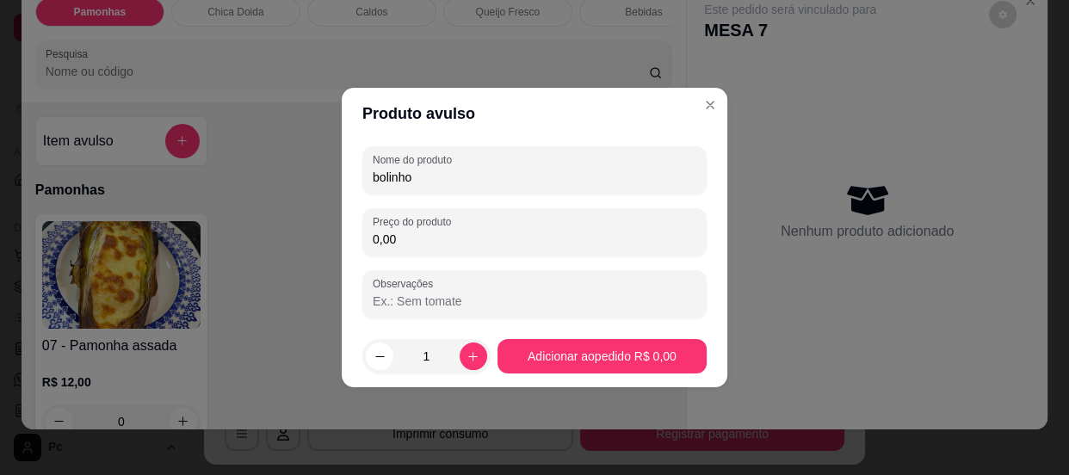
type input "bolinho"
click at [473, 244] on input "0,00" at bounding box center [535, 239] width 324 height 17
type input "3,50"
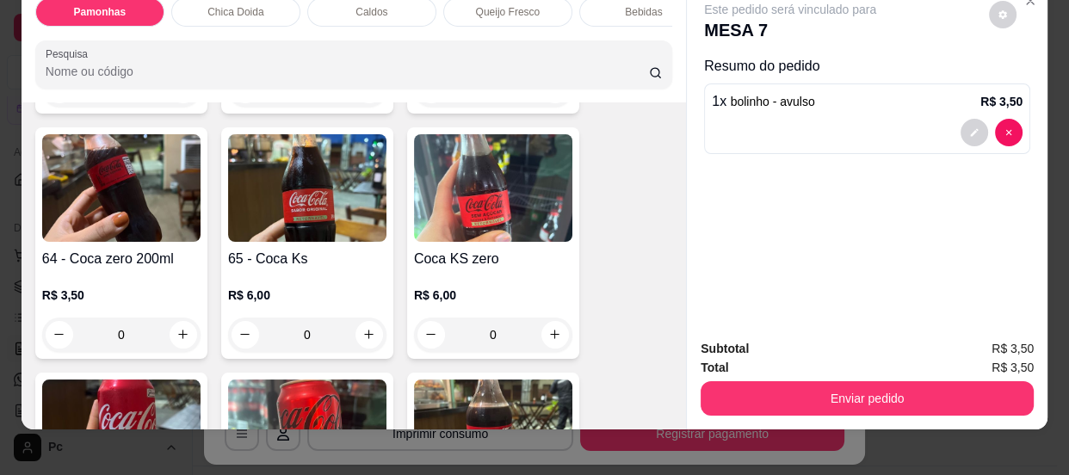
scroll to position [1486, 0]
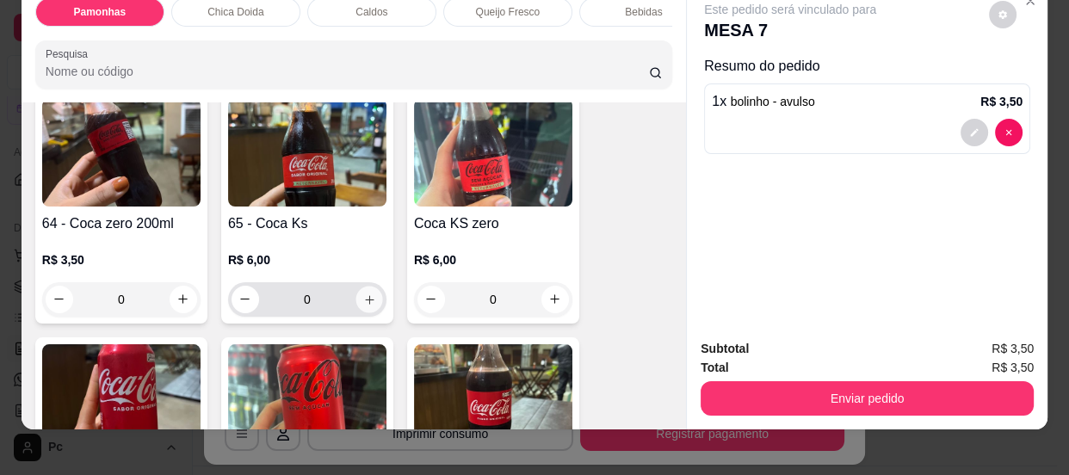
click at [365, 305] on icon "increase-product-quantity" at bounding box center [369, 299] width 13 height 13
type input "1"
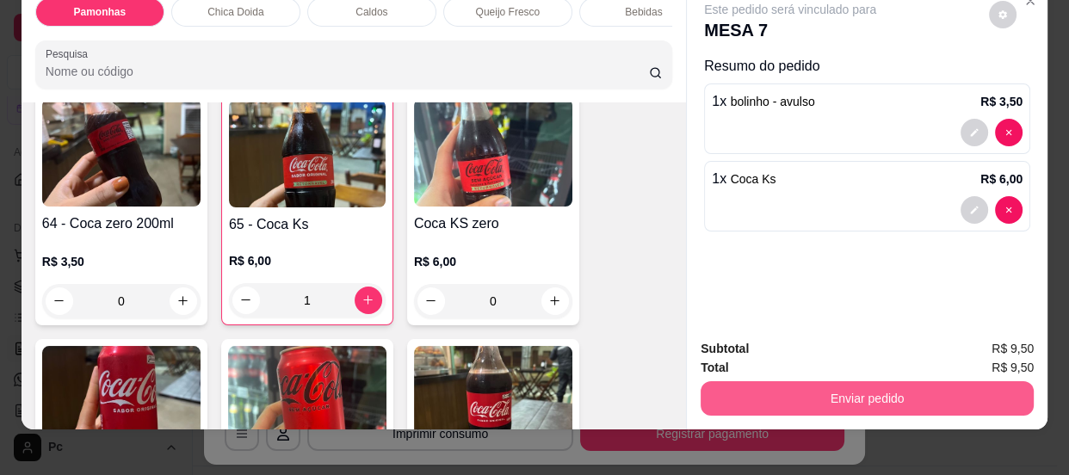
click at [776, 390] on button "Enviar pedido" at bounding box center [866, 398] width 333 height 34
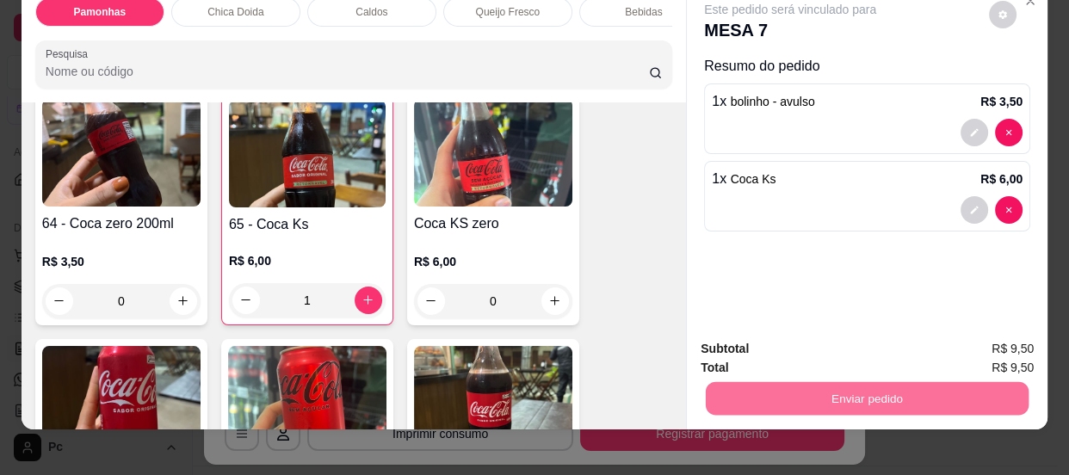
click at [978, 339] on button "Enviar pedido" at bounding box center [989, 351] width 95 height 32
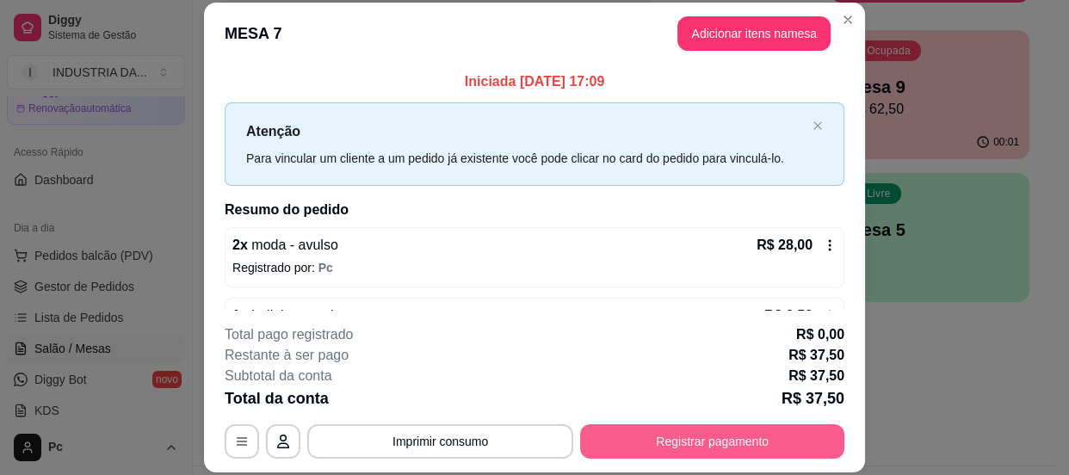
click at [608, 447] on button "Registrar pagamento" at bounding box center [712, 441] width 264 height 34
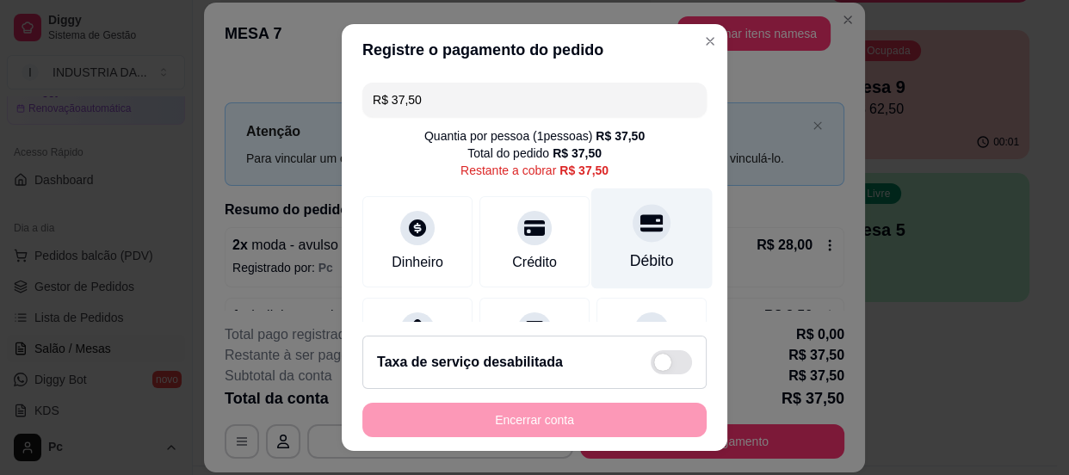
click at [633, 236] on div at bounding box center [651, 223] width 38 height 38
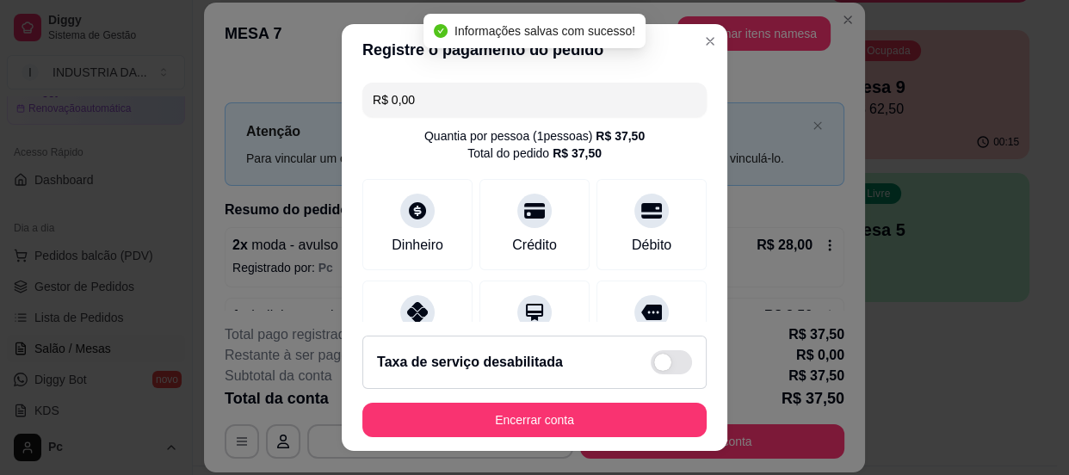
type input "R$ 0,00"
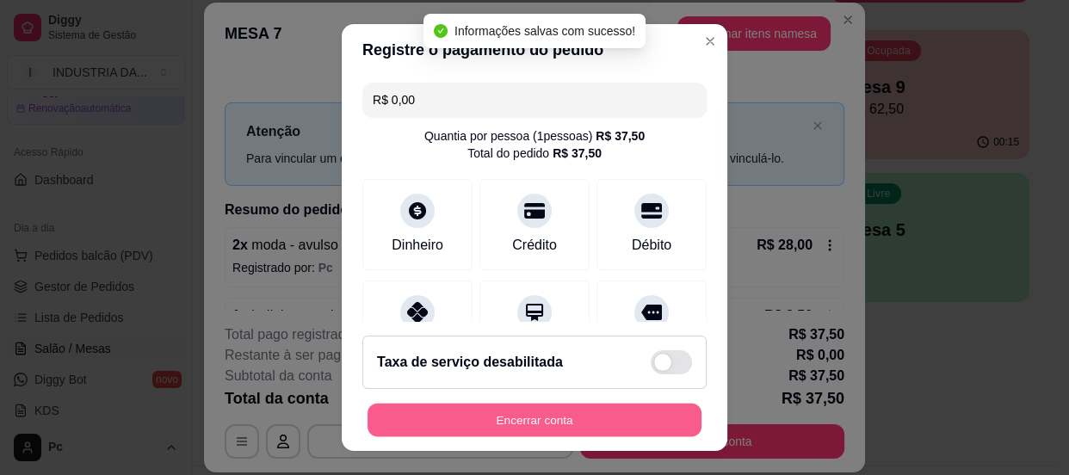
click at [558, 410] on button "Encerrar conta" at bounding box center [534, 421] width 334 height 34
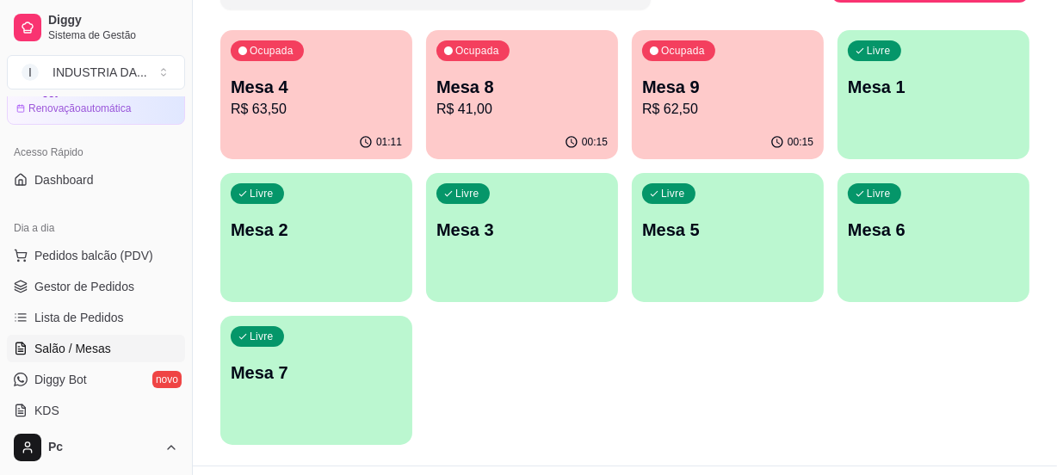
click at [303, 108] on p "R$ 63,50" at bounding box center [316, 109] width 171 height 21
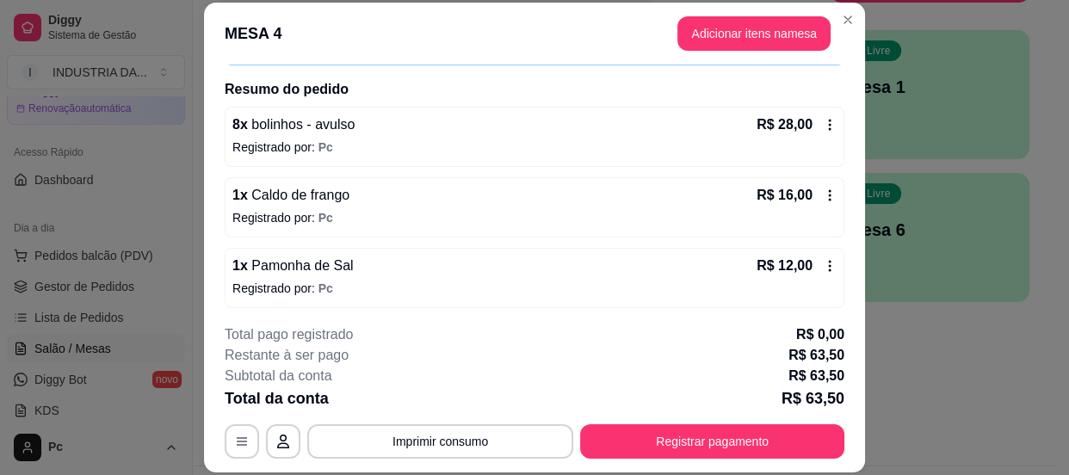
scroll to position [194, 0]
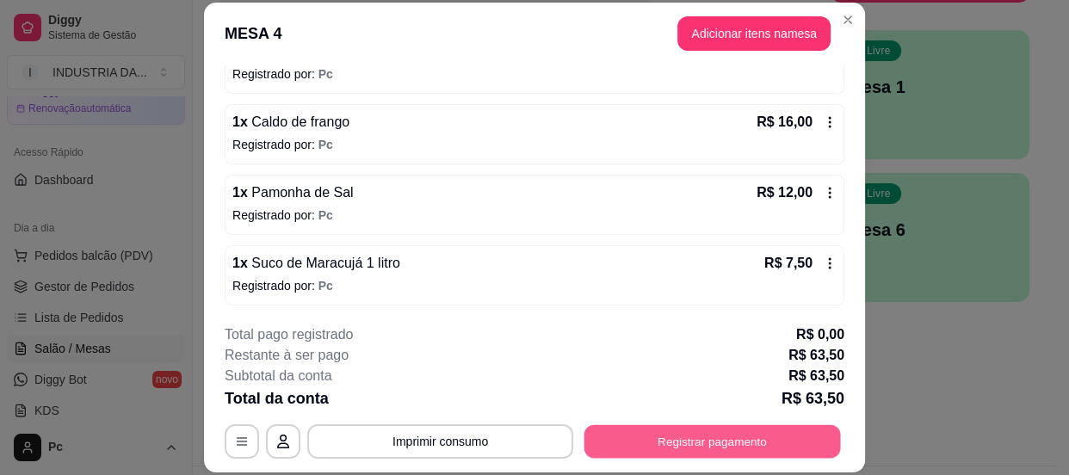
click at [696, 456] on button "Registrar pagamento" at bounding box center [712, 442] width 256 height 34
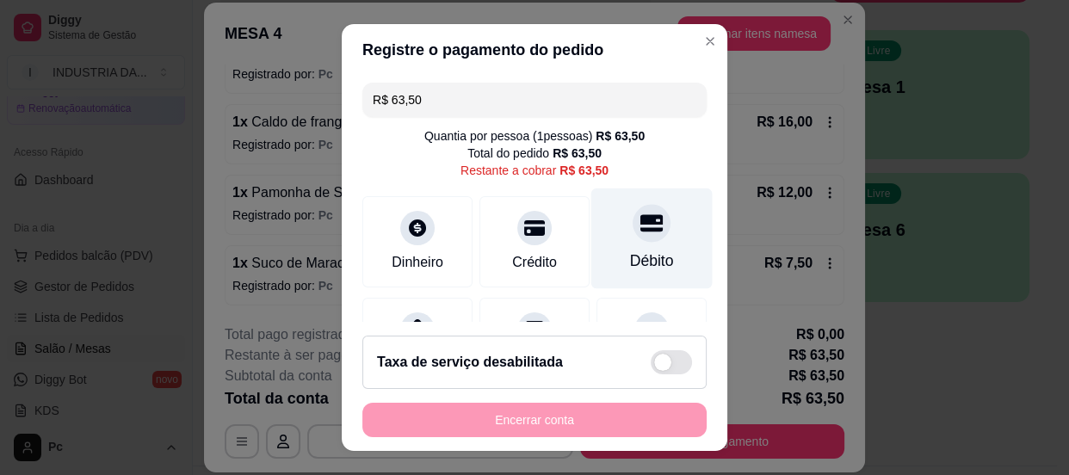
click at [626, 243] on div "Débito" at bounding box center [651, 238] width 121 height 101
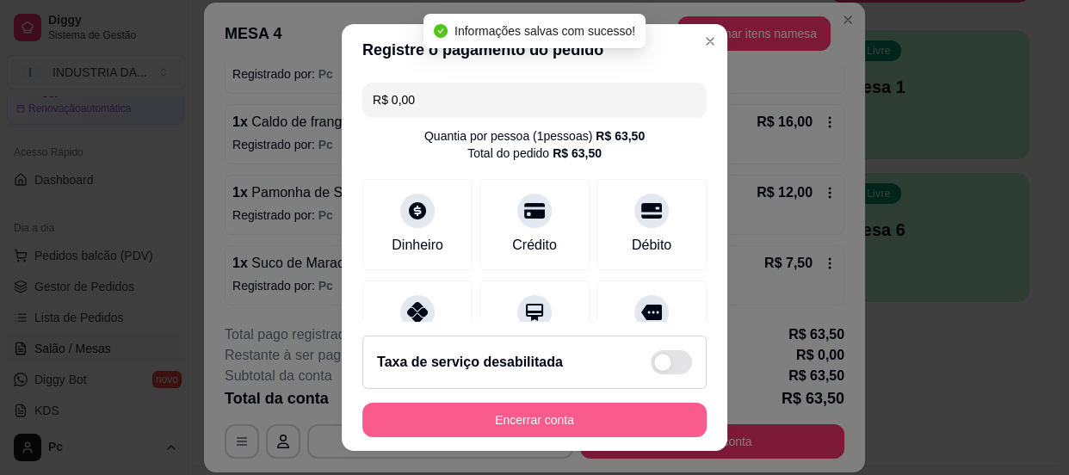
type input "R$ 0,00"
click at [568, 420] on button "Encerrar conta" at bounding box center [534, 420] width 344 height 34
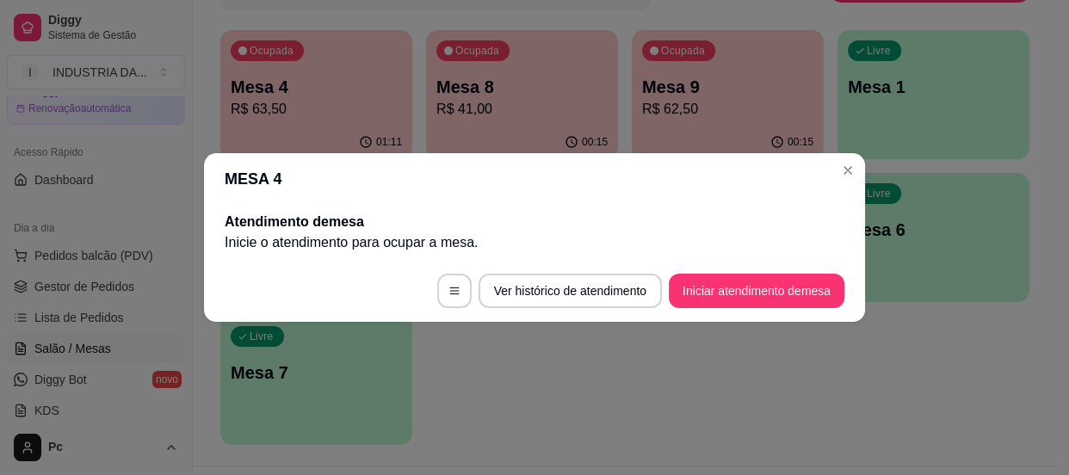
scroll to position [0, 0]
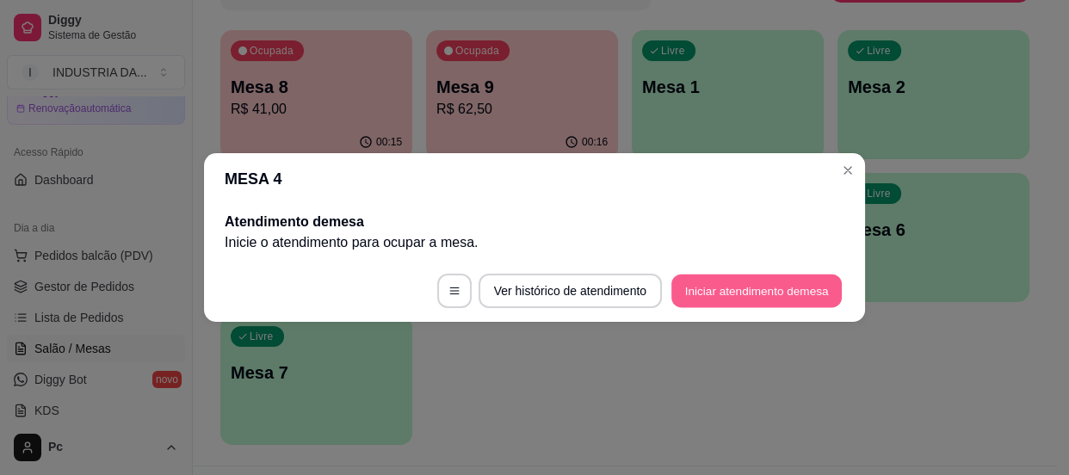
click at [749, 295] on button "Iniciar atendimento de mesa" at bounding box center [756, 291] width 170 height 34
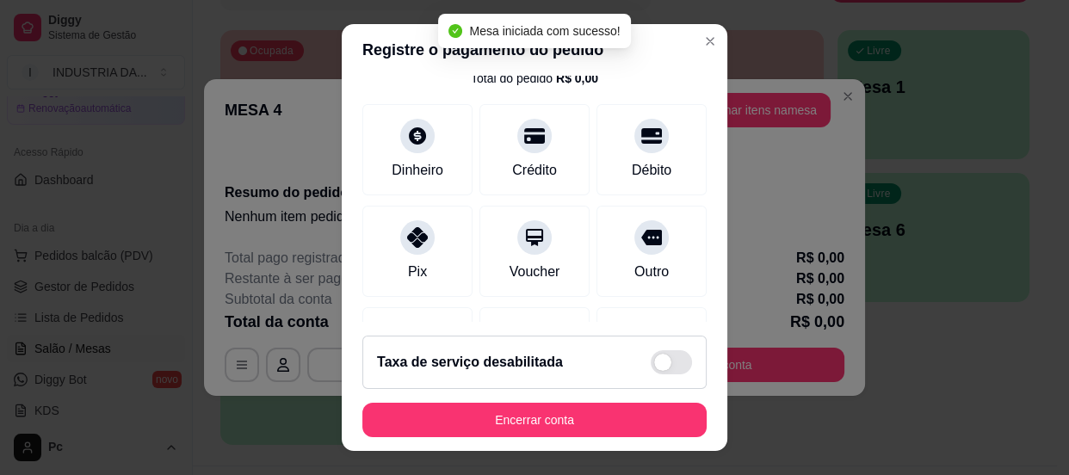
scroll to position [77, 0]
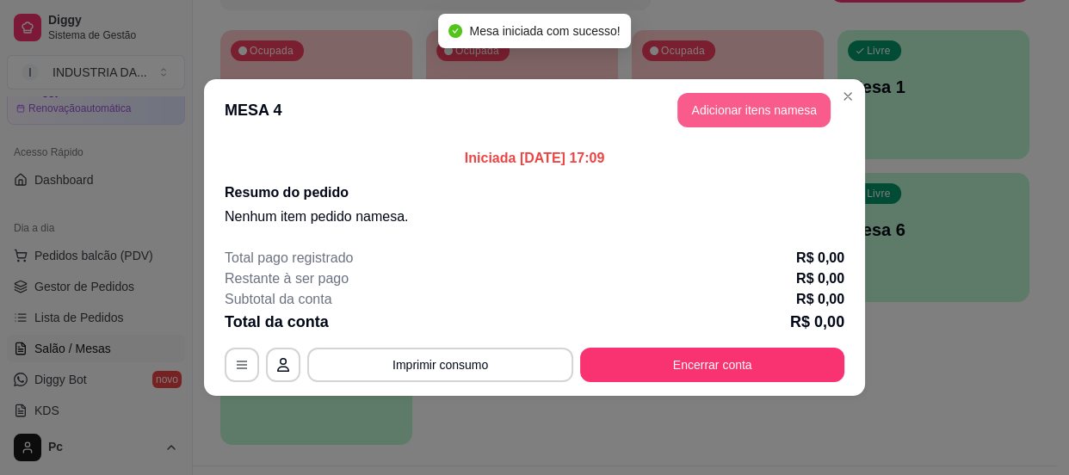
click at [743, 103] on button "Adicionar itens na mesa" at bounding box center [753, 110] width 153 height 34
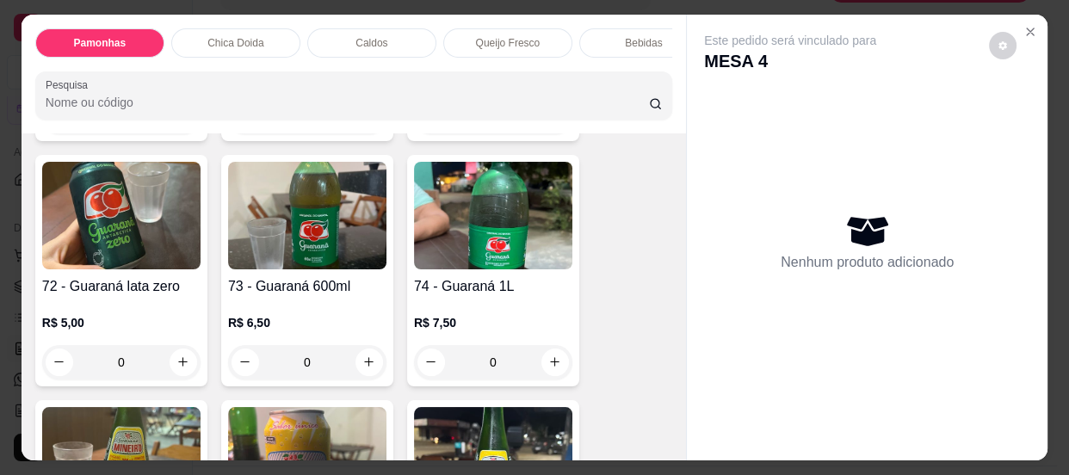
scroll to position [2033, 0]
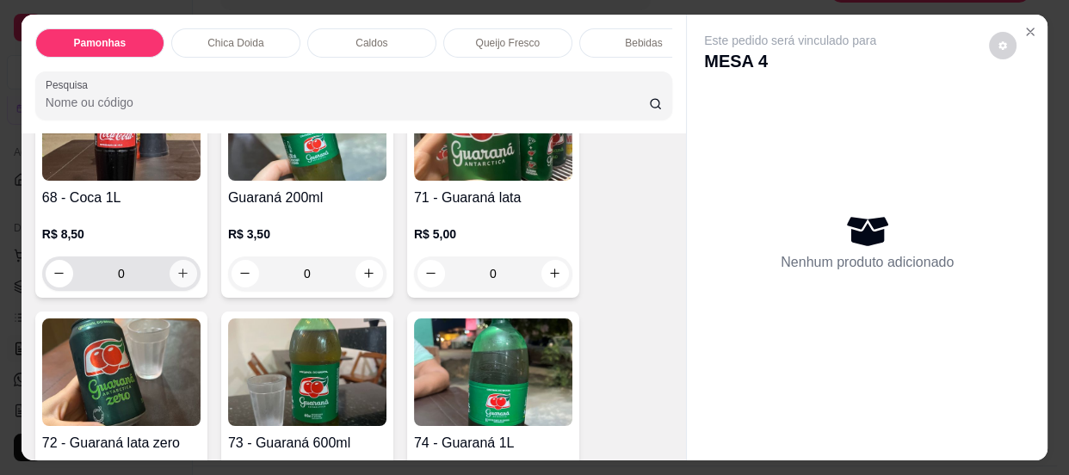
click at [176, 272] on icon "increase-product-quantity" at bounding box center [182, 273] width 13 height 13
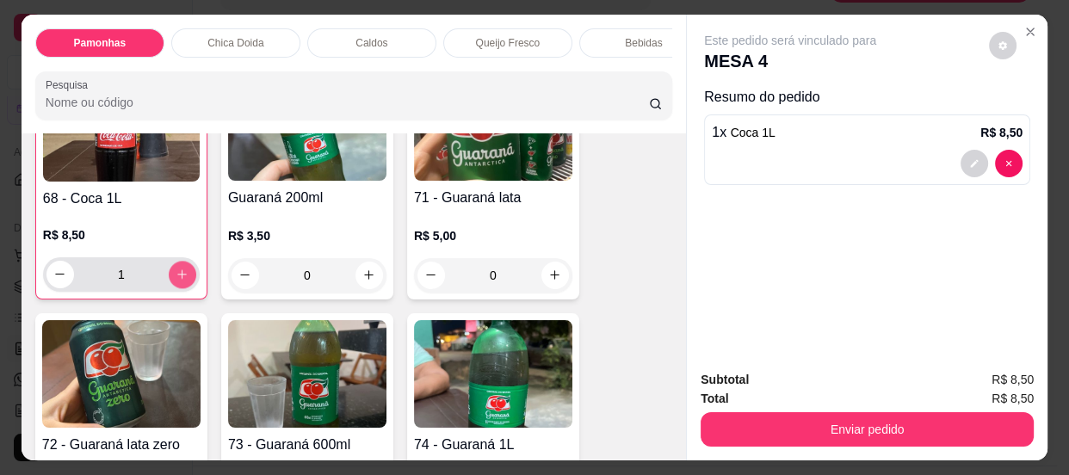
type input "1"
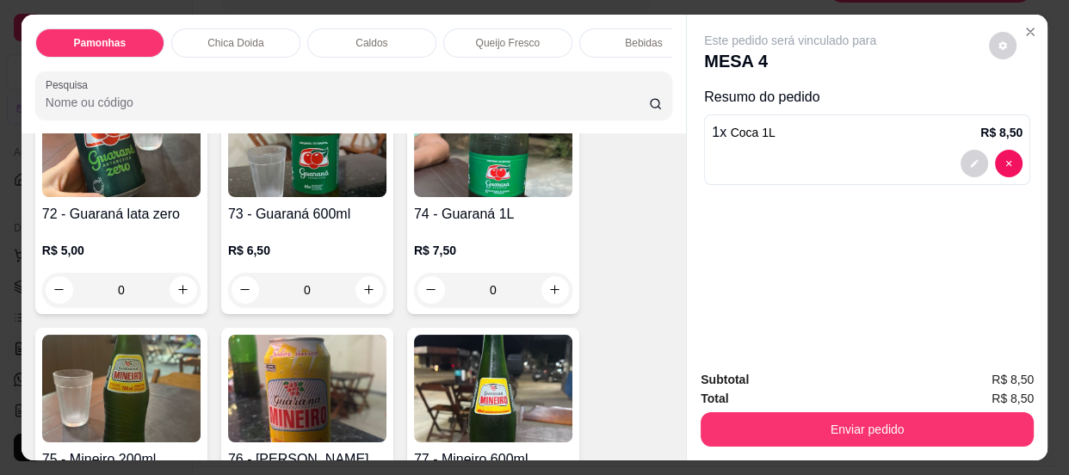
scroll to position [2347, 0]
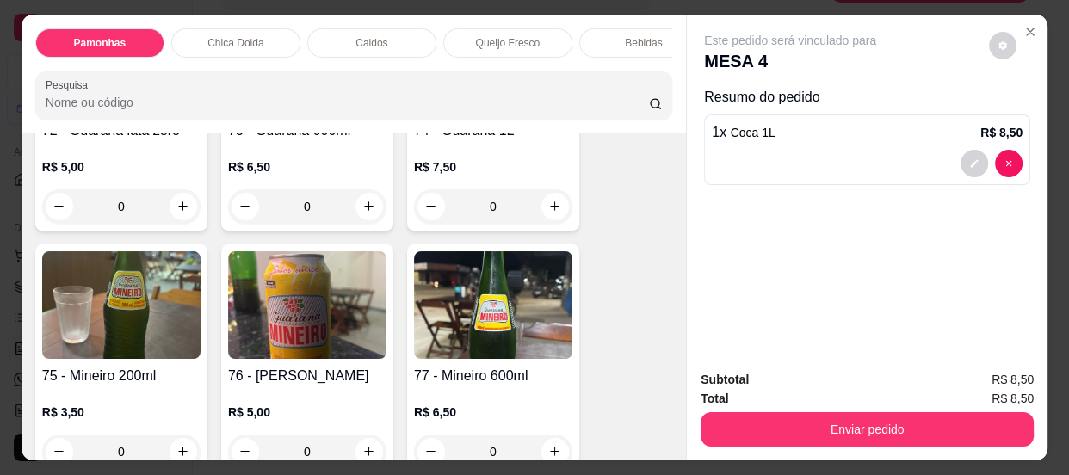
click at [731, 413] on button "Enviar pedido" at bounding box center [866, 429] width 333 height 34
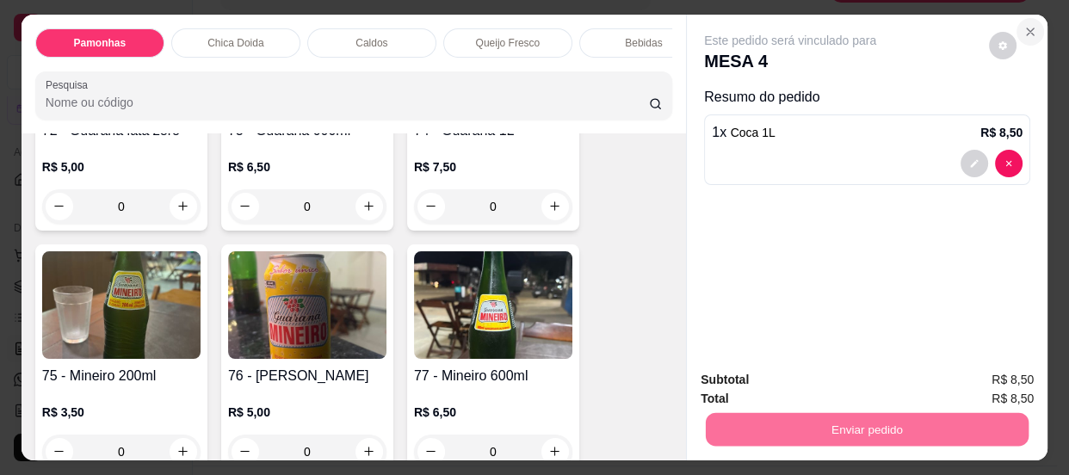
click at [1025, 31] on icon "Close" at bounding box center [1030, 32] width 14 height 14
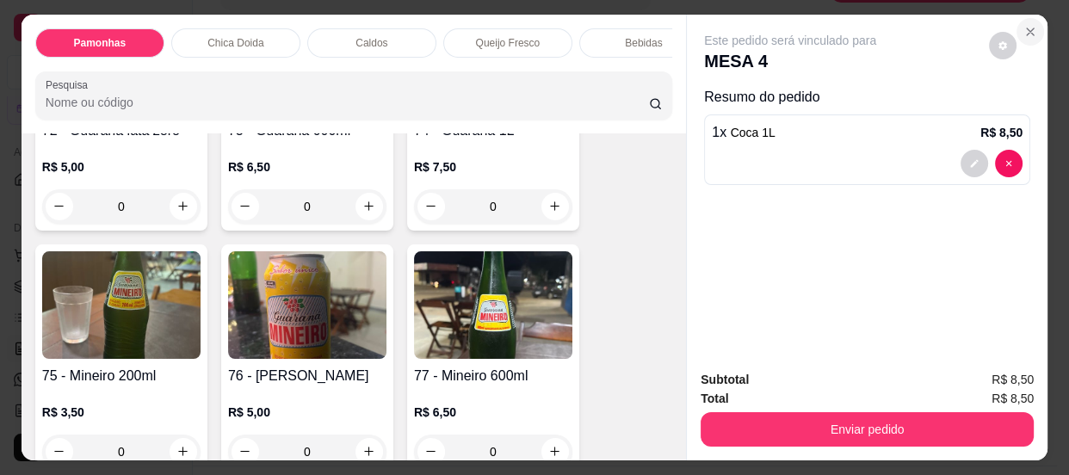
click at [1023, 29] on icon "Close" at bounding box center [1030, 32] width 14 height 14
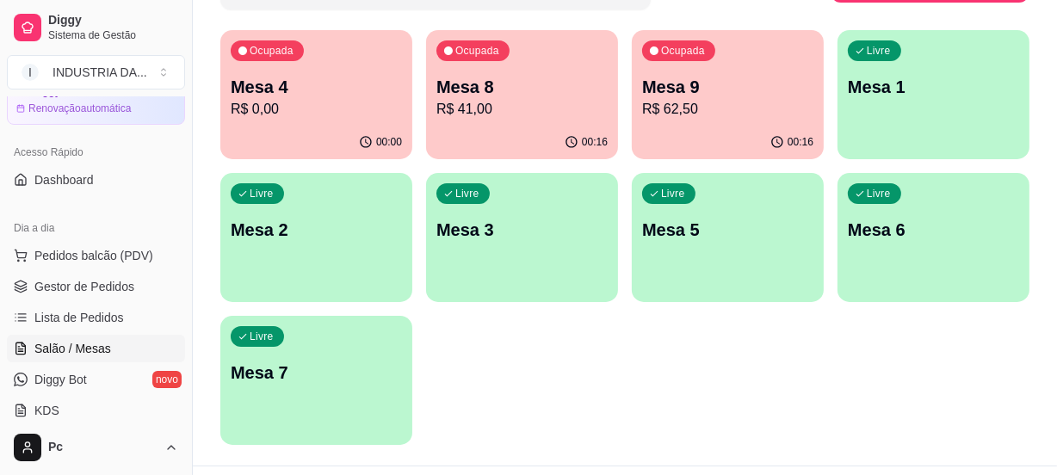
click at [340, 416] on div "Livre Mesa 7" at bounding box center [316, 370] width 192 height 108
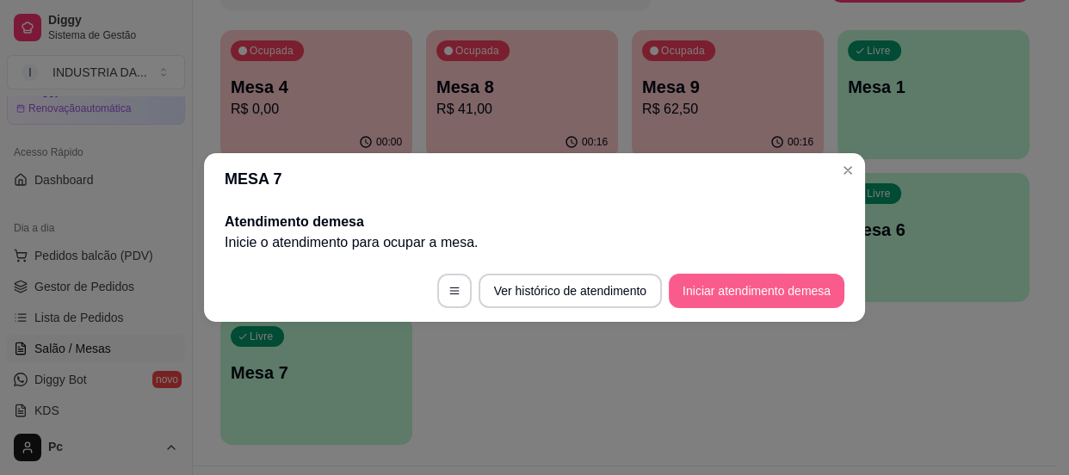
click at [740, 286] on button "Iniciar atendimento de mesa" at bounding box center [757, 291] width 176 height 34
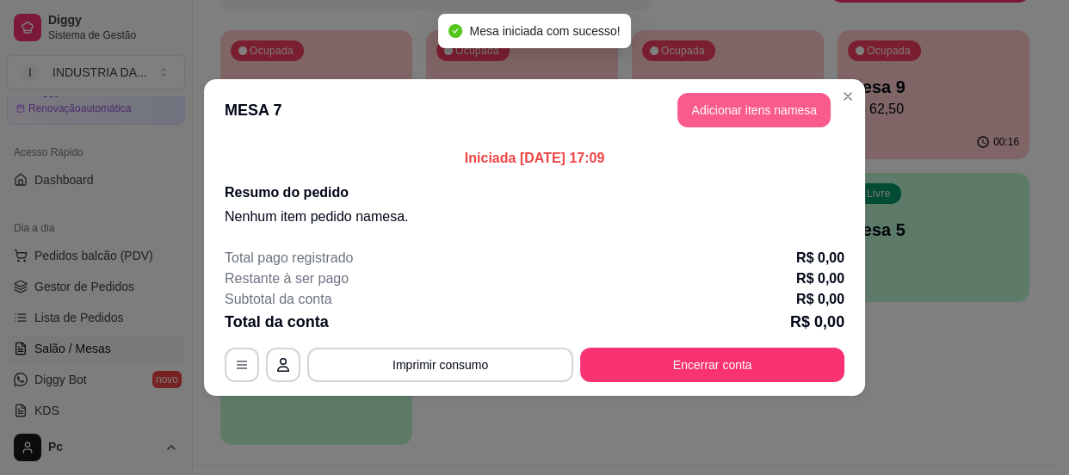
click at [712, 102] on button "Adicionar itens na mesa" at bounding box center [753, 110] width 153 height 34
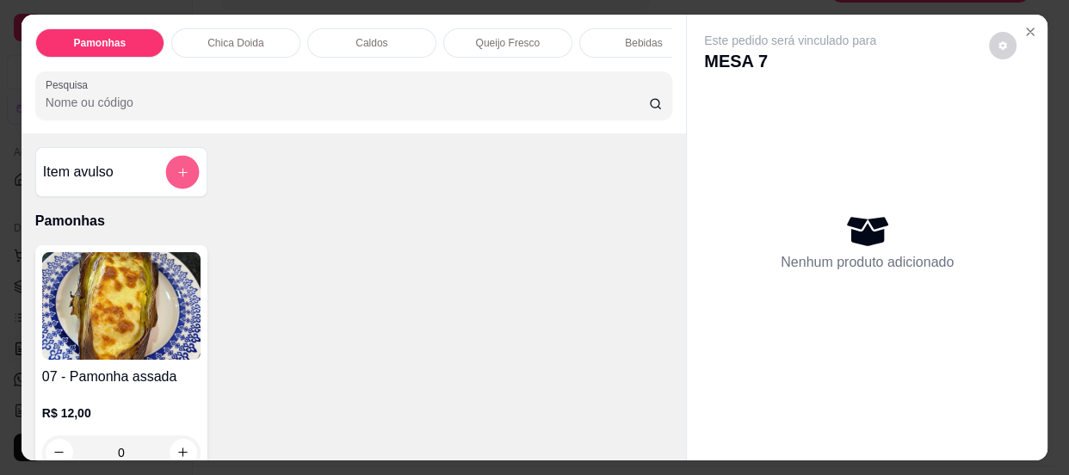
click at [184, 168] on button "add-separate-item" at bounding box center [182, 172] width 34 height 34
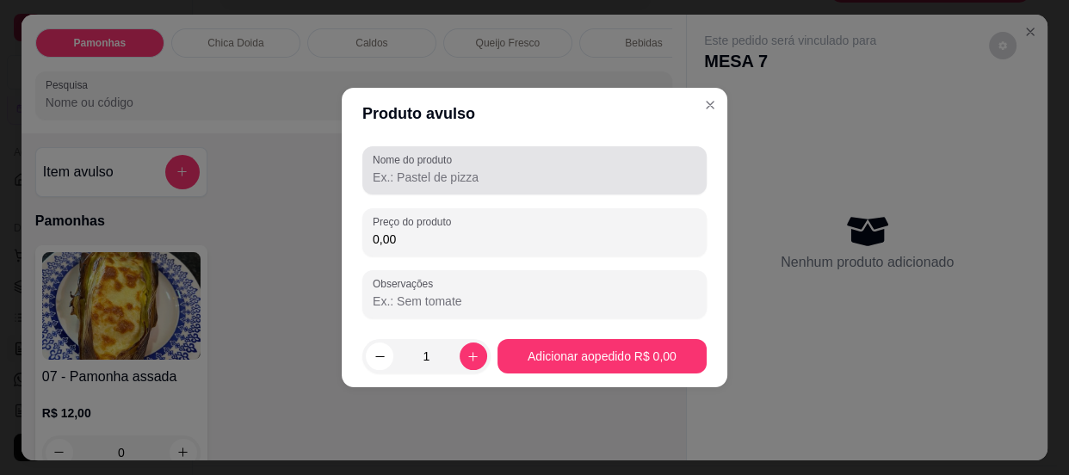
click at [445, 177] on input "Nome do produto" at bounding box center [535, 177] width 324 height 17
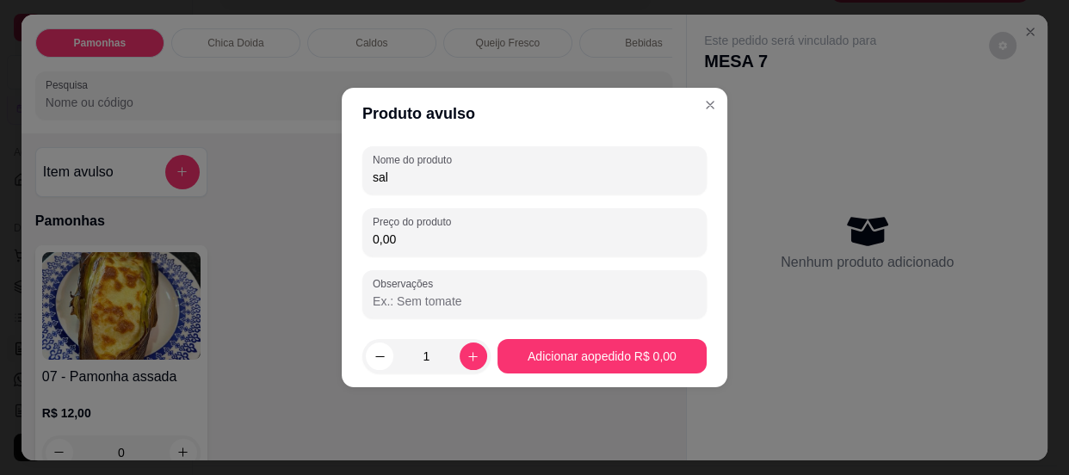
type input "sal"
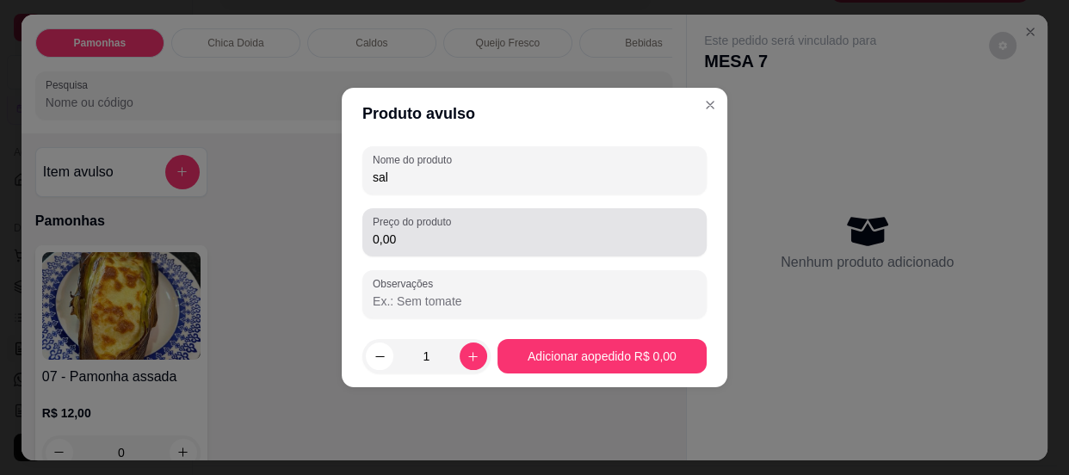
click at [465, 250] on div "Preço do produto 0,00" at bounding box center [534, 232] width 344 height 48
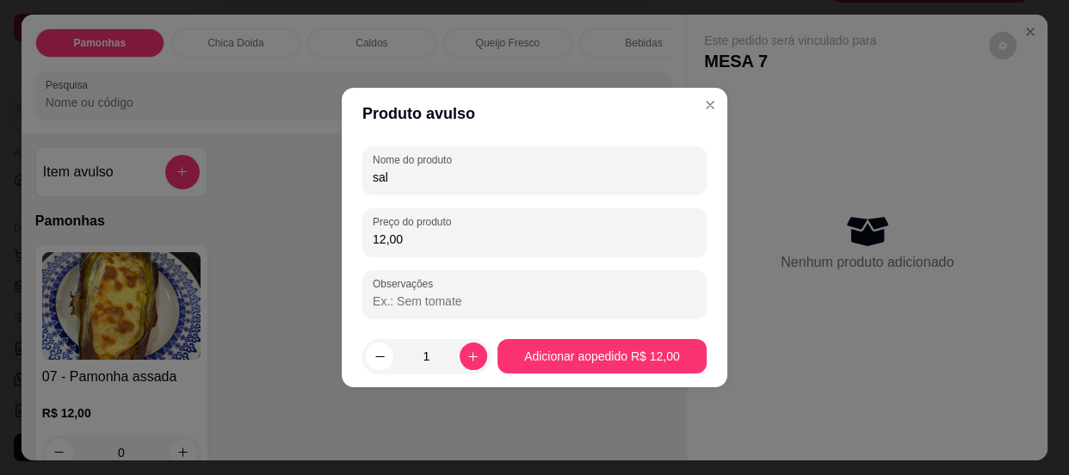
type input "12,00"
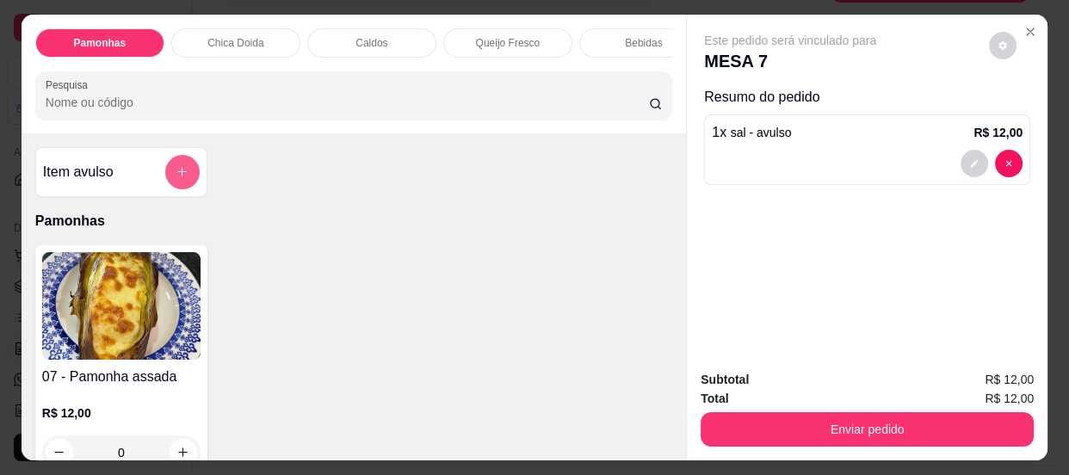
click at [182, 178] on icon "add-separate-item" at bounding box center [182, 171] width 13 height 13
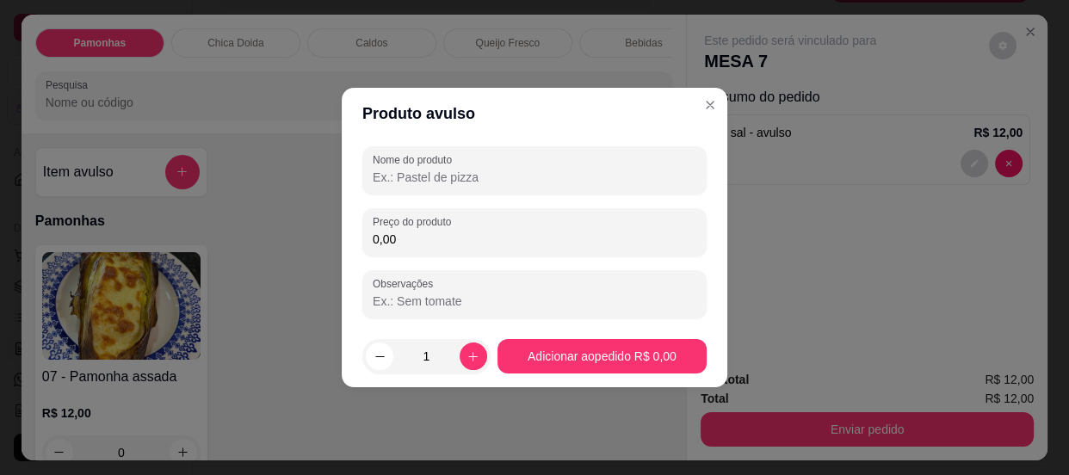
click at [472, 170] on input "Nome do produto" at bounding box center [535, 177] width 324 height 17
type input "bolinhos"
click at [425, 241] on input "0,00" at bounding box center [535, 239] width 324 height 17
type input "3,50"
click at [472, 356] on icon "increase-product-quantity" at bounding box center [472, 356] width 13 height 13
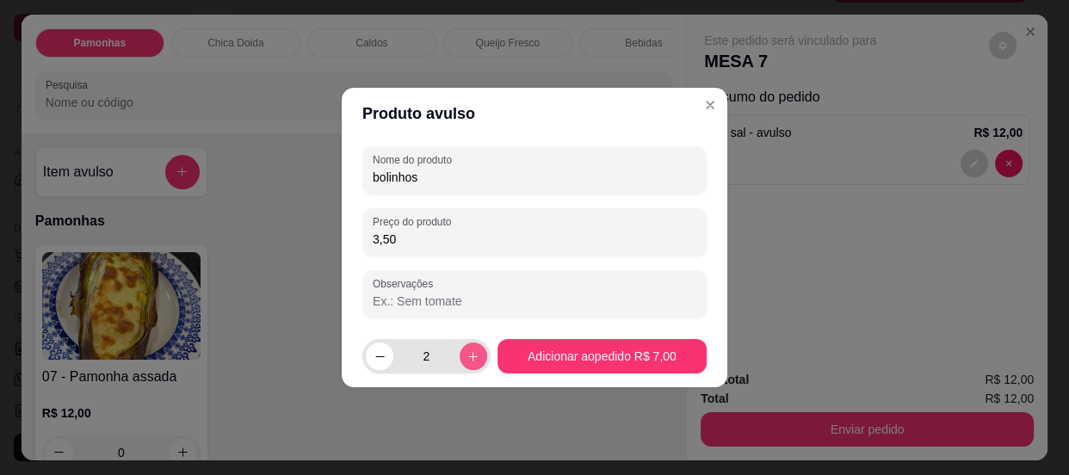
click at [472, 356] on icon "increase-product-quantity" at bounding box center [472, 356] width 13 height 13
type input "4"
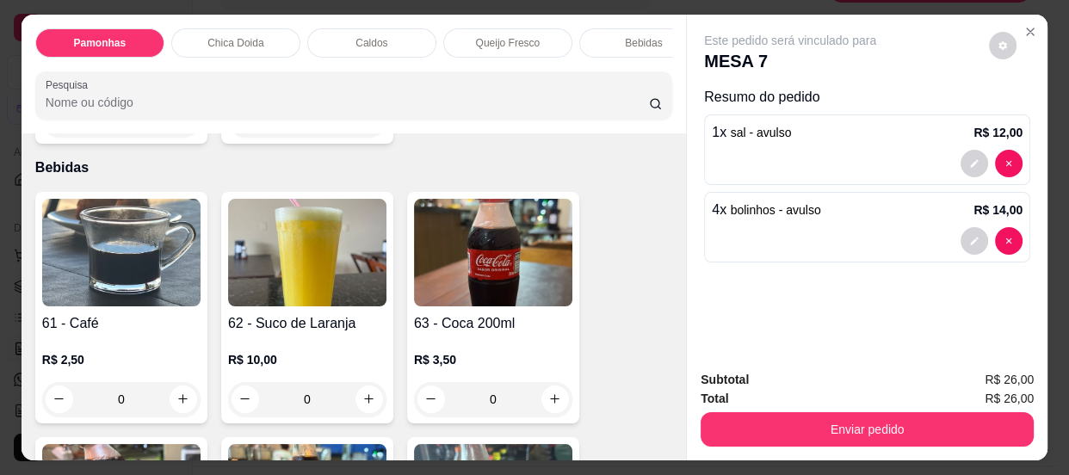
scroll to position [1173, 0]
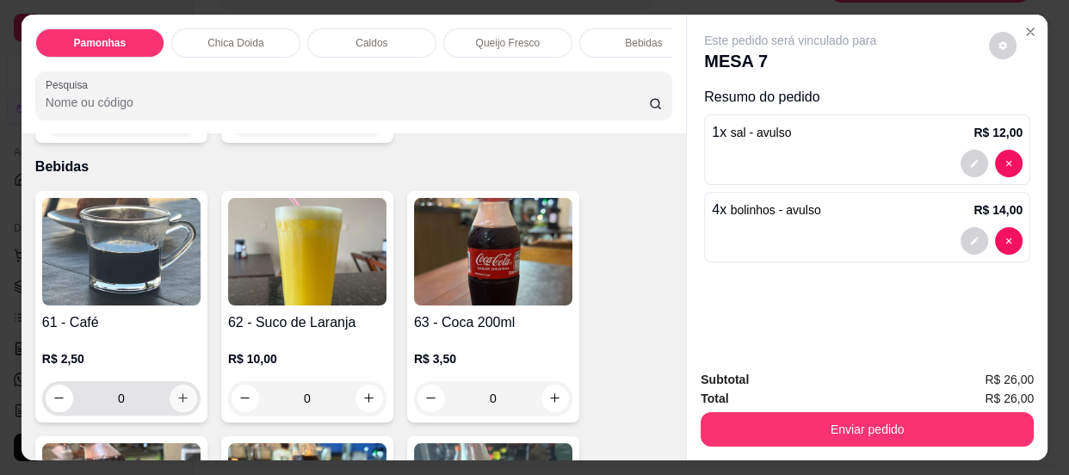
click at [176, 397] on icon "increase-product-quantity" at bounding box center [182, 398] width 13 height 13
type input "1"
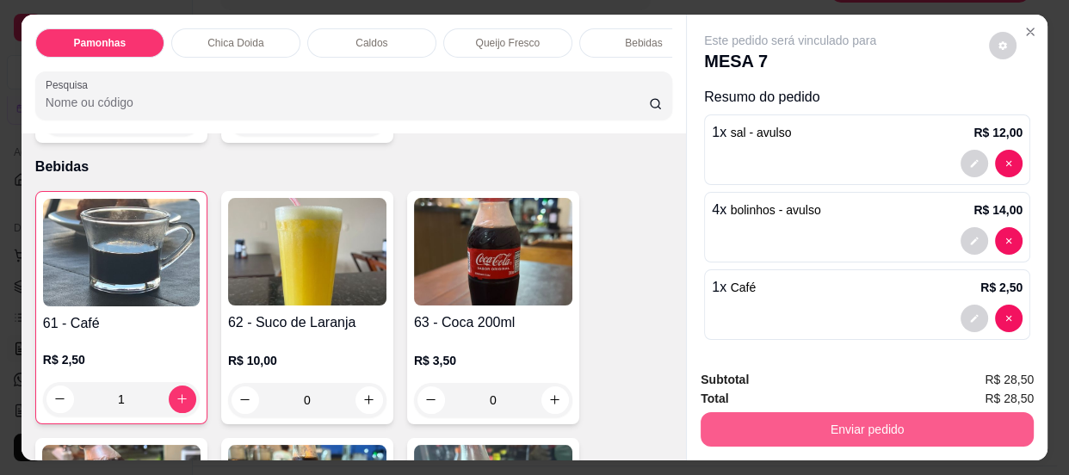
click at [867, 421] on button "Enviar pedido" at bounding box center [866, 429] width 333 height 34
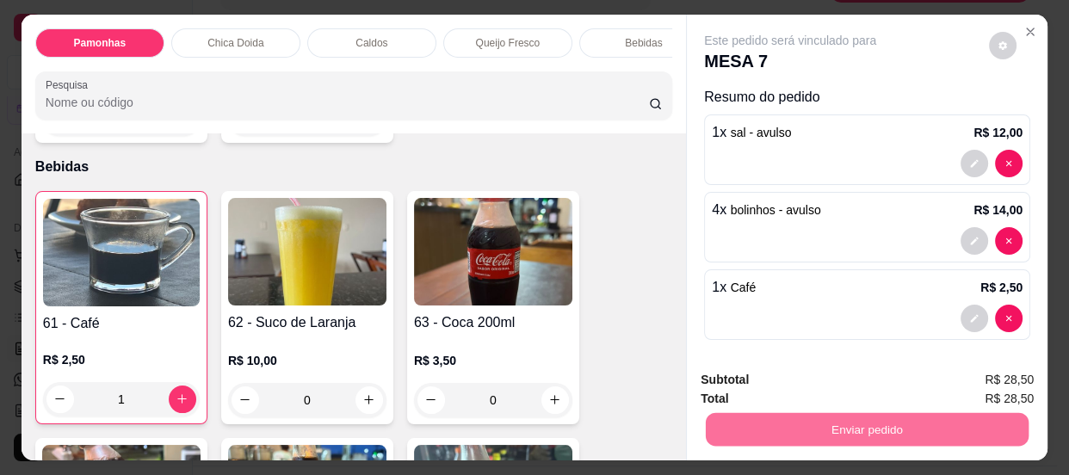
click at [979, 373] on button "Enviar pedido" at bounding box center [989, 382] width 97 height 33
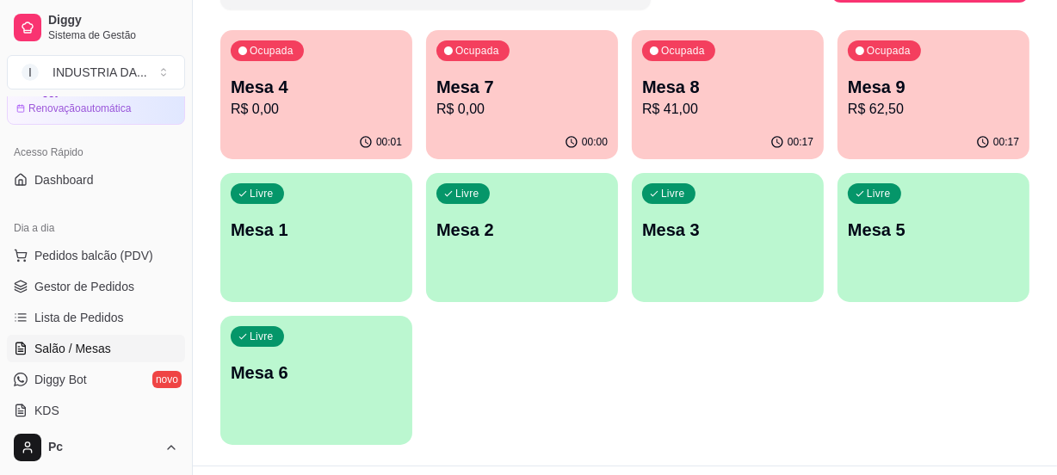
click at [296, 83] on p "Mesa 4" at bounding box center [316, 87] width 171 height 24
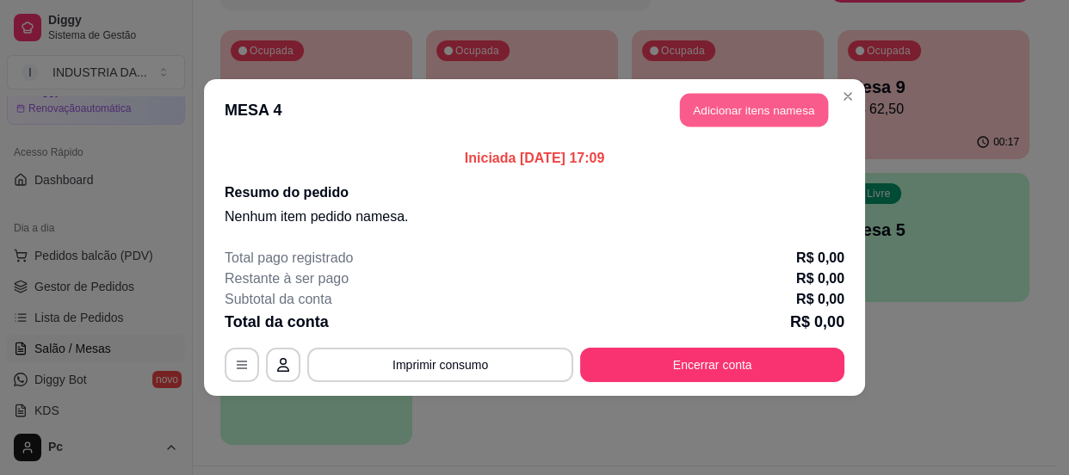
click at [777, 114] on button "Adicionar itens na mesa" at bounding box center [754, 111] width 148 height 34
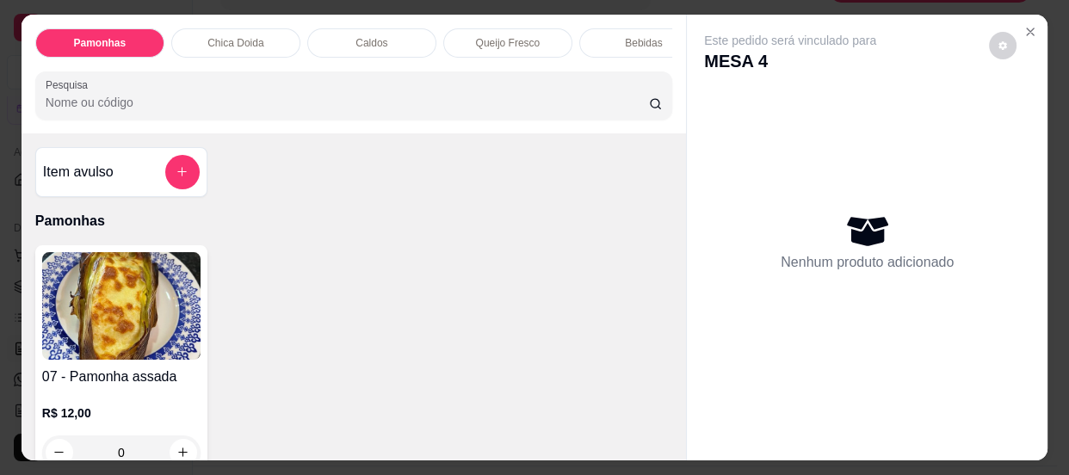
scroll to position [77, 0]
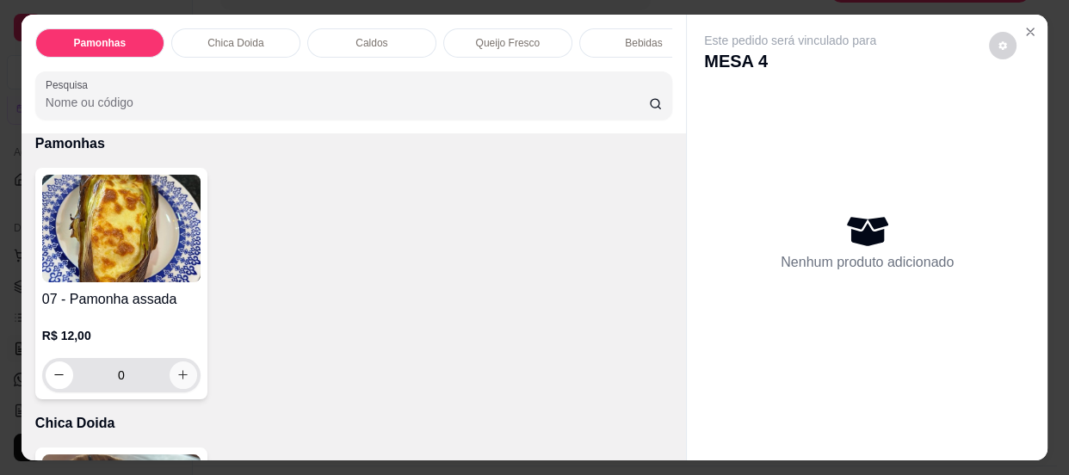
click at [186, 383] on button "increase-product-quantity" at bounding box center [184, 375] width 28 height 28
type input "1"
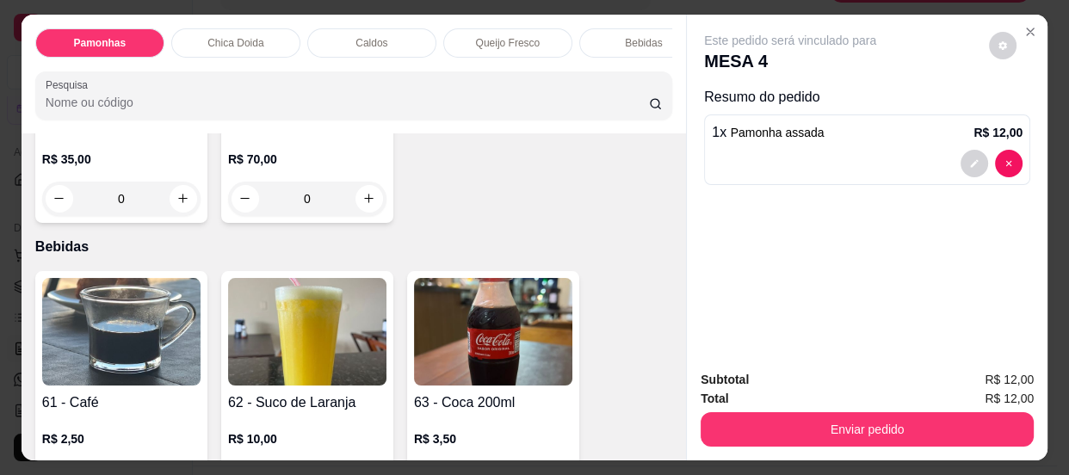
scroll to position [704, 0]
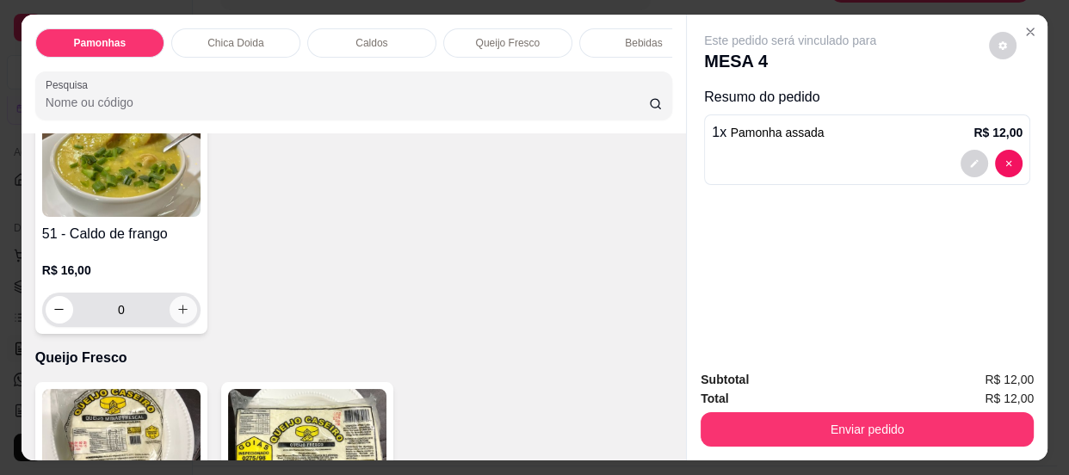
click at [176, 310] on icon "increase-product-quantity" at bounding box center [182, 309] width 13 height 13
type input "1"
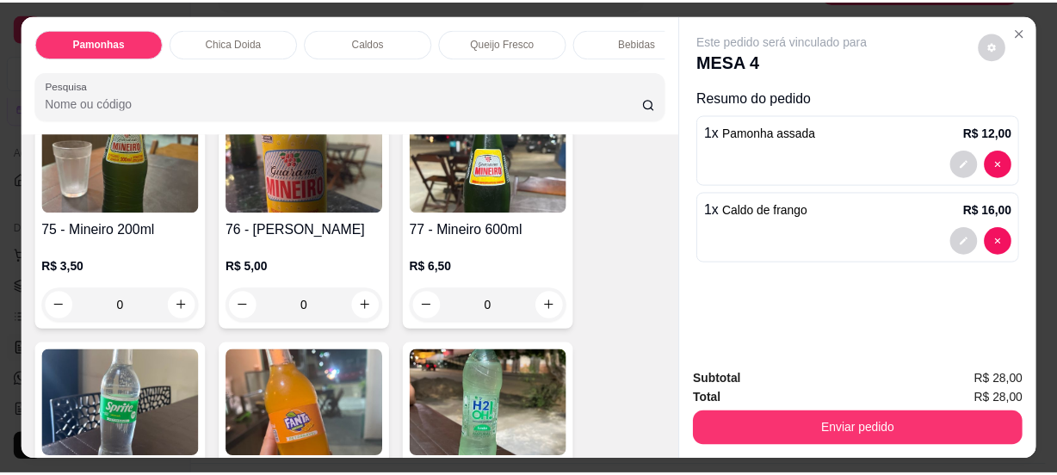
scroll to position [2504, 0]
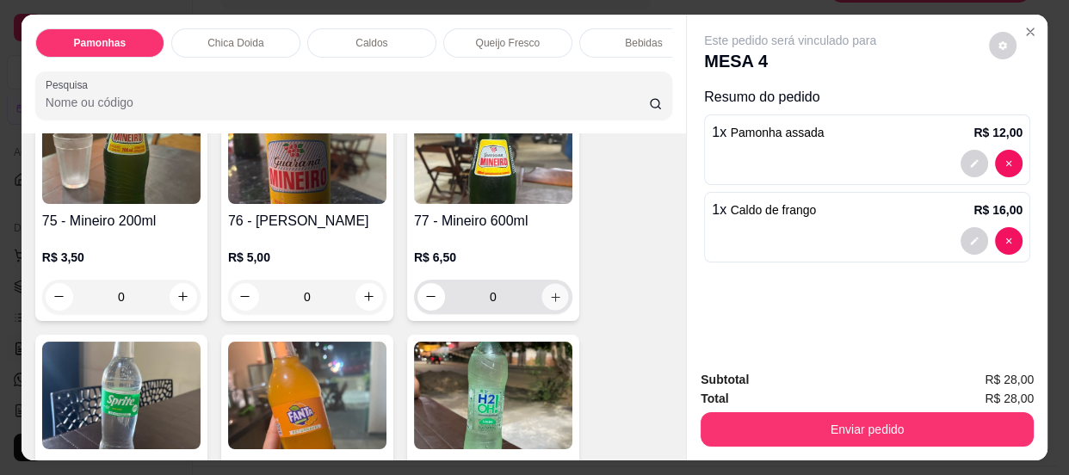
click at [549, 301] on icon "increase-product-quantity" at bounding box center [555, 296] width 13 height 13
type input "1"
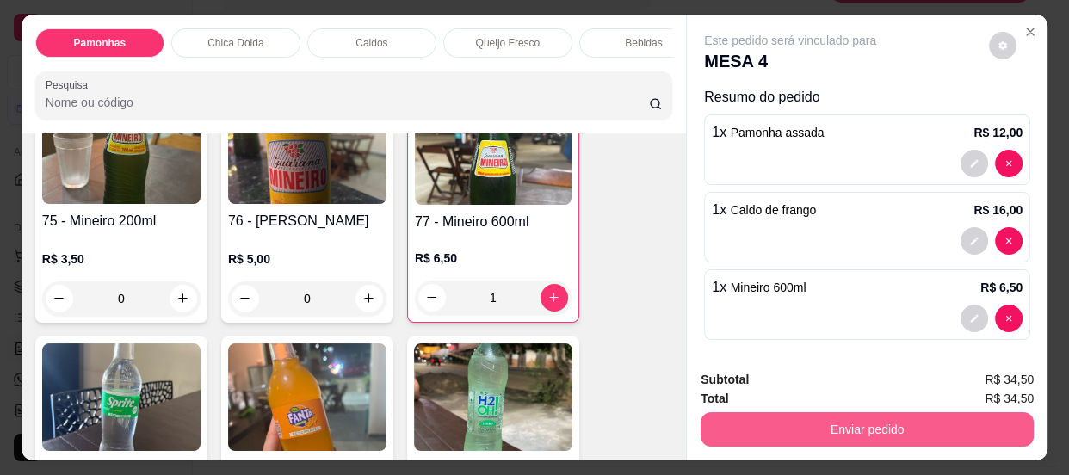
click at [830, 418] on button "Enviar pedido" at bounding box center [866, 429] width 333 height 34
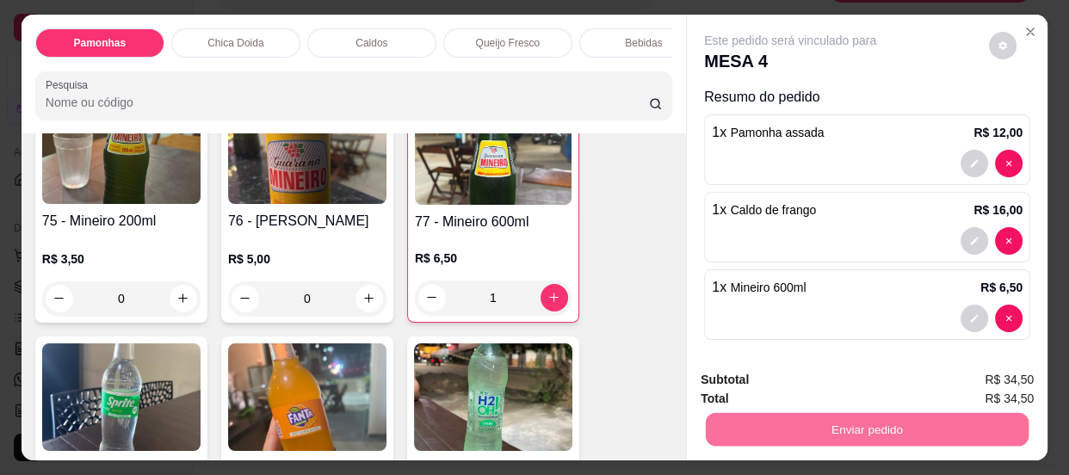
click at [990, 376] on button "Enviar pedido" at bounding box center [989, 382] width 97 height 33
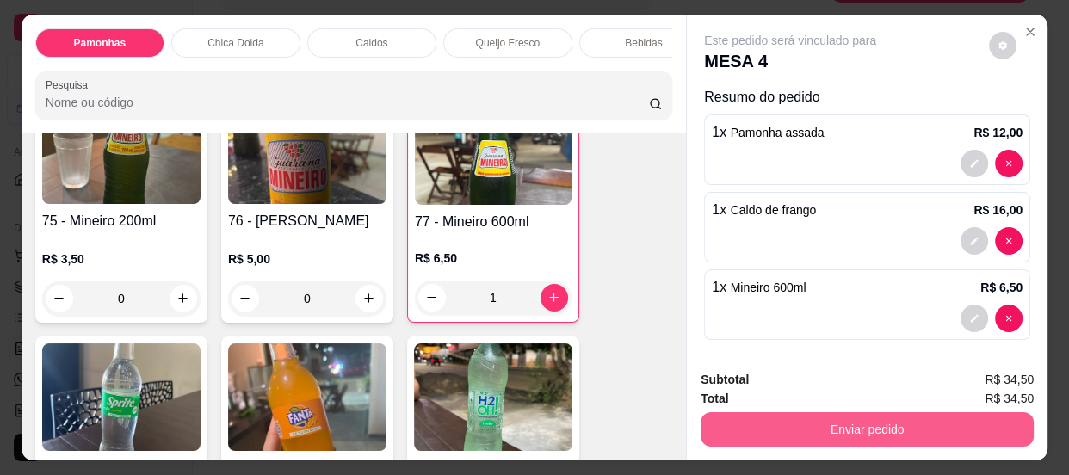
click at [892, 431] on button "Enviar pedido" at bounding box center [866, 429] width 333 height 34
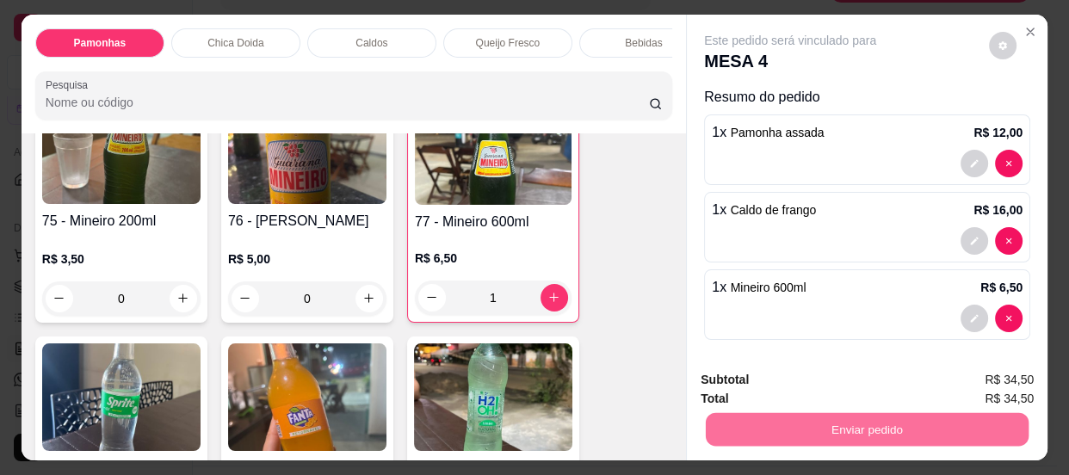
click at [984, 378] on button "Enviar pedido" at bounding box center [989, 382] width 97 height 33
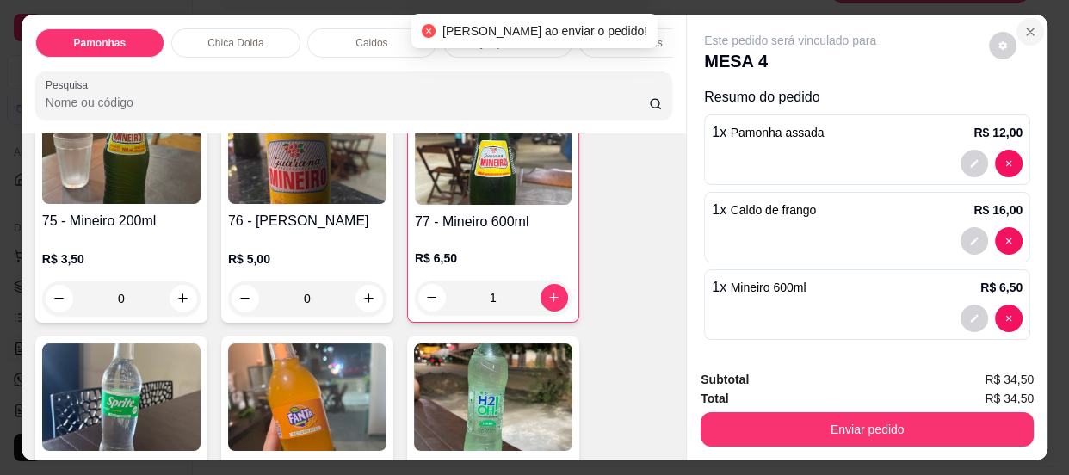
click at [1026, 25] on icon "Close" at bounding box center [1030, 32] width 14 height 14
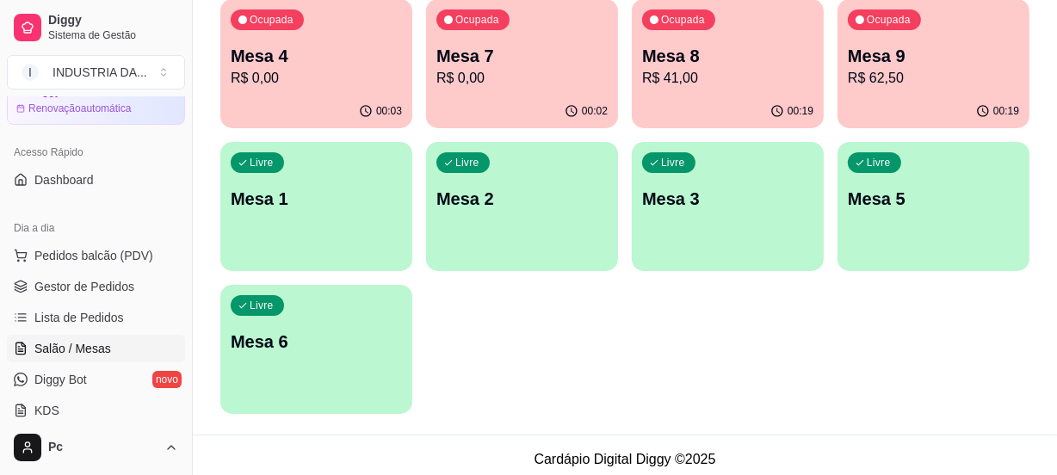
scroll to position [195, 0]
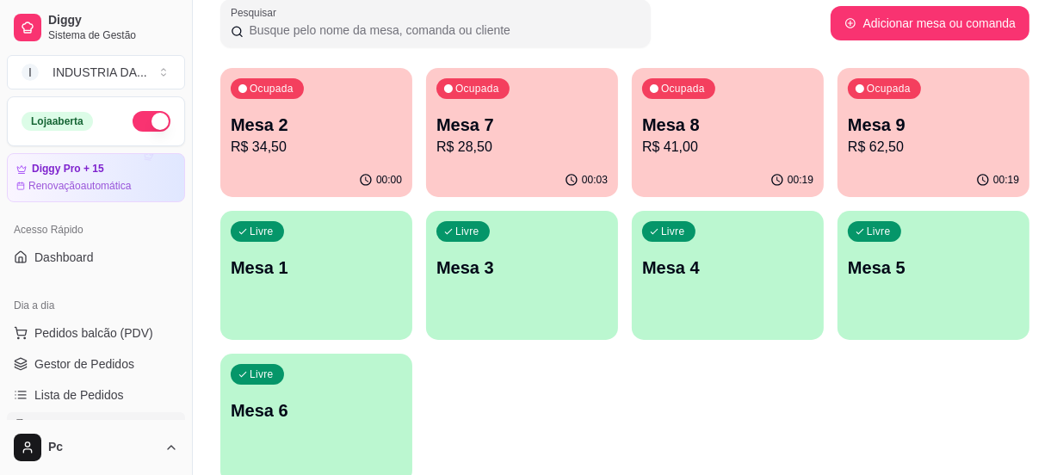
scroll to position [156, 0]
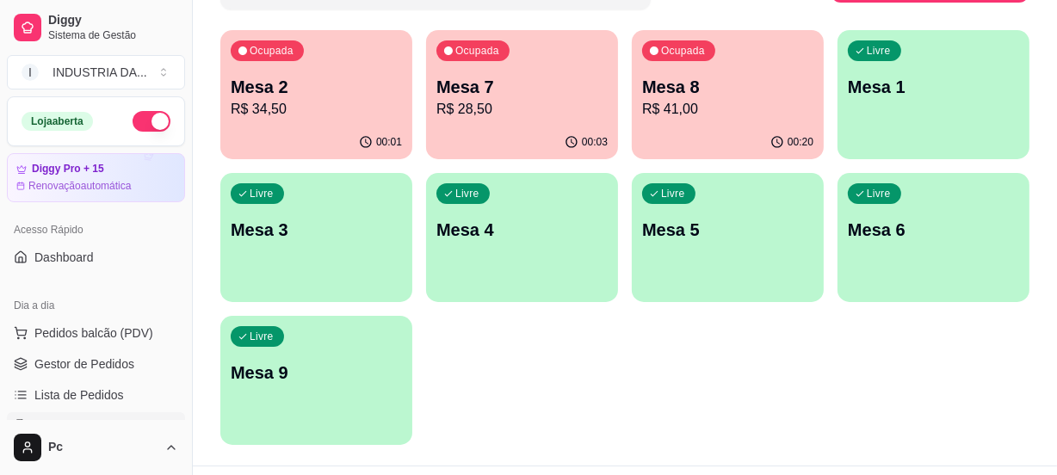
click at [534, 120] on div "Ocupada Mesa 7 R$ 28,50" at bounding box center [522, 78] width 192 height 96
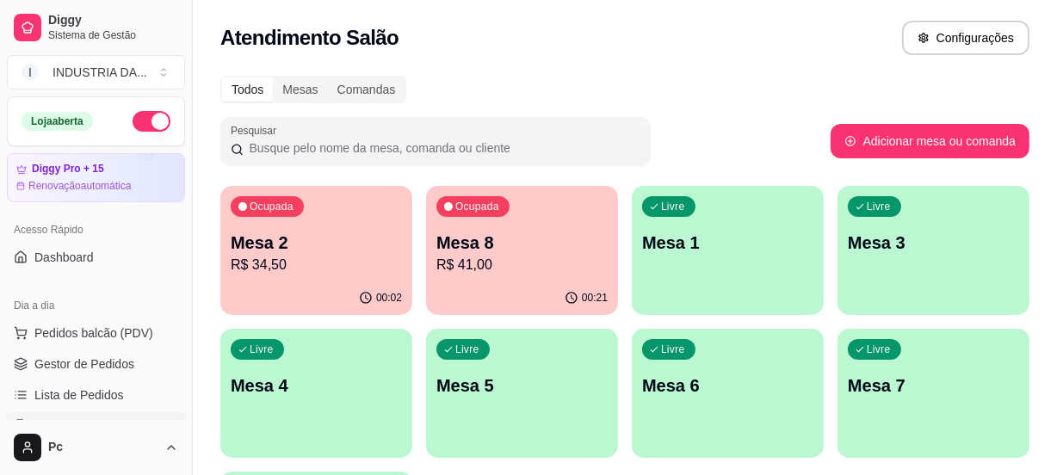
click at [372, 281] on div "Ocupada Mesa 2 R$ 34,50" at bounding box center [316, 234] width 192 height 96
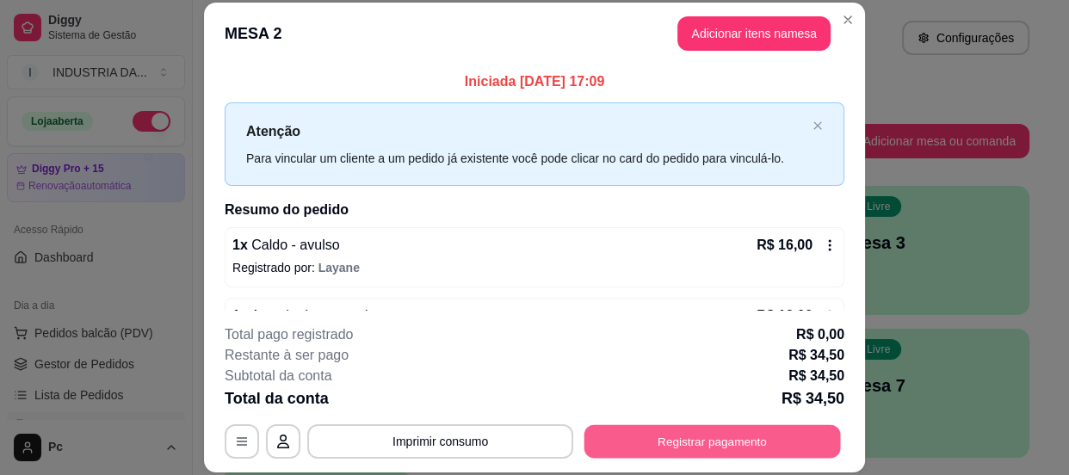
click at [675, 449] on button "Registrar pagamento" at bounding box center [712, 442] width 256 height 34
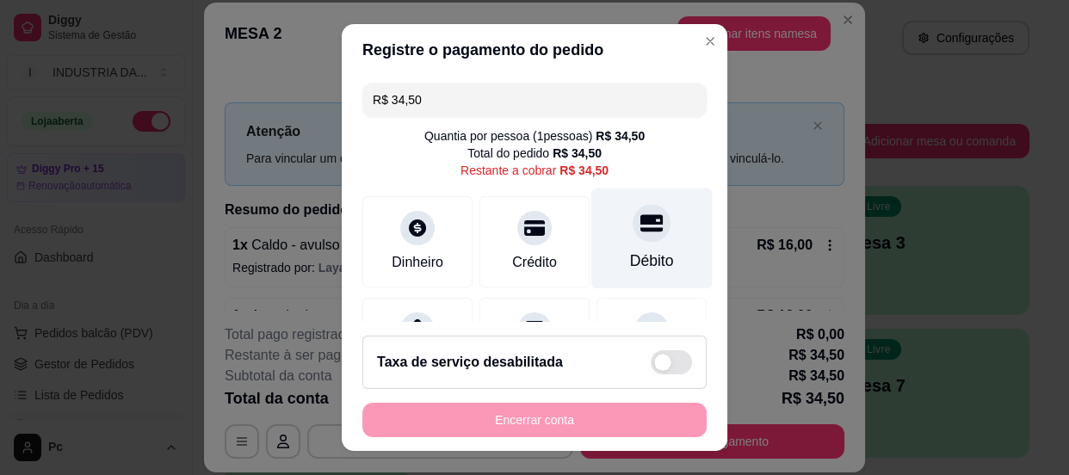
click at [653, 230] on div "Débito" at bounding box center [651, 238] width 121 height 101
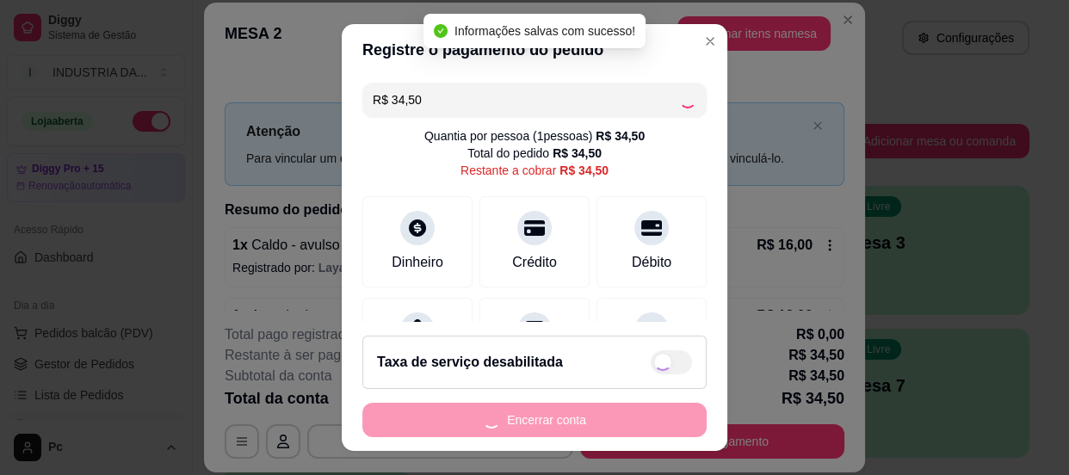
type input "R$ 0,00"
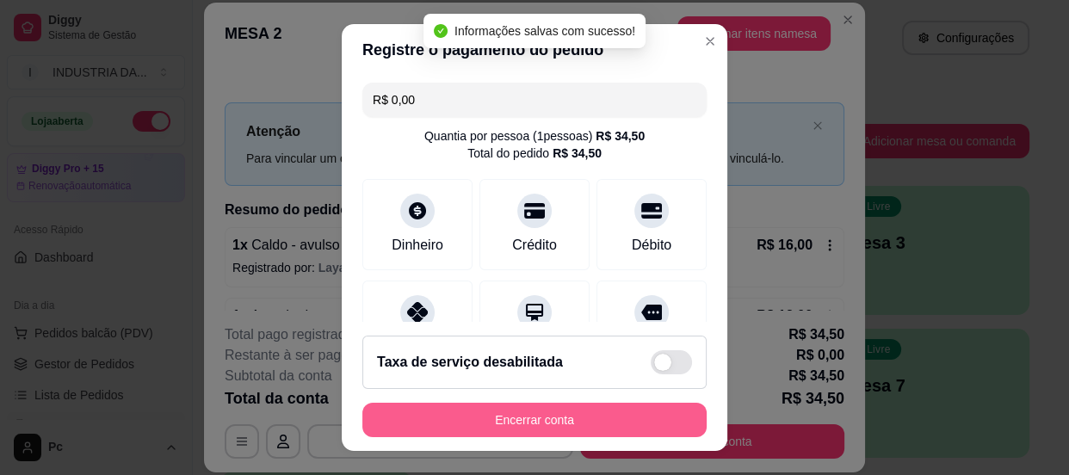
click at [571, 421] on button "Encerrar conta" at bounding box center [534, 420] width 344 height 34
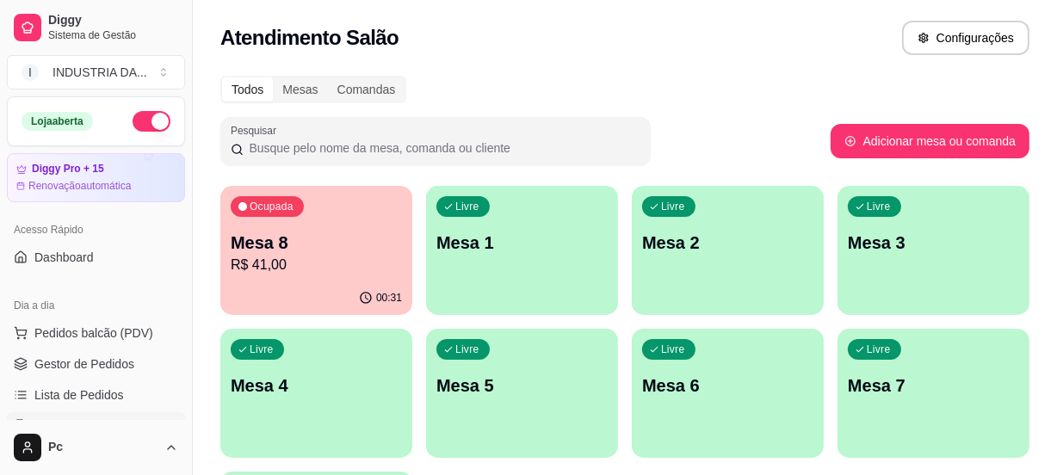
click at [360, 268] on p "R$ 41,00" at bounding box center [316, 265] width 171 height 21
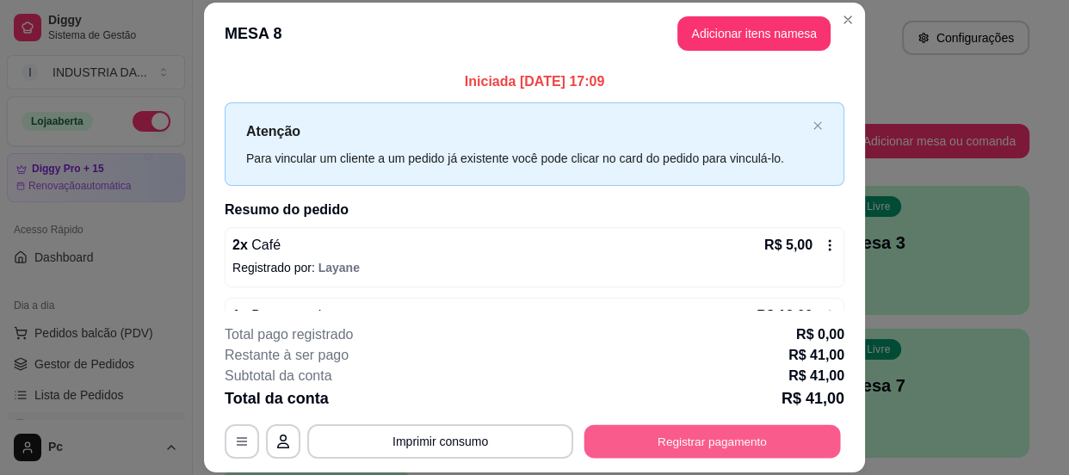
click at [746, 438] on button "Registrar pagamento" at bounding box center [712, 442] width 256 height 34
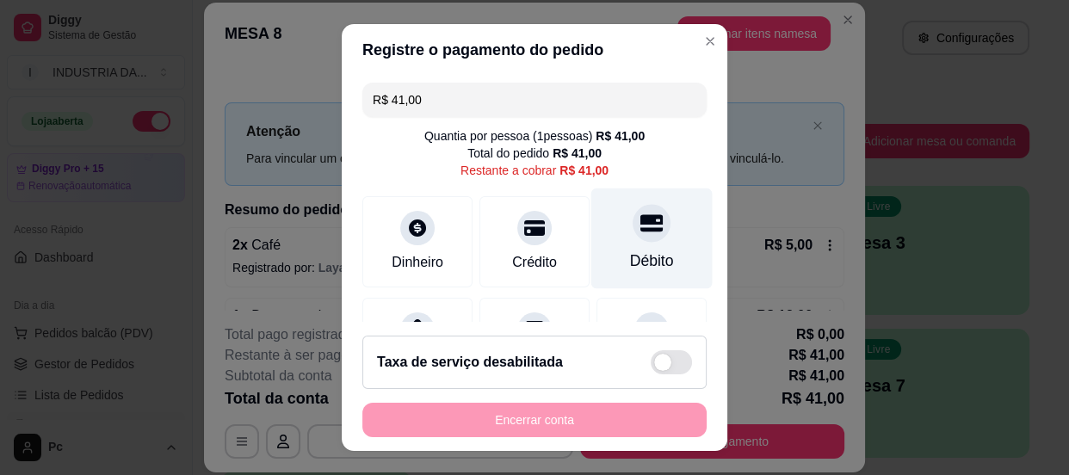
click at [645, 256] on div "Débito" at bounding box center [652, 261] width 44 height 22
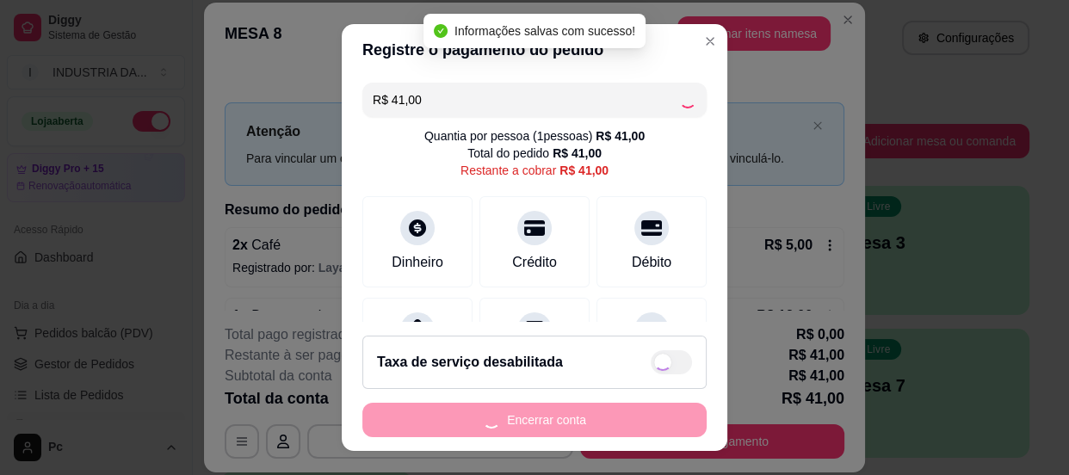
type input "R$ 0,00"
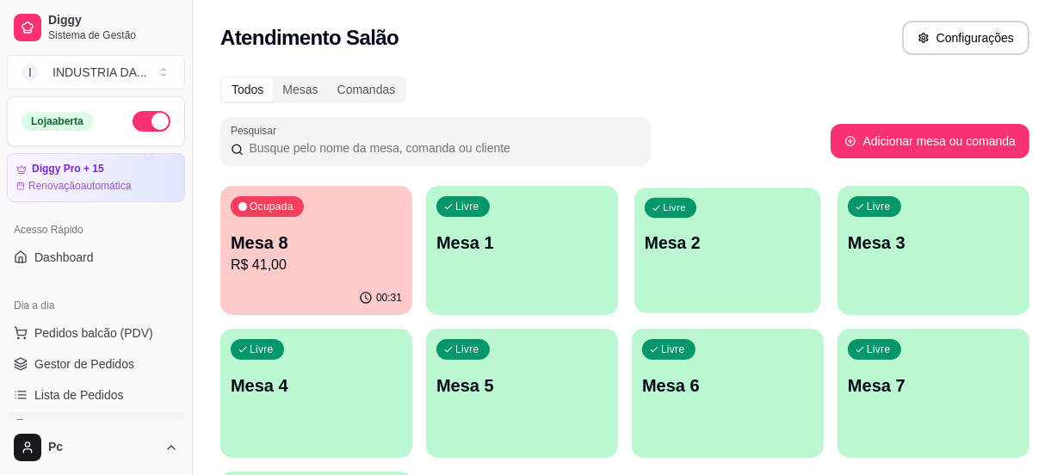
click at [776, 276] on div "Livre Mesa 2" at bounding box center [727, 240] width 186 height 105
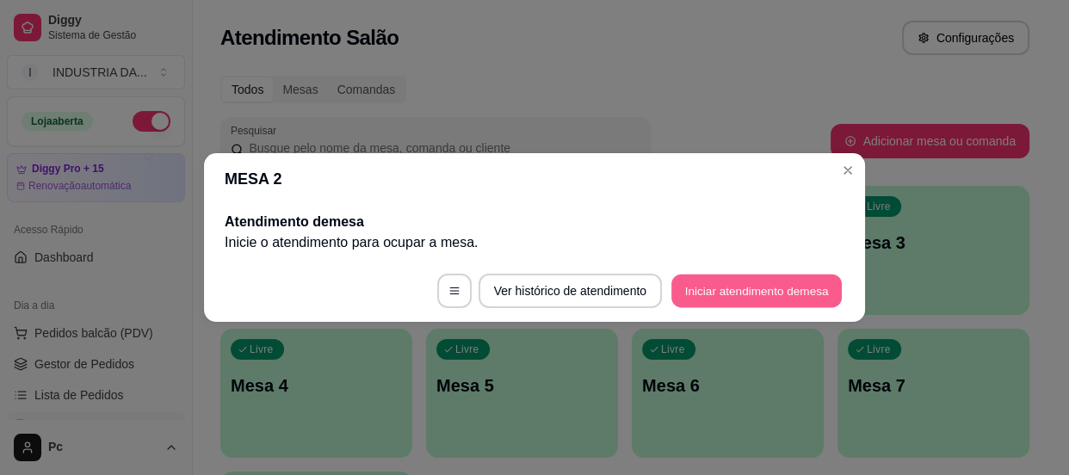
click at [696, 296] on button "Iniciar atendimento de mesa" at bounding box center [756, 291] width 170 height 34
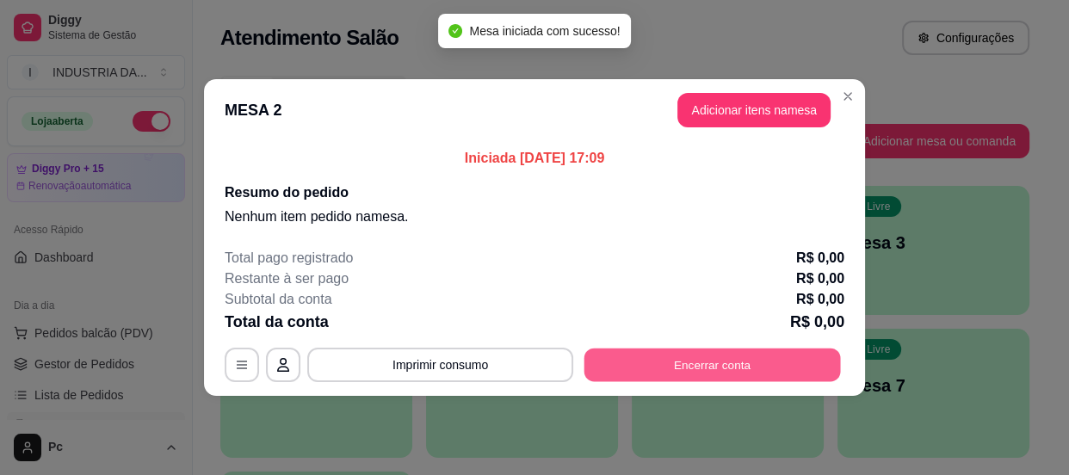
click at [645, 374] on button "Encerrar conta" at bounding box center [712, 366] width 256 height 34
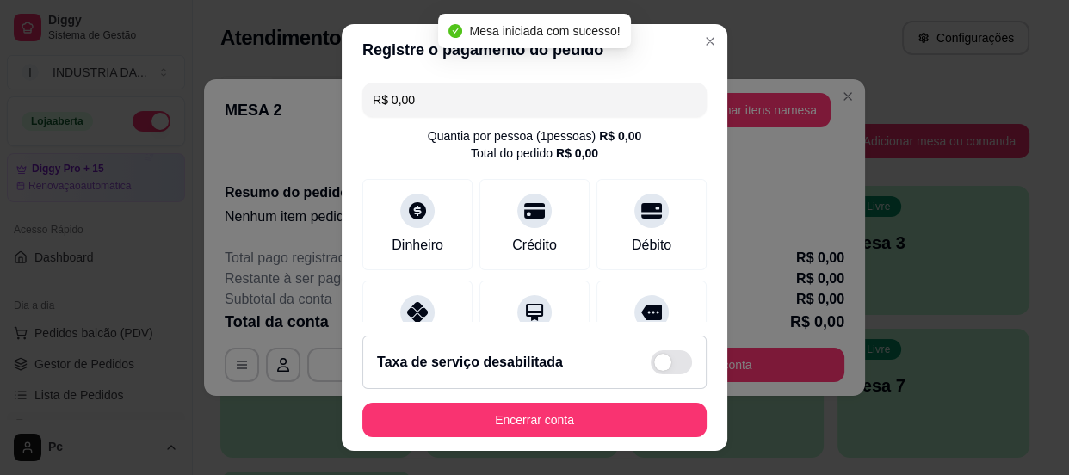
click at [780, 259] on div "Registre o pagamento do pedido R$ 0,00 Quantia por pessoa ( 1 pessoas) R$ 0,00 …" at bounding box center [534, 237] width 1069 height 475
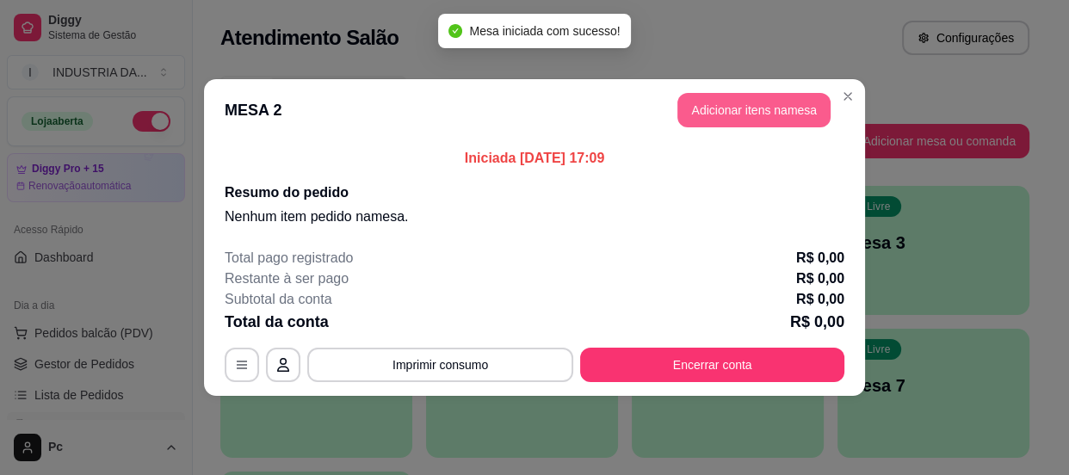
click at [695, 110] on button "Adicionar itens na mesa" at bounding box center [753, 110] width 153 height 34
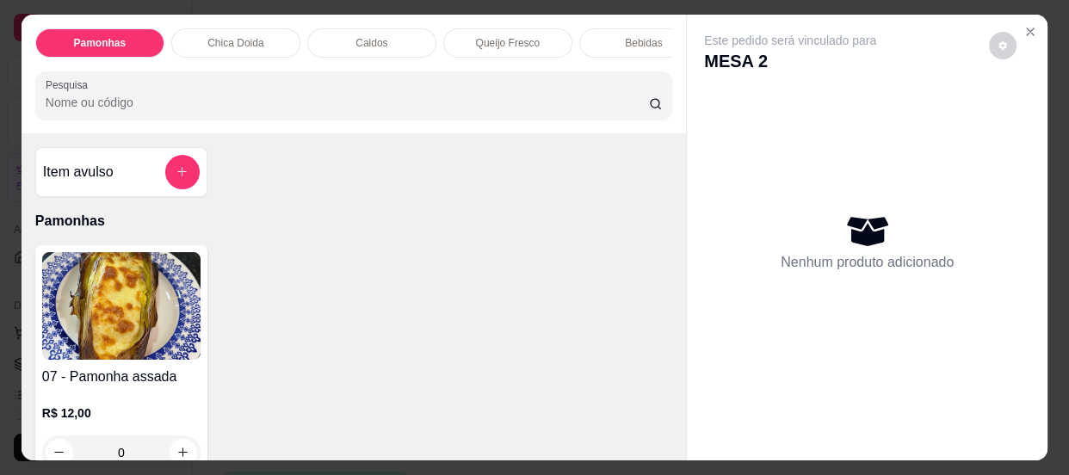
scroll to position [77, 0]
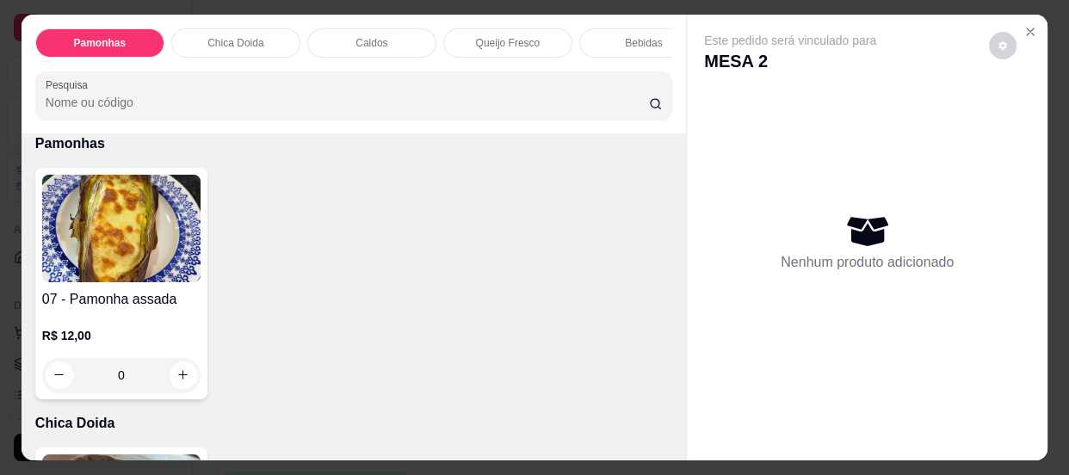
click at [125, 370] on input "0" at bounding box center [121, 375] width 96 height 34
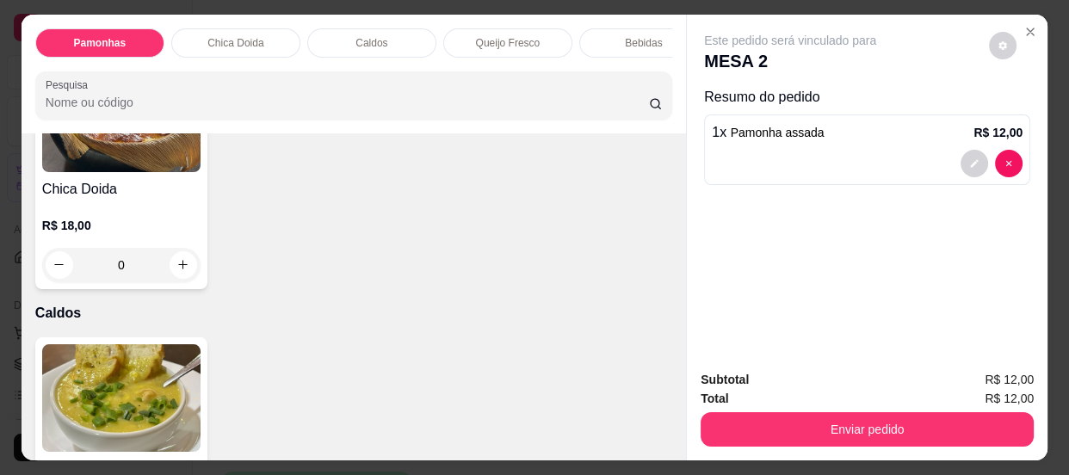
scroll to position [782, 0]
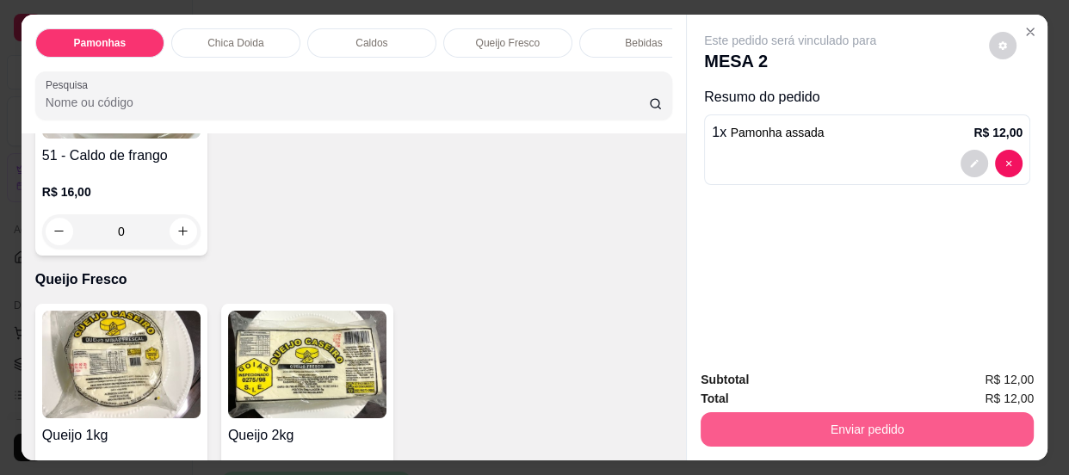
type input "1"
click at [912, 438] on button "Enviar pedido" at bounding box center [866, 429] width 333 height 34
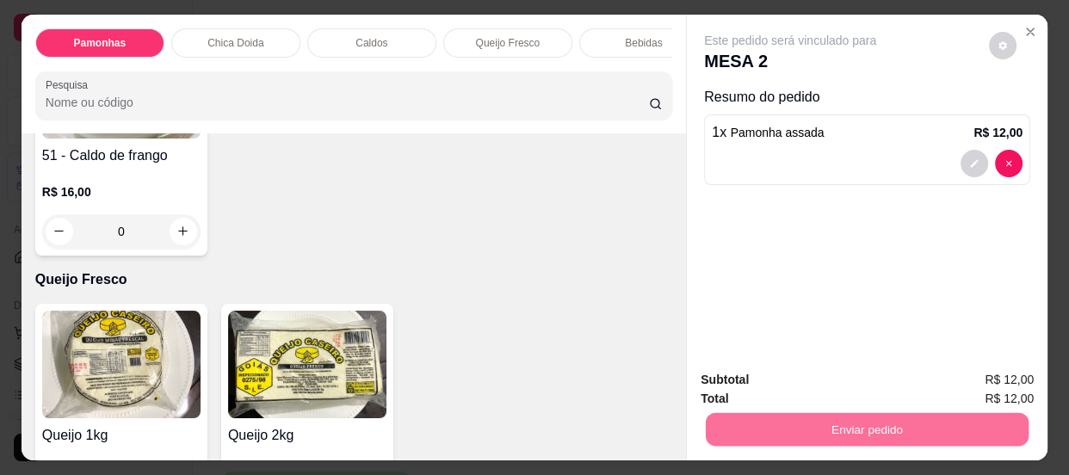
click at [978, 392] on button "Enviar pedido" at bounding box center [989, 382] width 95 height 32
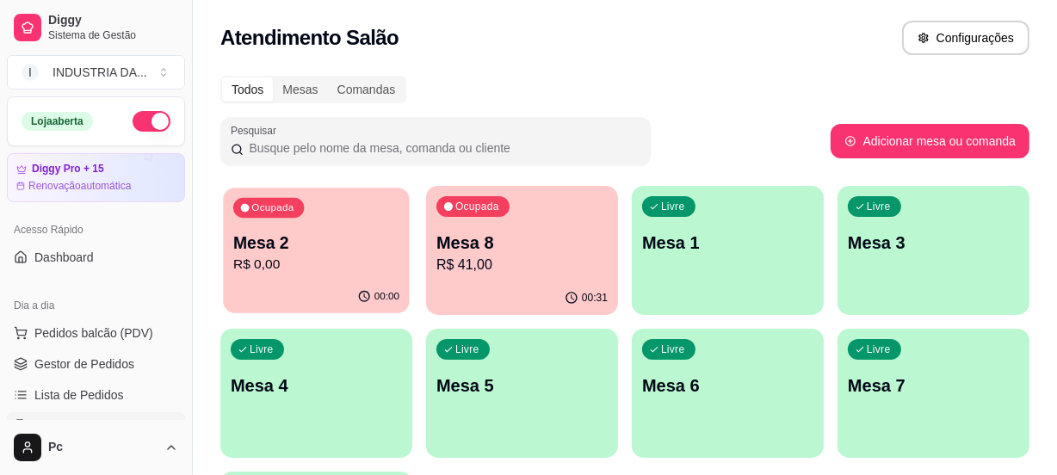
click at [322, 220] on div "Ocupada Mesa 2 R$ 0,00" at bounding box center [316, 234] width 186 height 93
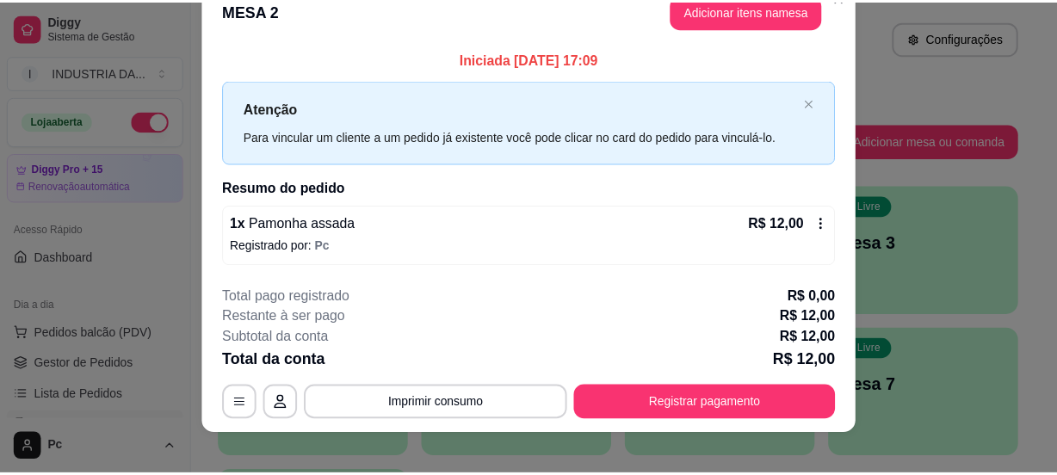
scroll to position [44, 0]
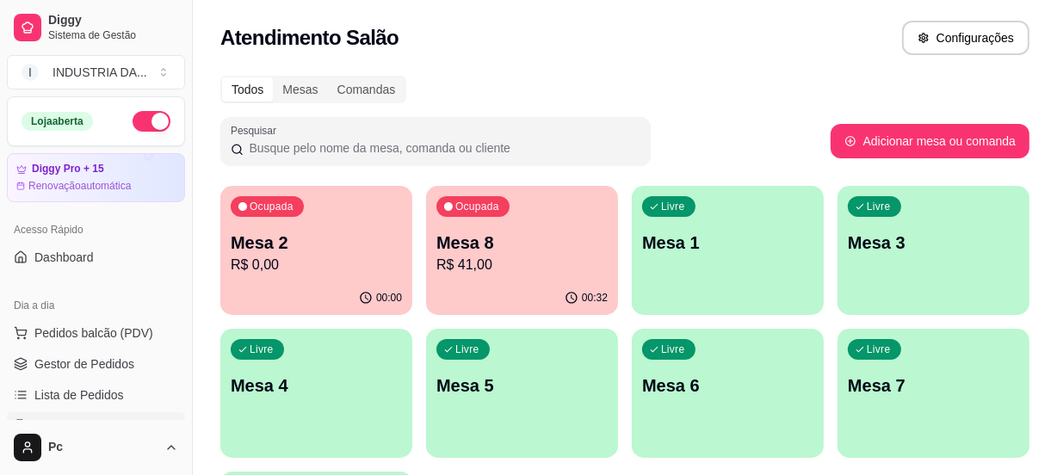
click at [526, 256] on p "R$ 41,00" at bounding box center [521, 265] width 171 height 21
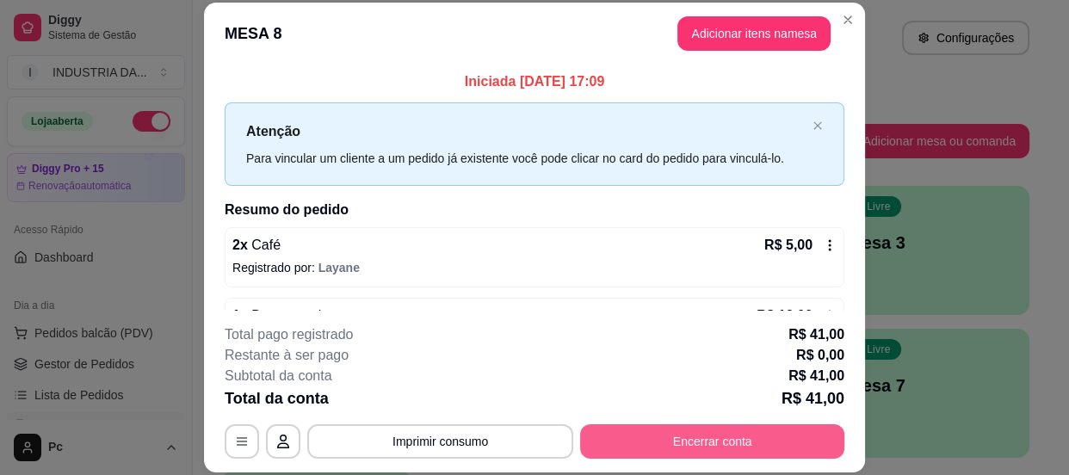
click at [604, 430] on button "Encerrar conta" at bounding box center [712, 441] width 264 height 34
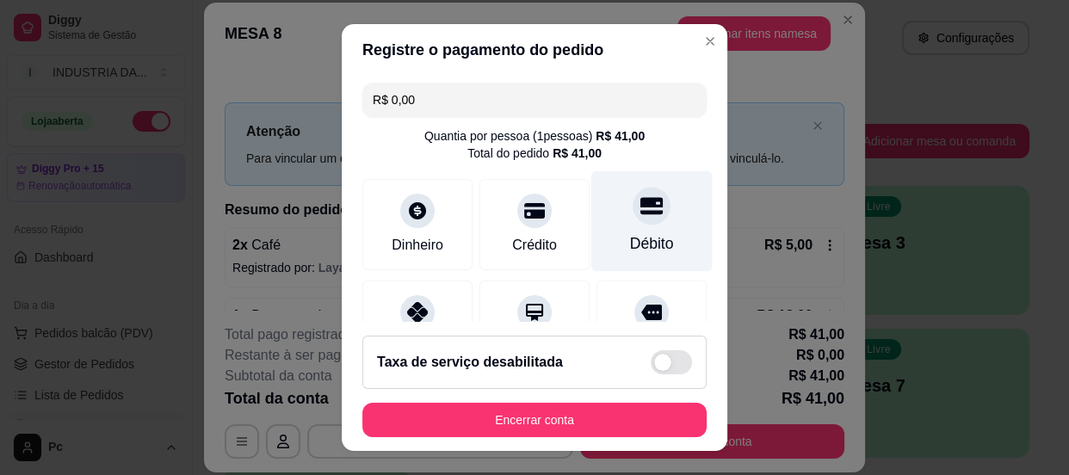
click at [630, 250] on div "Débito" at bounding box center [652, 243] width 44 height 22
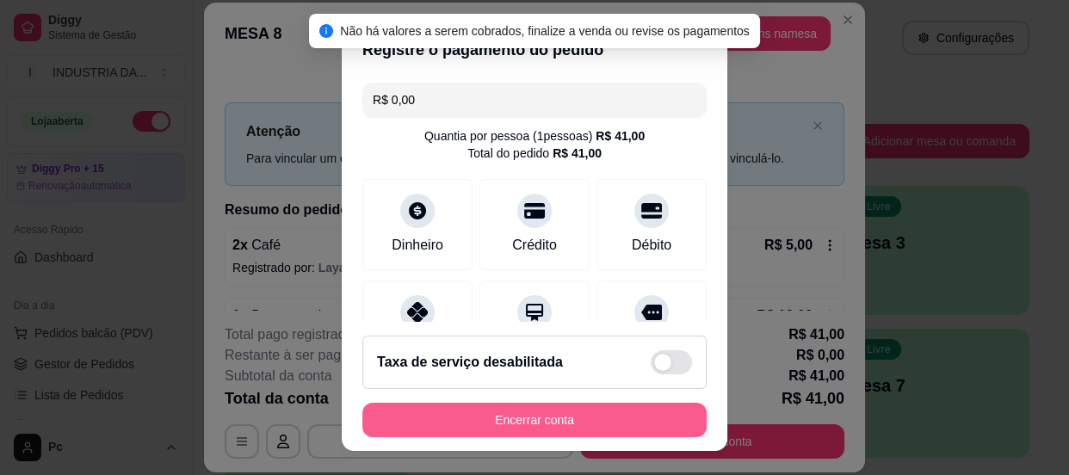
click at [565, 429] on button "Encerrar conta" at bounding box center [534, 420] width 344 height 34
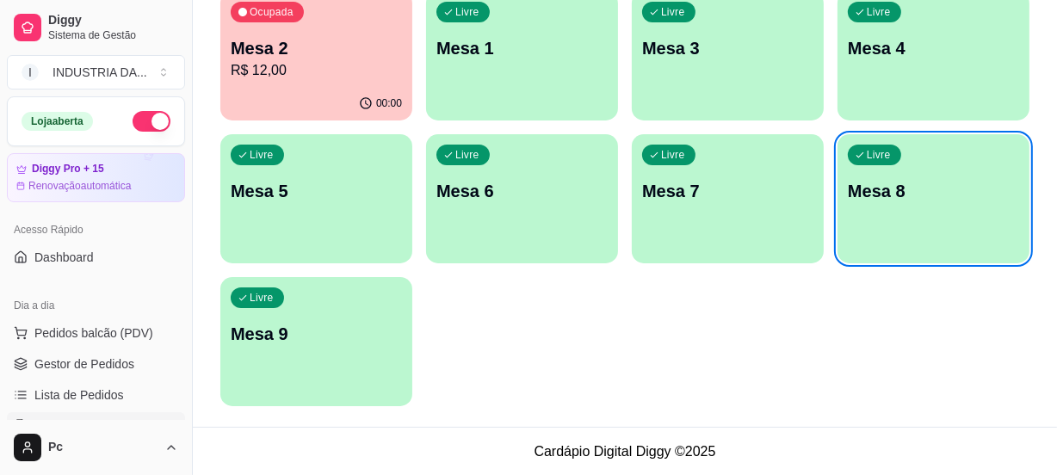
scroll to position [195, 0]
click at [275, 73] on p "R$ 12,00" at bounding box center [316, 69] width 171 height 21
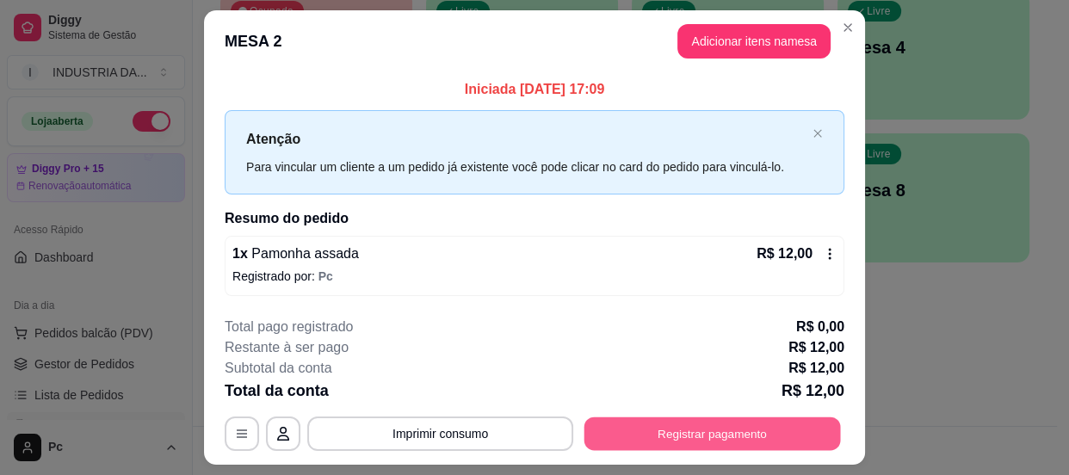
click at [641, 419] on button "Registrar pagamento" at bounding box center [712, 433] width 256 height 34
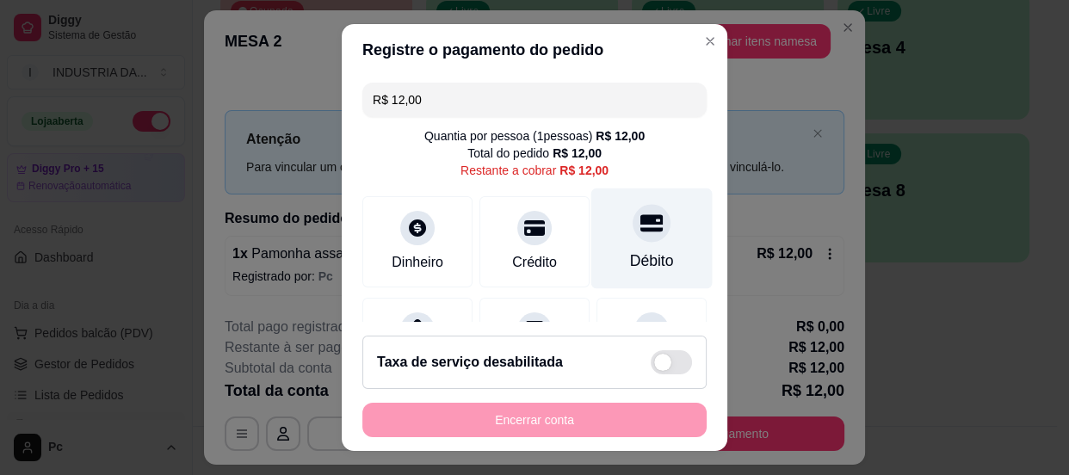
click at [611, 240] on div "Débito" at bounding box center [651, 238] width 121 height 101
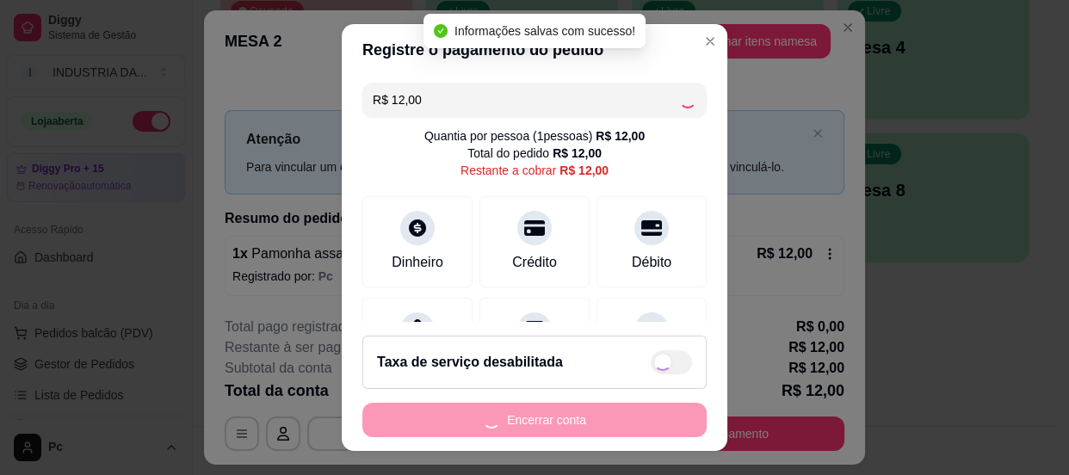
type input "R$ 0,00"
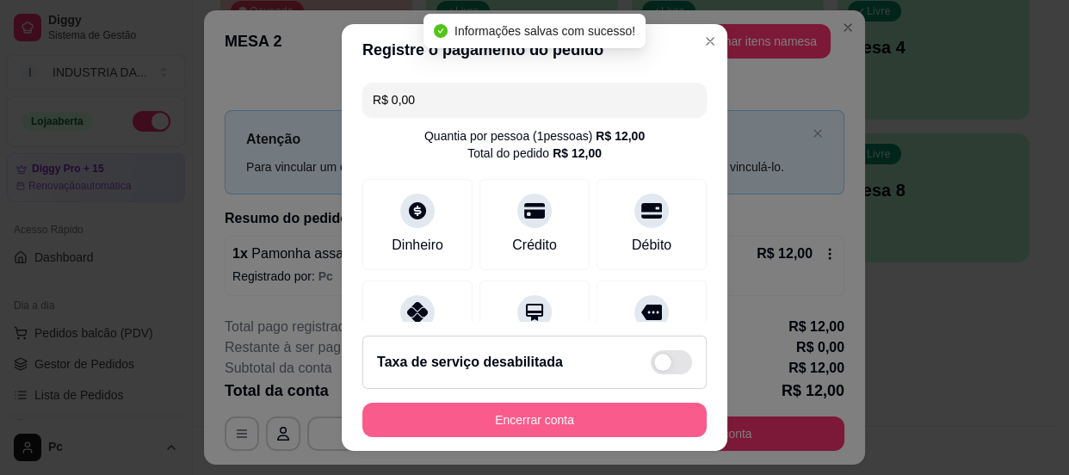
click at [503, 413] on button "Encerrar conta" at bounding box center [534, 420] width 344 height 34
